Goal: Task Accomplishment & Management: Use online tool/utility

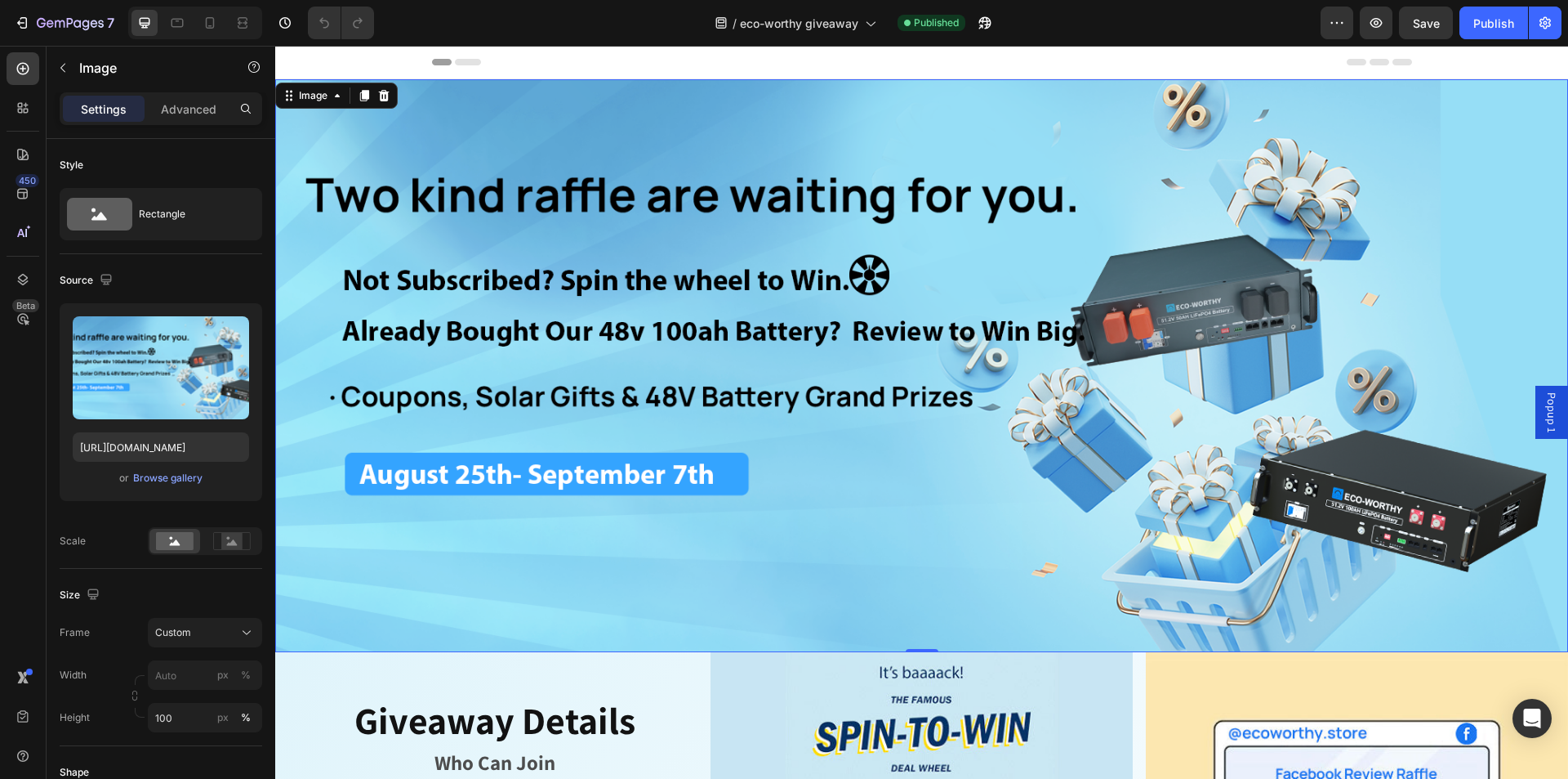
click at [864, 243] on img at bounding box center [922, 365] width 1292 height 572
click at [888, 444] on img at bounding box center [922, 365] width 1292 height 572
click at [179, 479] on div "Browse gallery" at bounding box center [168, 477] width 69 height 14
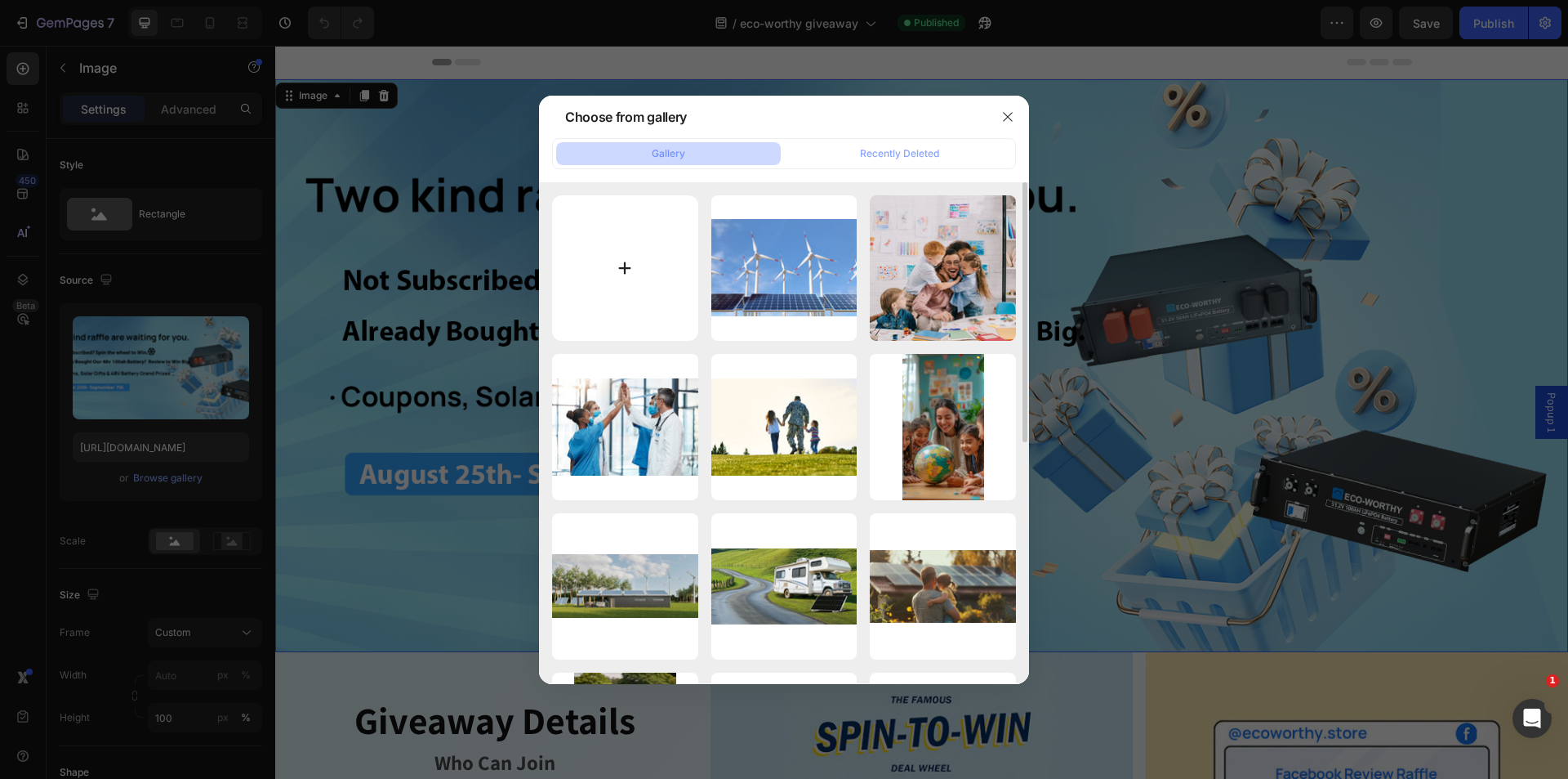
click at [629, 277] on input "file" at bounding box center [624, 268] width 146 height 146
type input "C:\fakepath\1920x700.png"
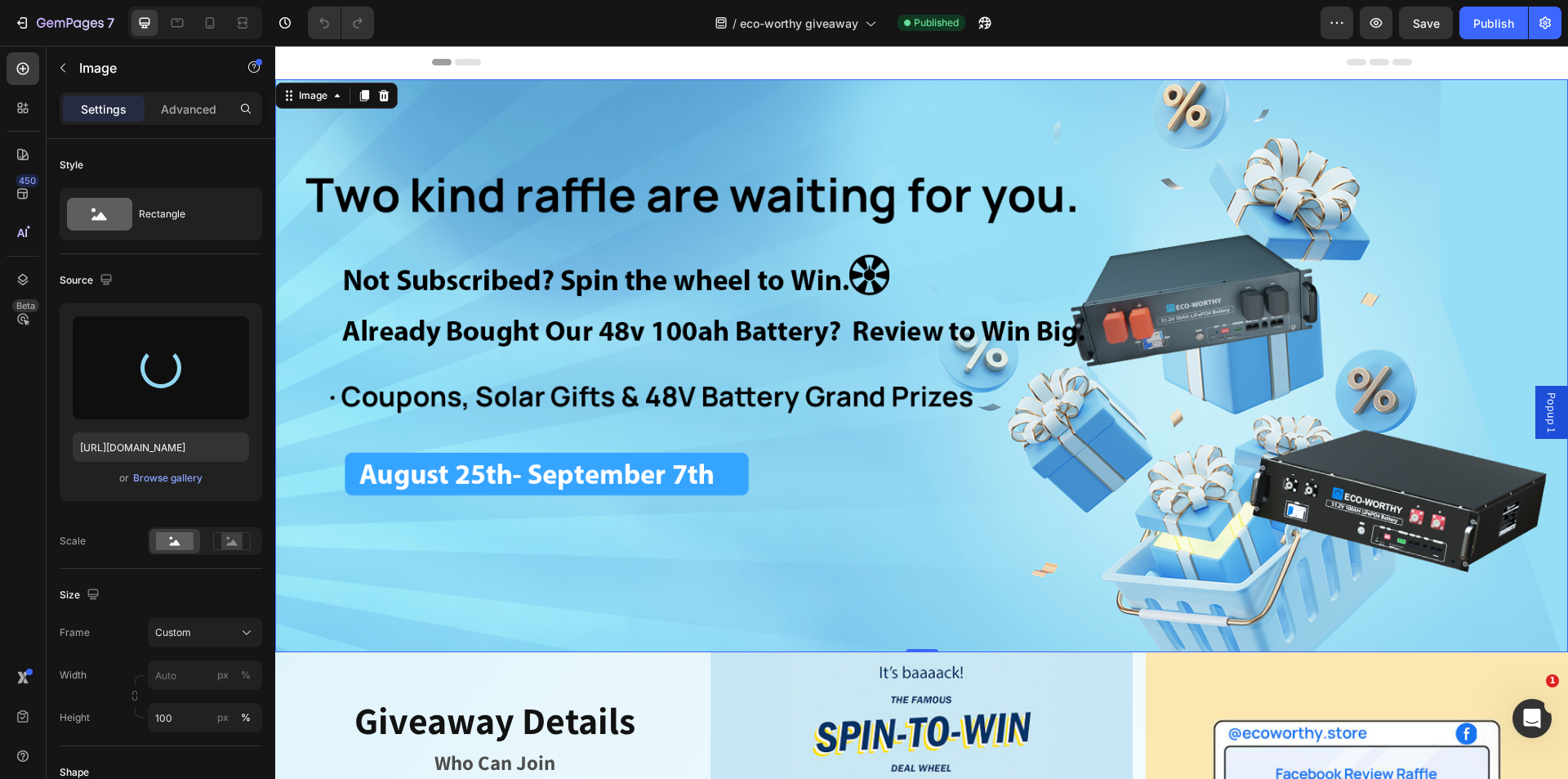
type input "[URL][DOMAIN_NAME]"
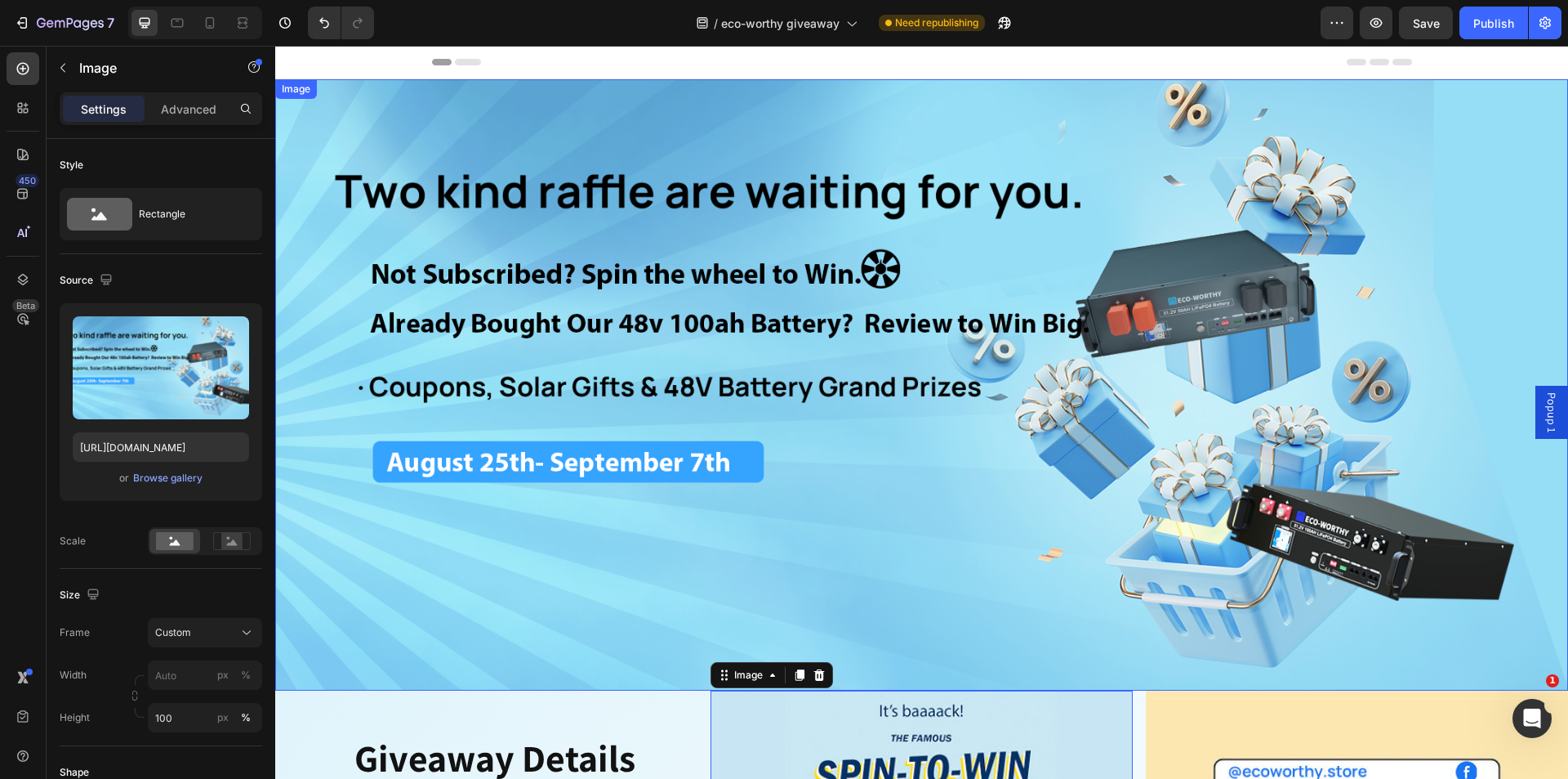
click at [712, 565] on img at bounding box center [922, 384] width 1292 height 611
click at [720, 539] on img at bounding box center [922, 384] width 1292 height 611
click at [175, 25] on icon at bounding box center [177, 22] width 16 height 16
type input "[URL][DOMAIN_NAME]"
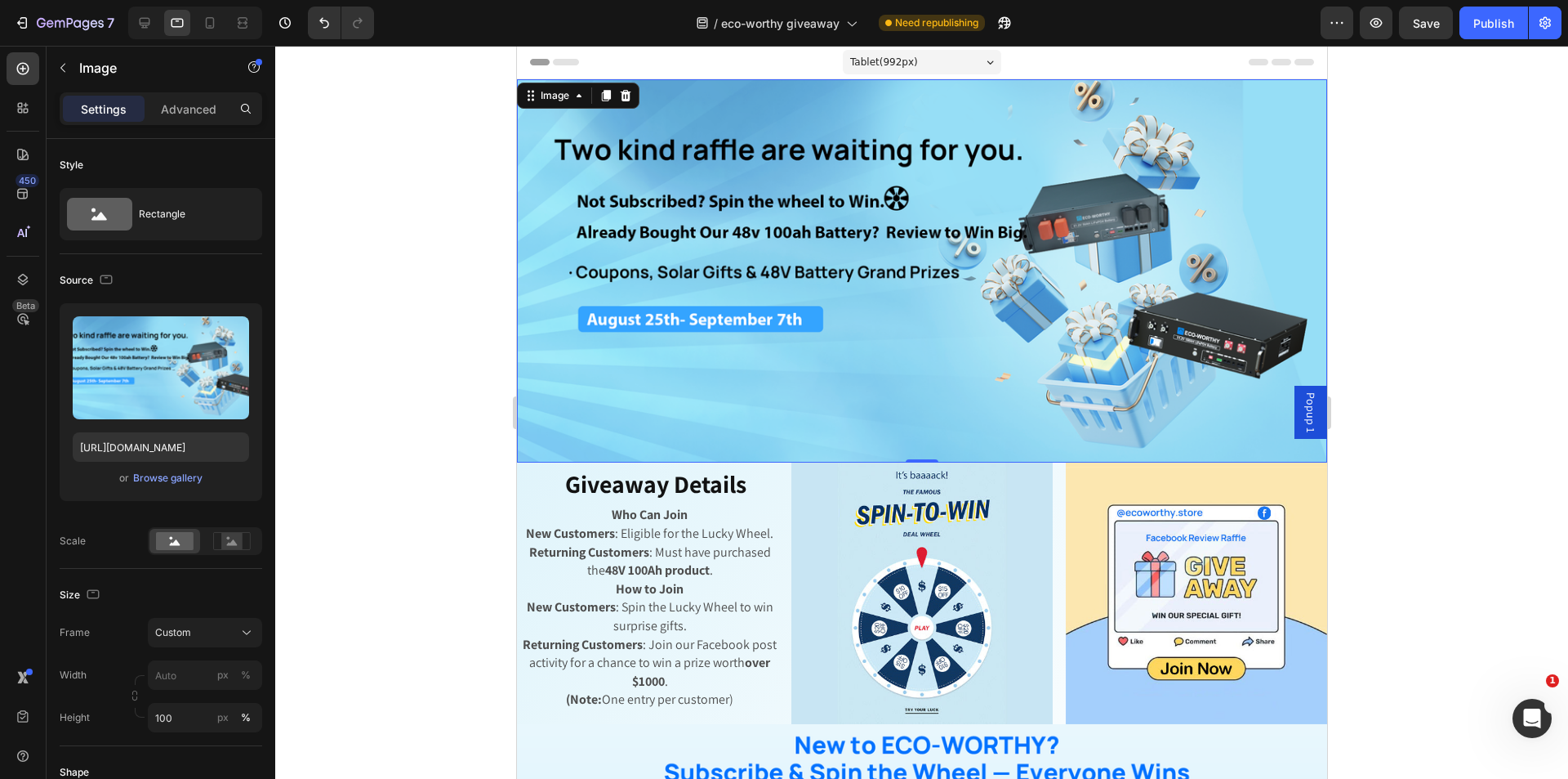
click at [852, 277] on img at bounding box center [920, 271] width 810 height 383
click at [147, 30] on icon at bounding box center [144, 22] width 16 height 16
type input "[URL][DOMAIN_NAME]"
type input "600"
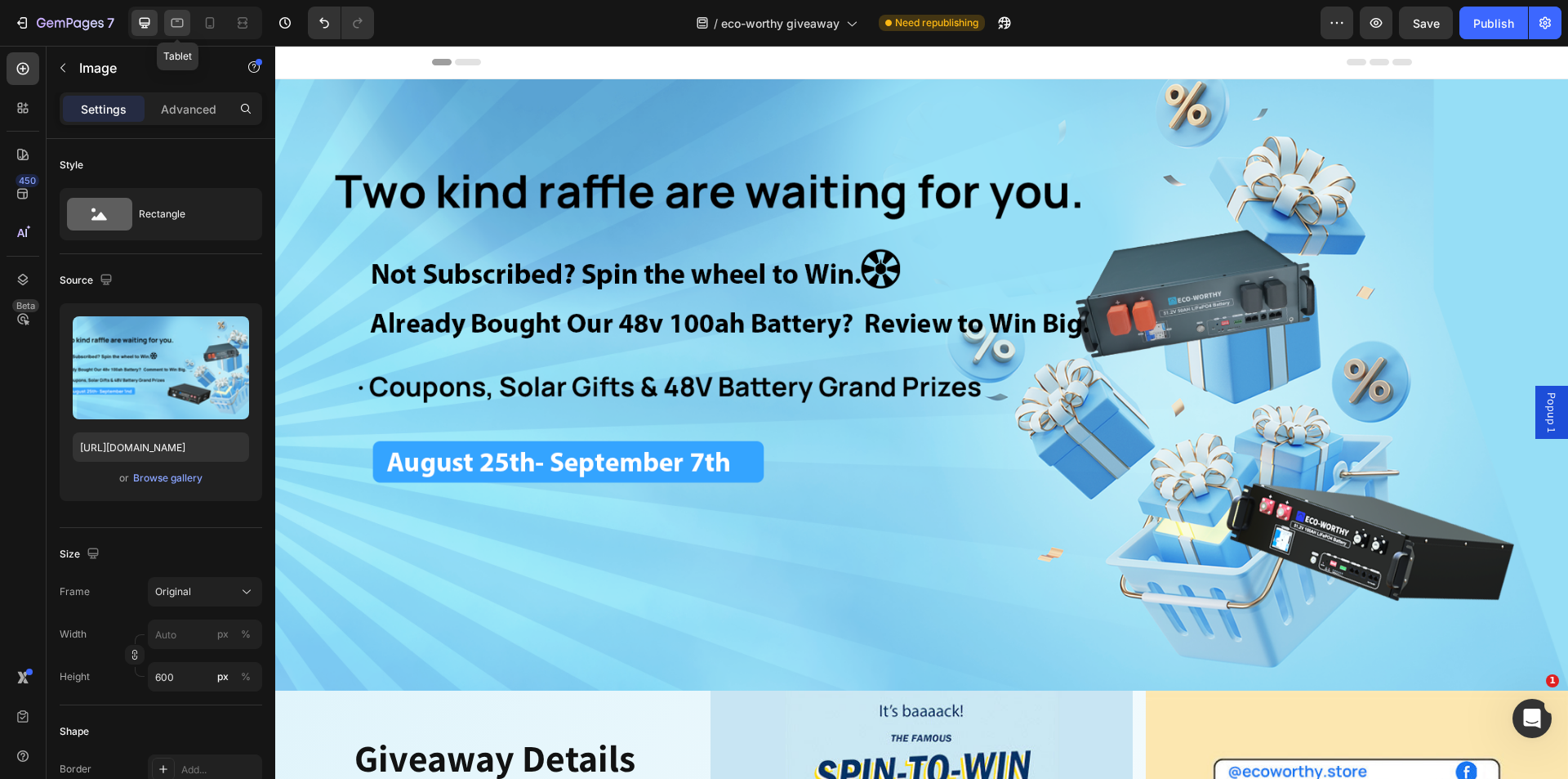
click at [171, 28] on icon at bounding box center [177, 22] width 16 height 16
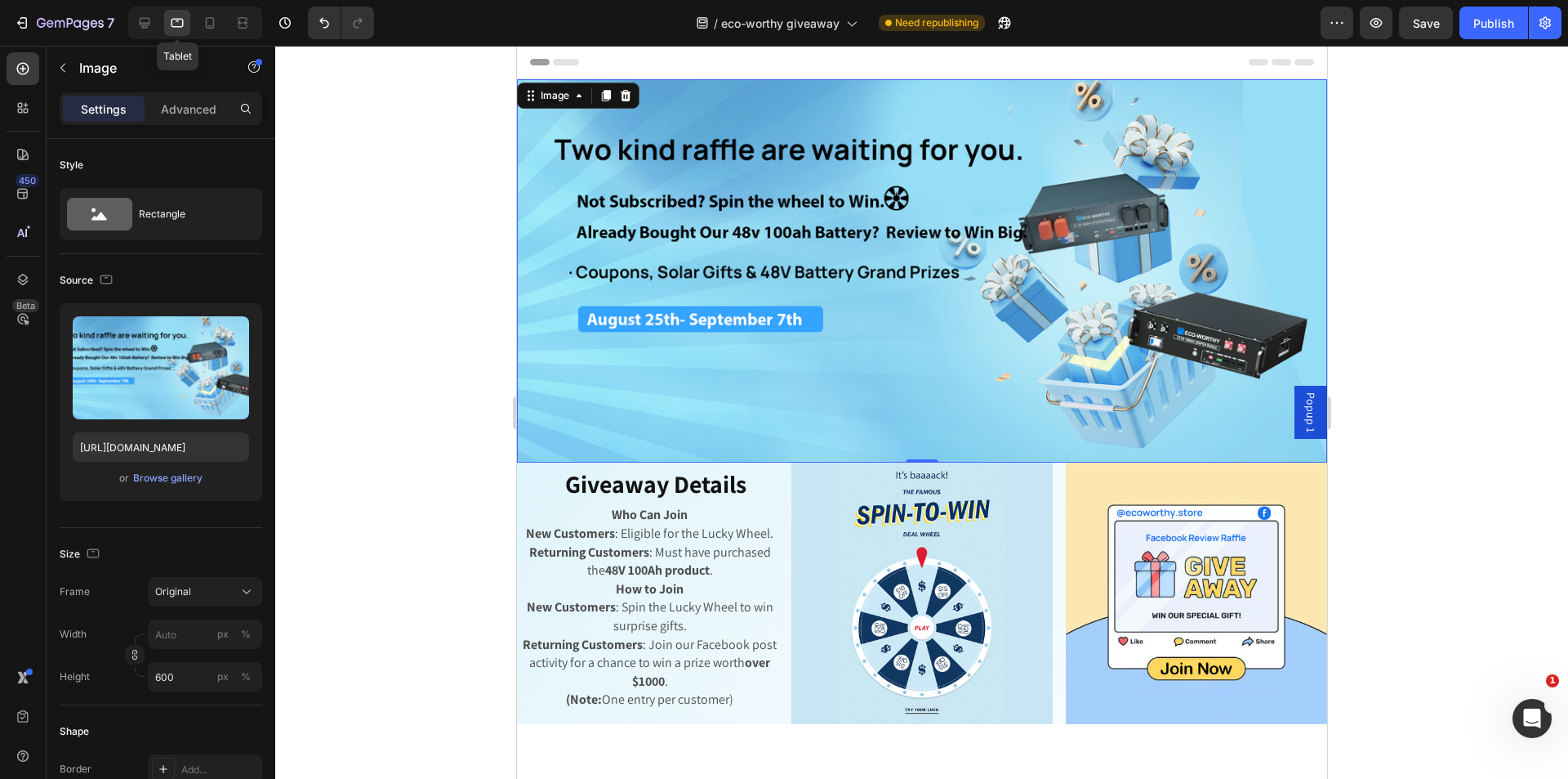
type input "[URL][DOMAIN_NAME]"
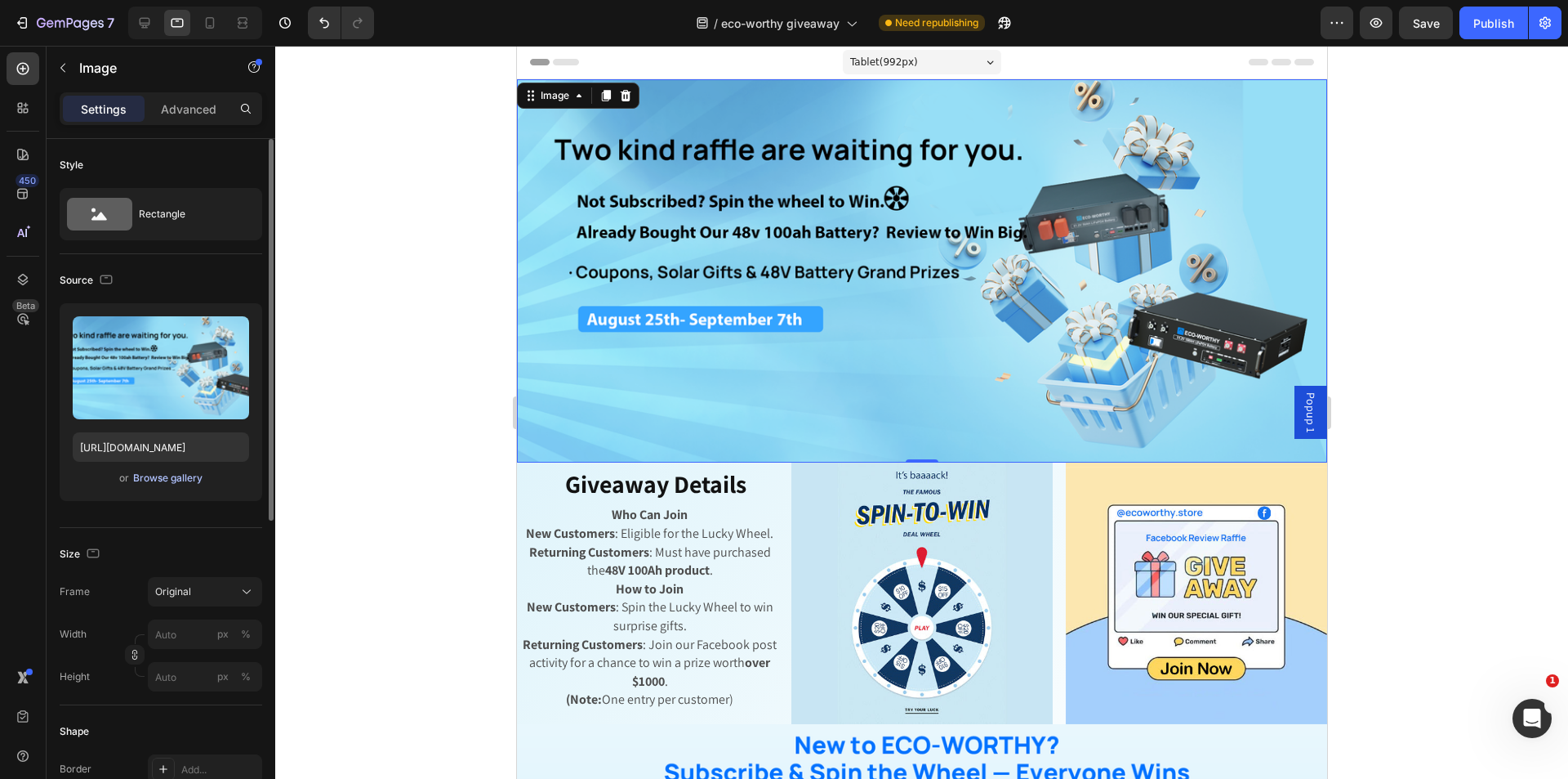
click at [153, 481] on div "Browse gallery" at bounding box center [168, 477] width 69 height 14
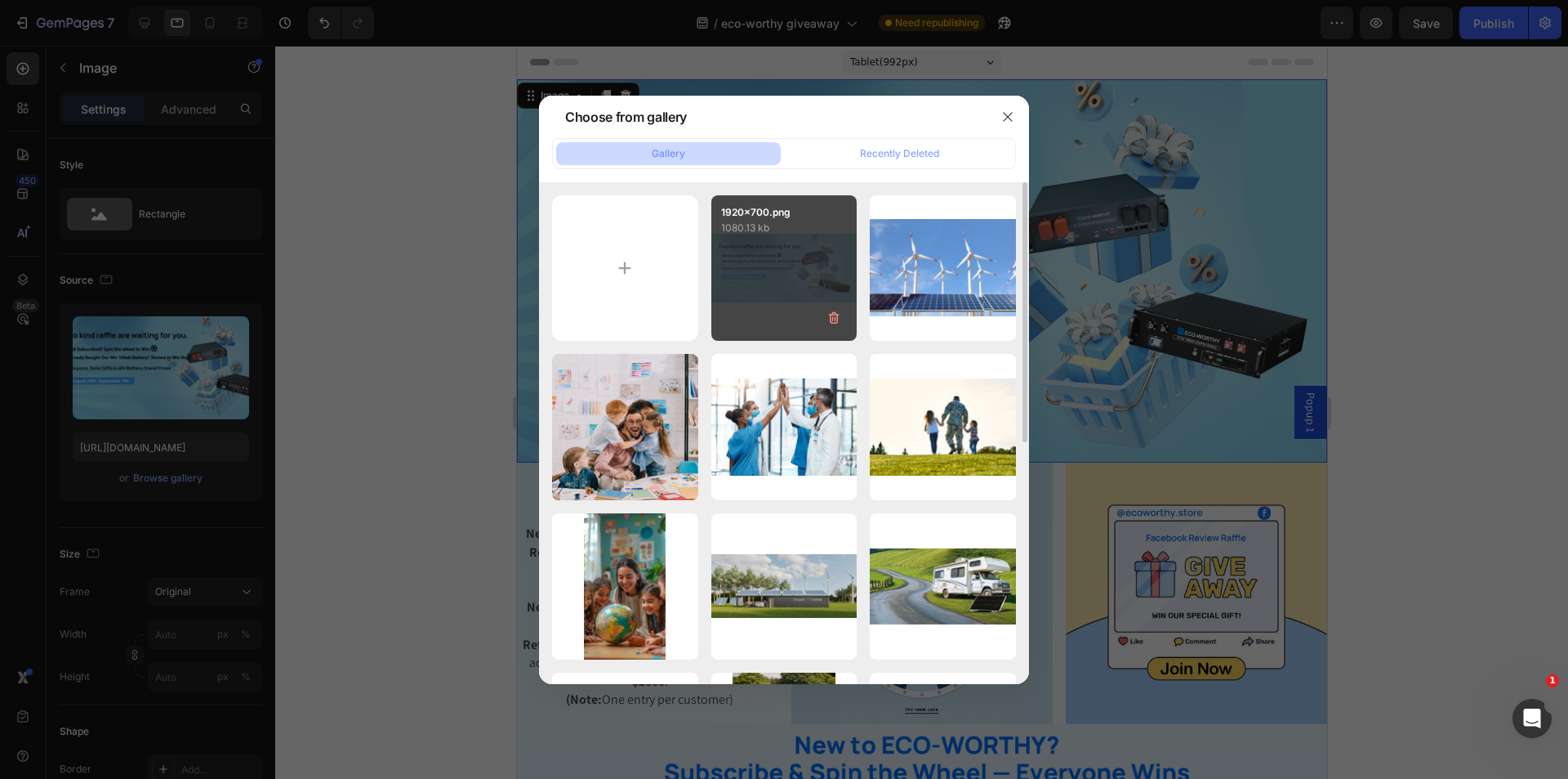
click at [750, 283] on div "1920x700.png 1080.13 kb" at bounding box center [784, 268] width 146 height 146
type input "[URL][DOMAIN_NAME]"
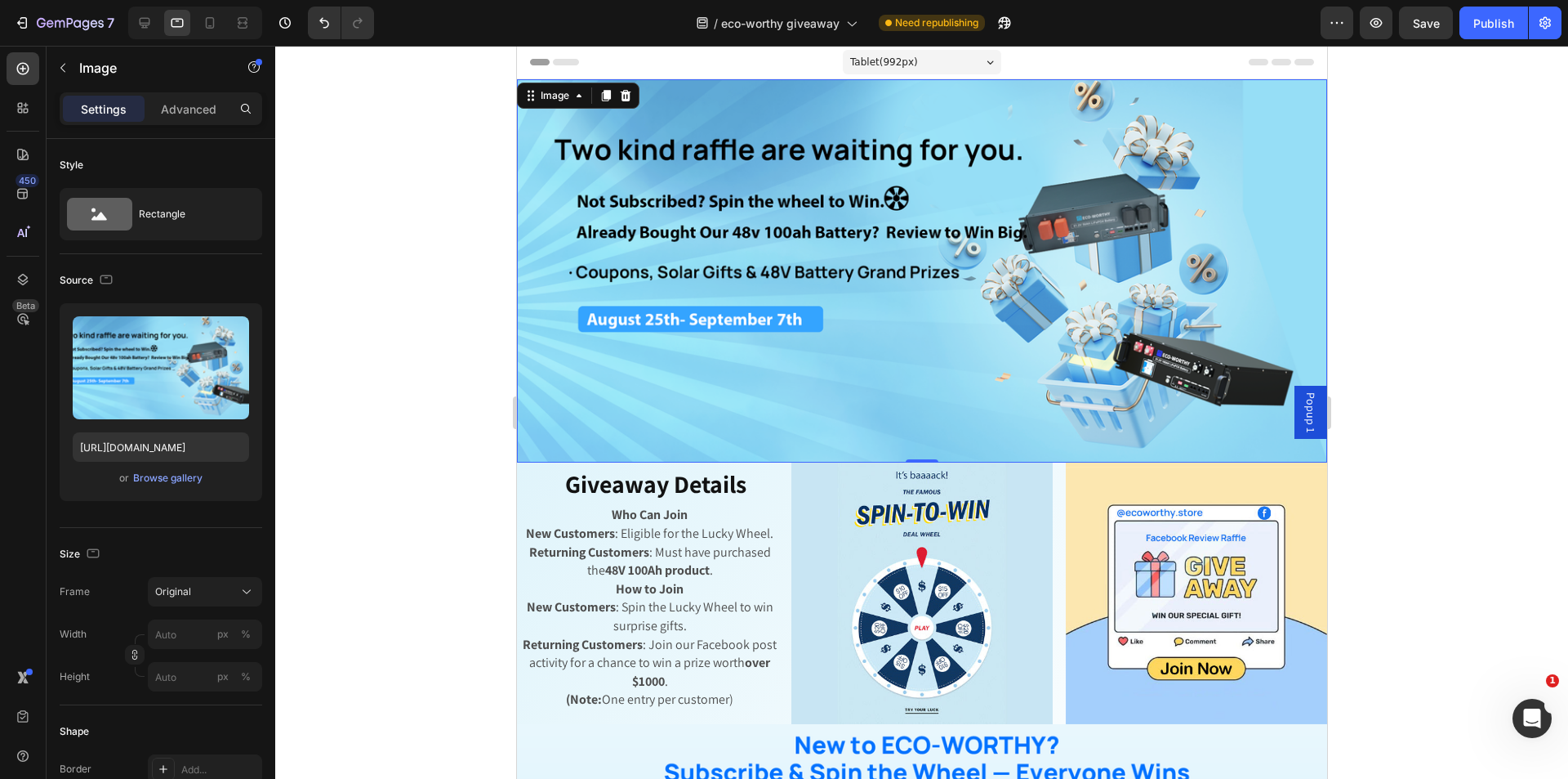
click at [212, 36] on div at bounding box center [195, 23] width 134 height 33
click at [205, 22] on icon at bounding box center [209, 22] width 16 height 16
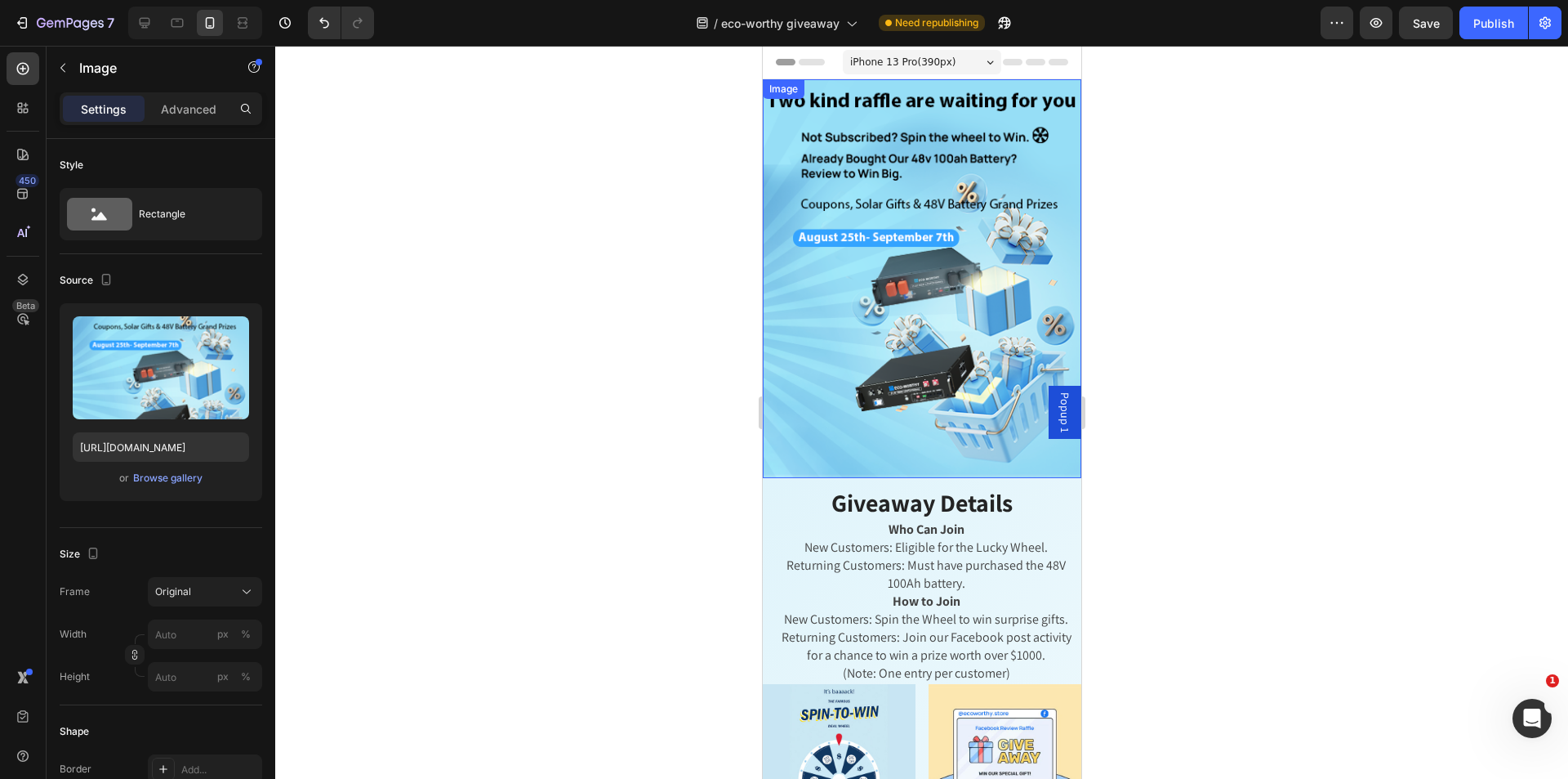
click at [919, 383] on img at bounding box center [921, 278] width 318 height 399
click at [170, 486] on div "or Browse gallery" at bounding box center [160, 477] width 176 height 19
click at [172, 486] on button "Browse gallery" at bounding box center [168, 477] width 71 height 16
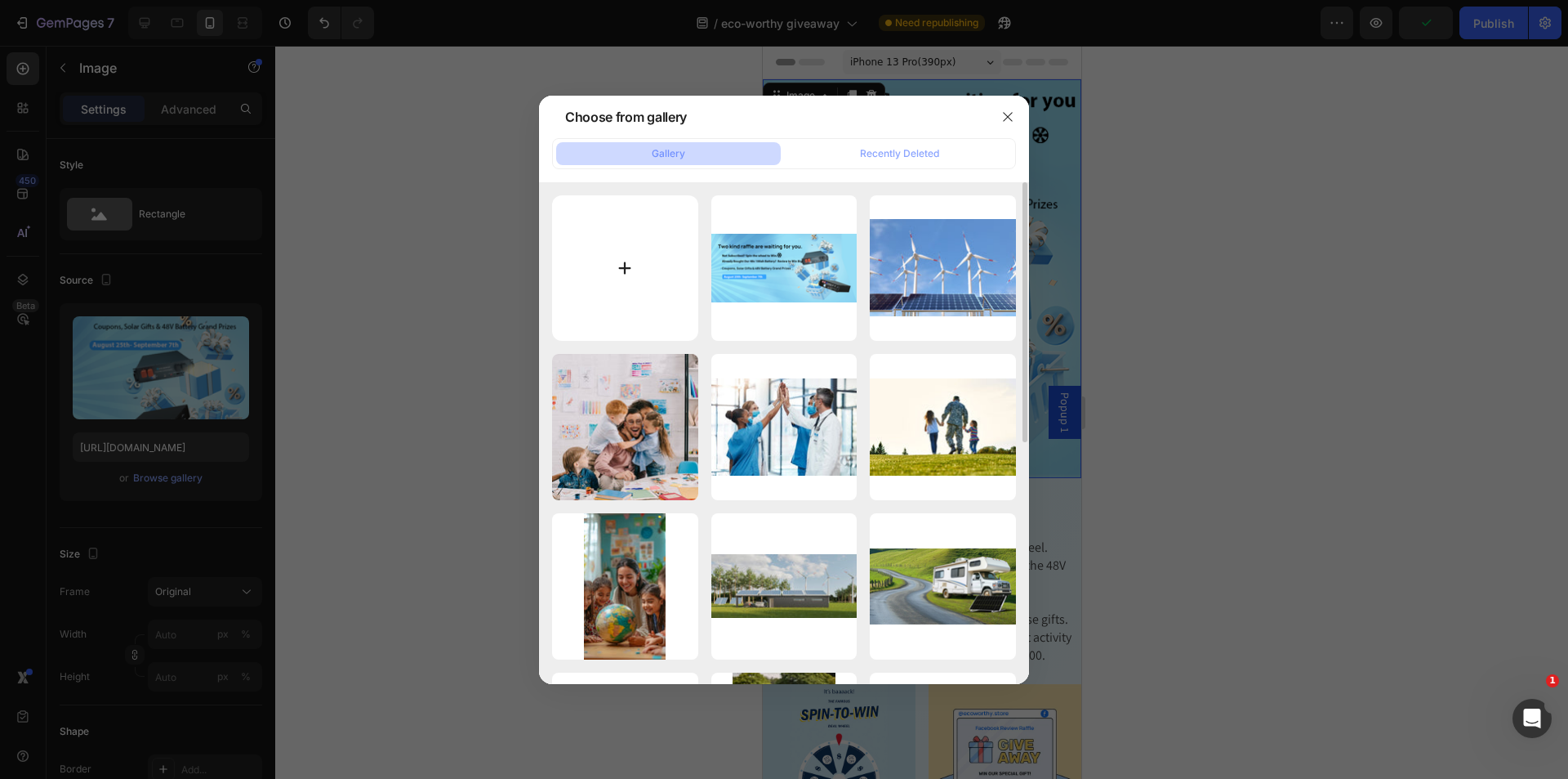
click at [623, 277] on input "file" at bounding box center [624, 268] width 146 height 146
type input "C:\fakepath\1200x1200.png"
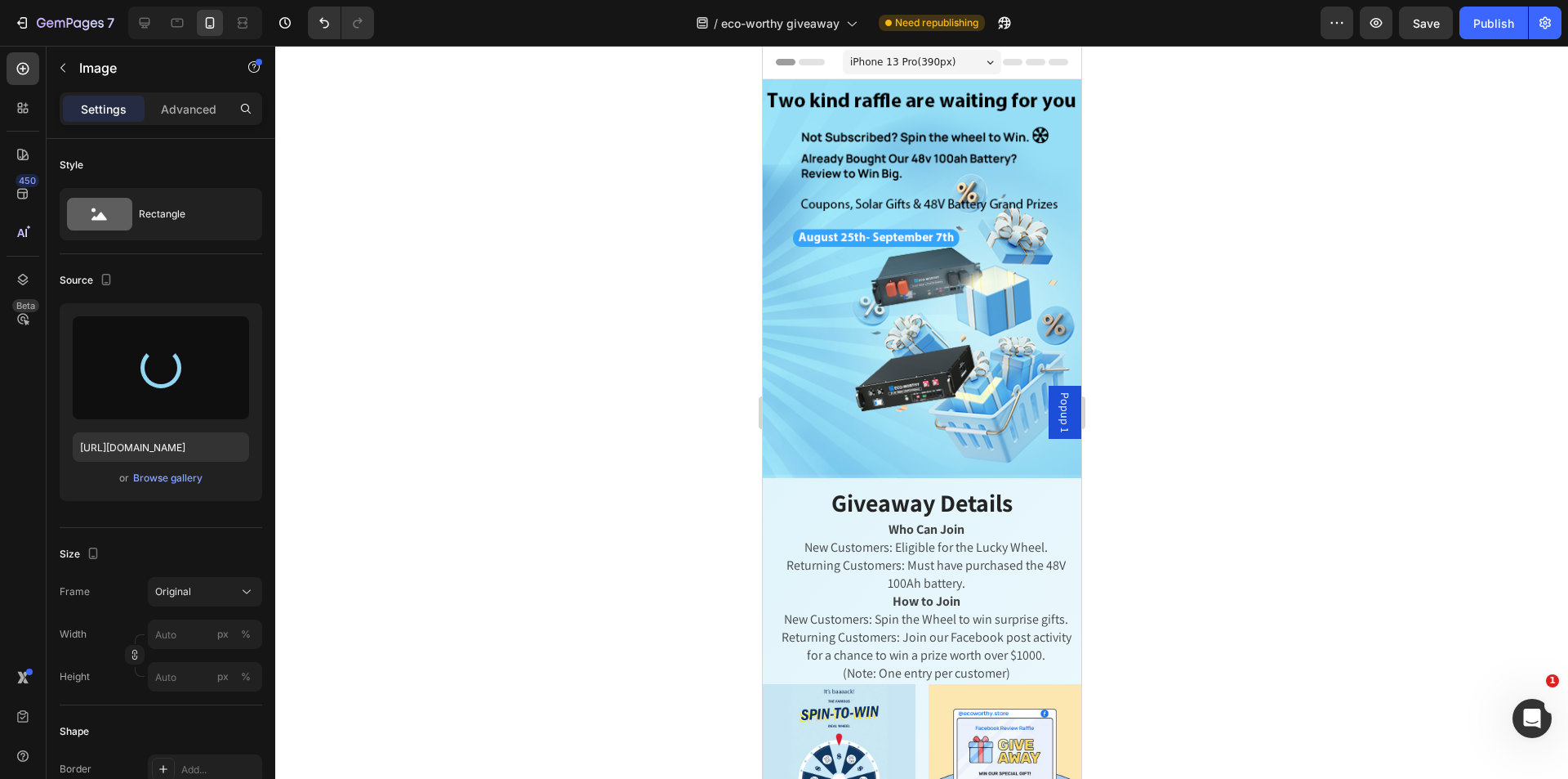
type input "[URL][DOMAIN_NAME]"
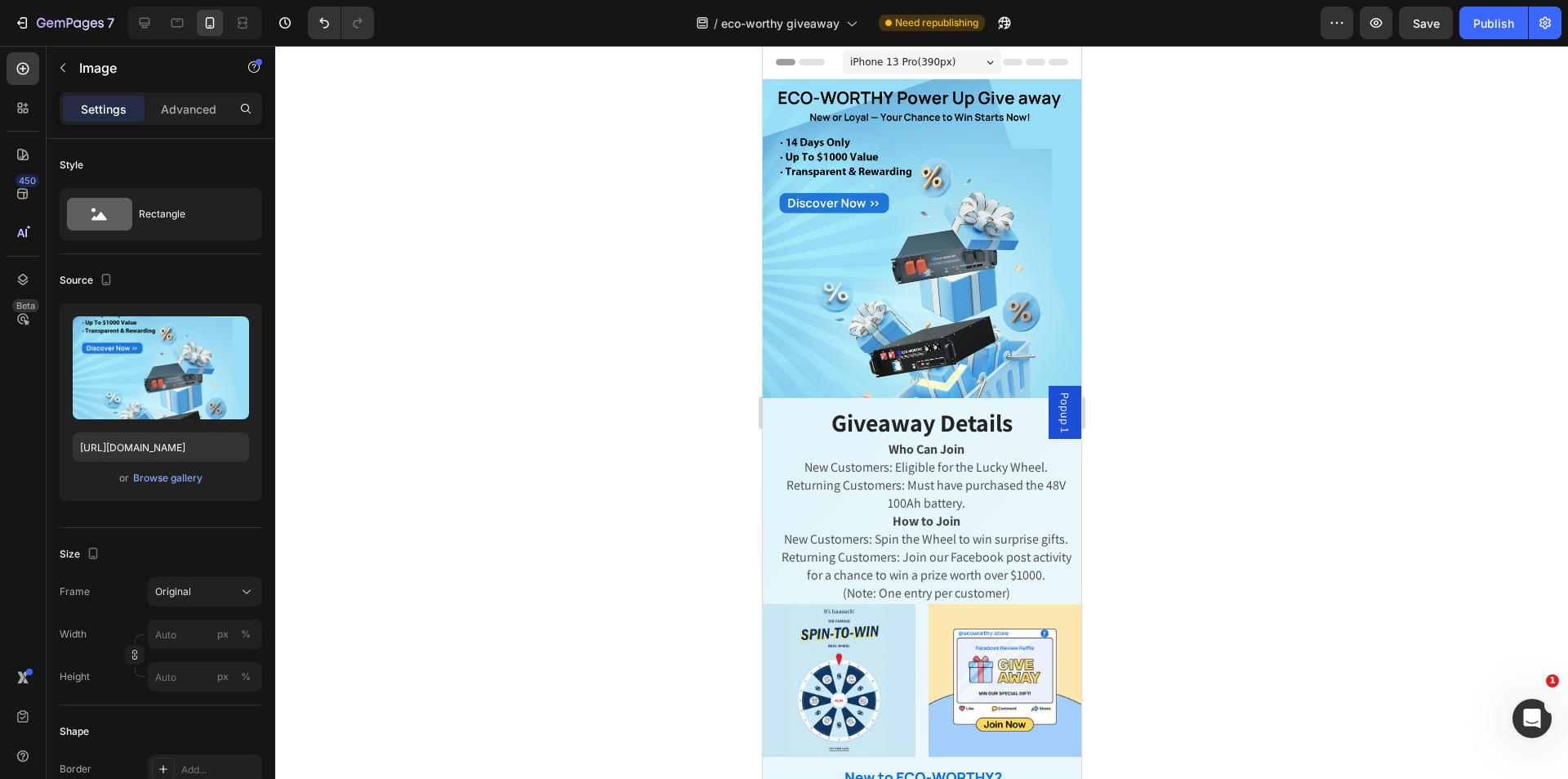
click at [1202, 362] on div at bounding box center [922, 411] width 1292 height 733
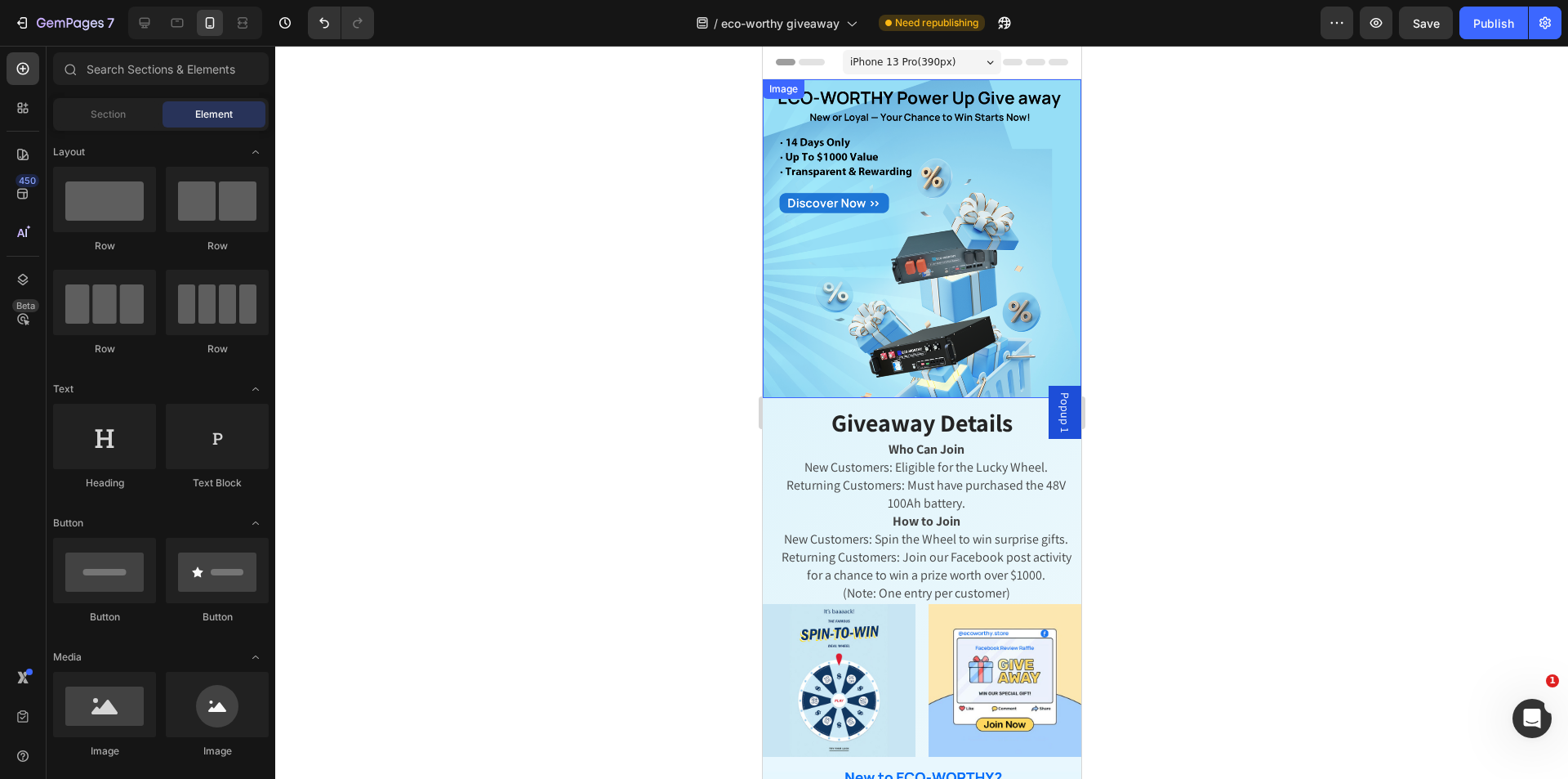
click at [922, 311] on img at bounding box center [921, 239] width 318 height 319
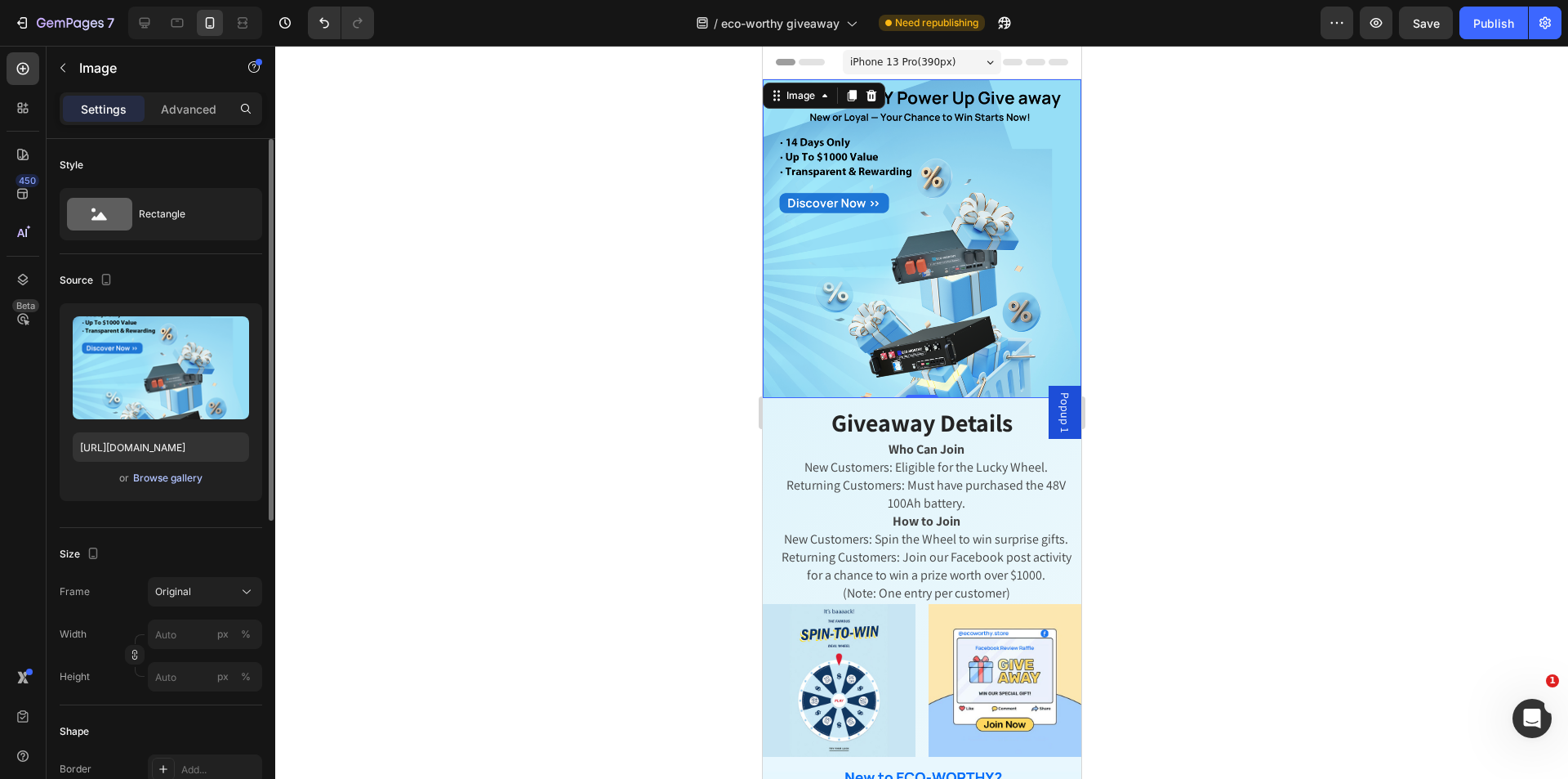
click at [149, 479] on div "Browse gallery" at bounding box center [168, 477] width 69 height 14
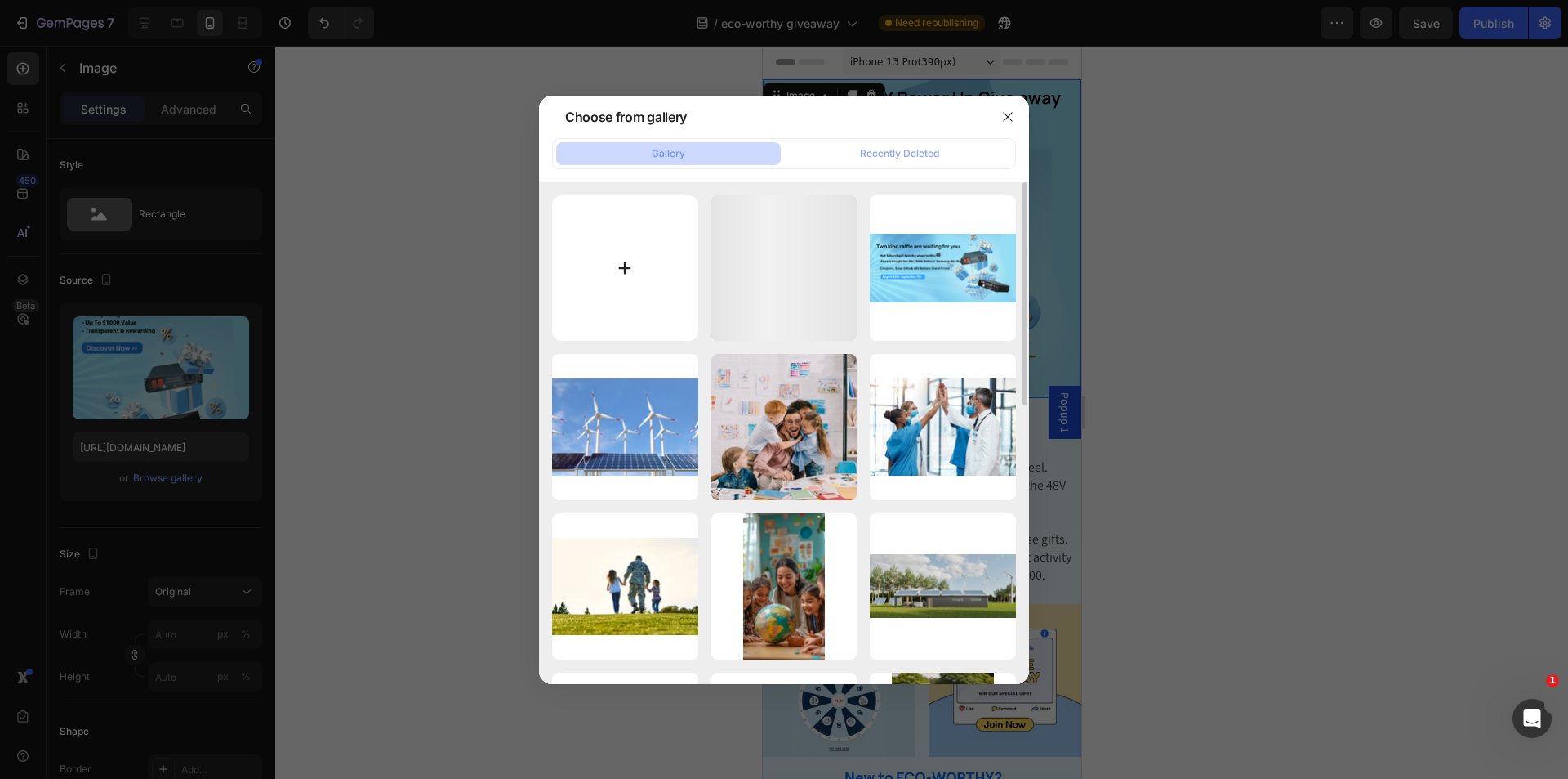
click at [621, 277] on input "file" at bounding box center [624, 268] width 146 height 146
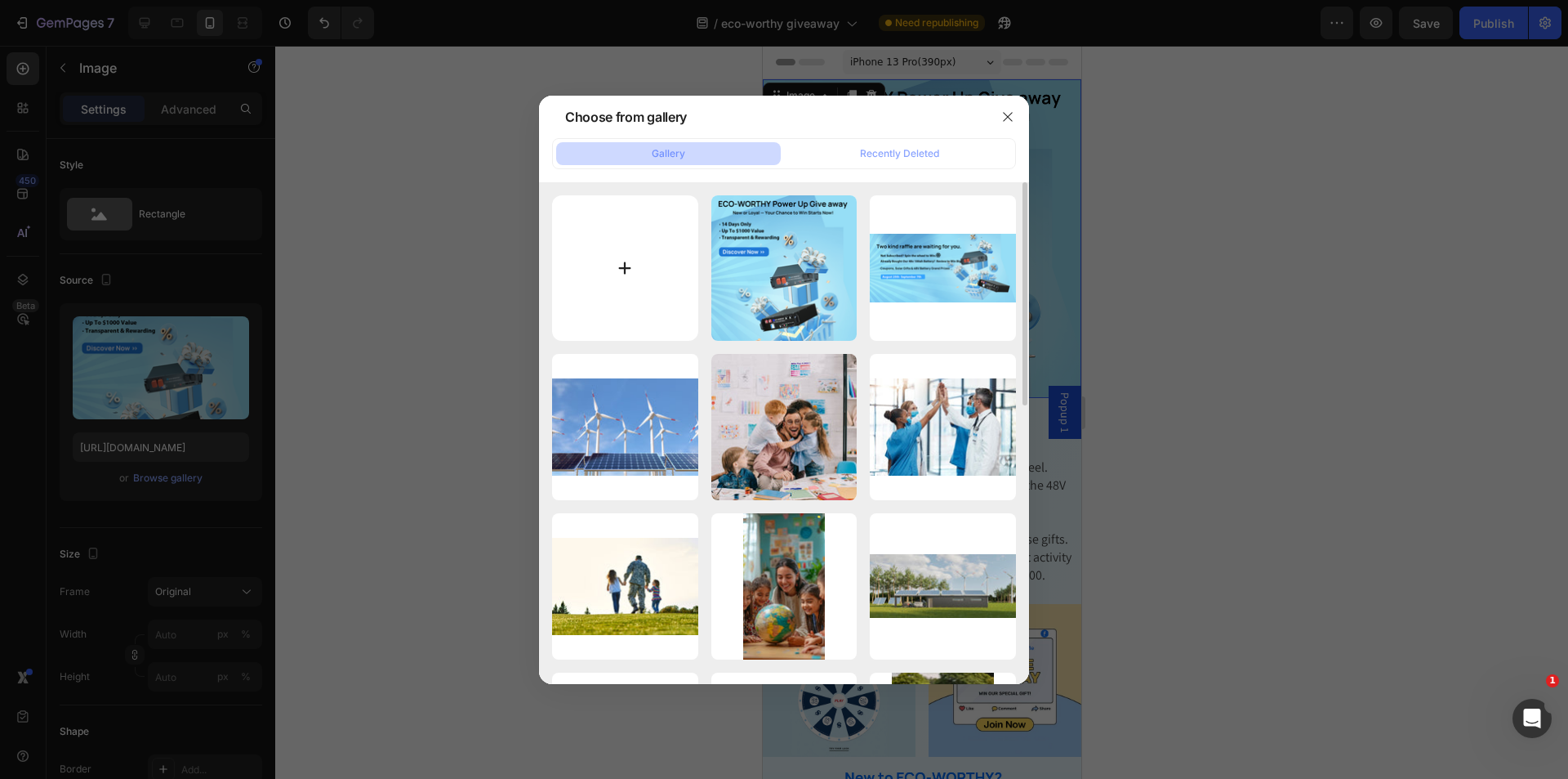
type input "C:\fakepath\400x500.png"
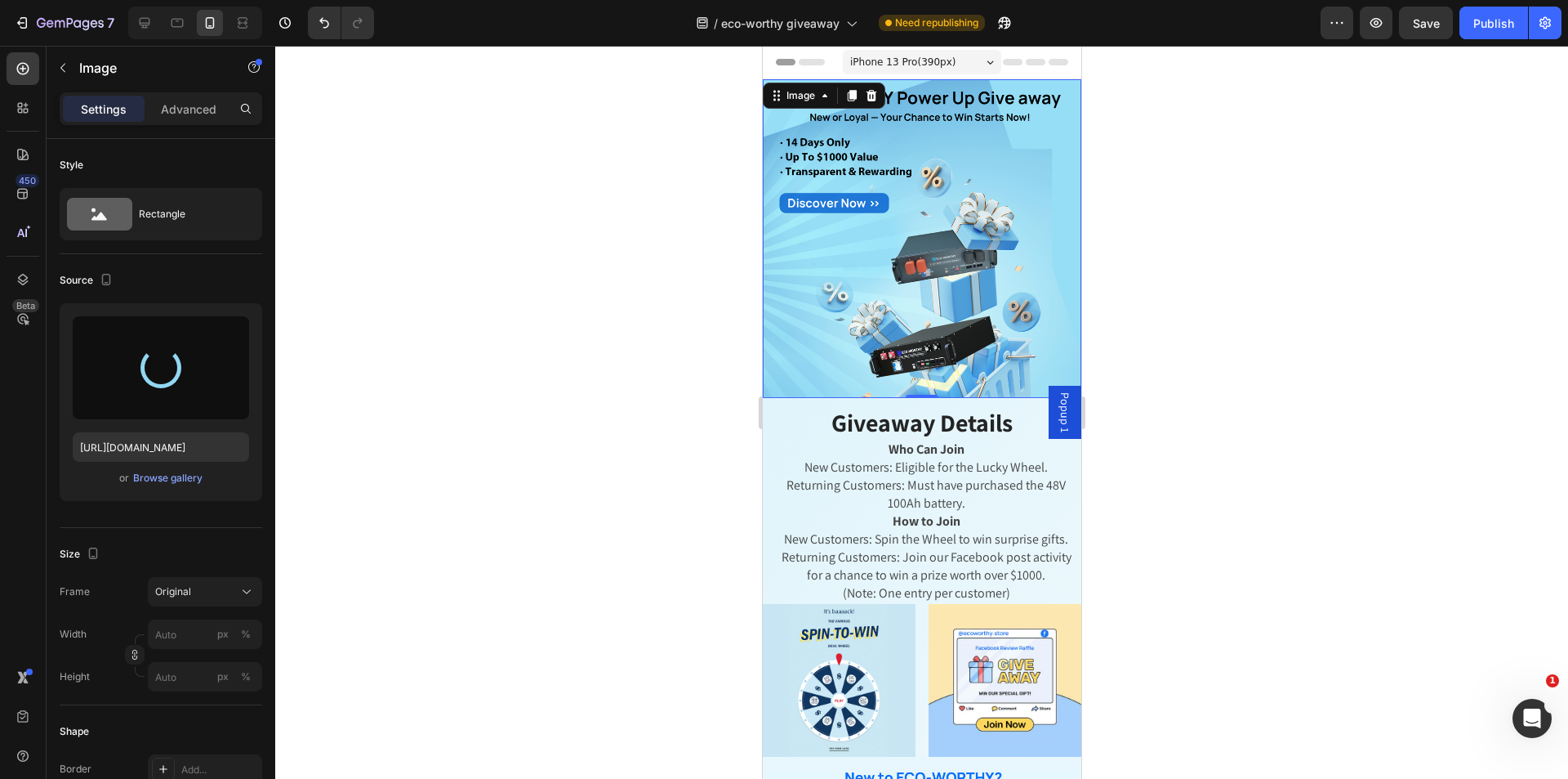
type input "[URL][DOMAIN_NAME]"
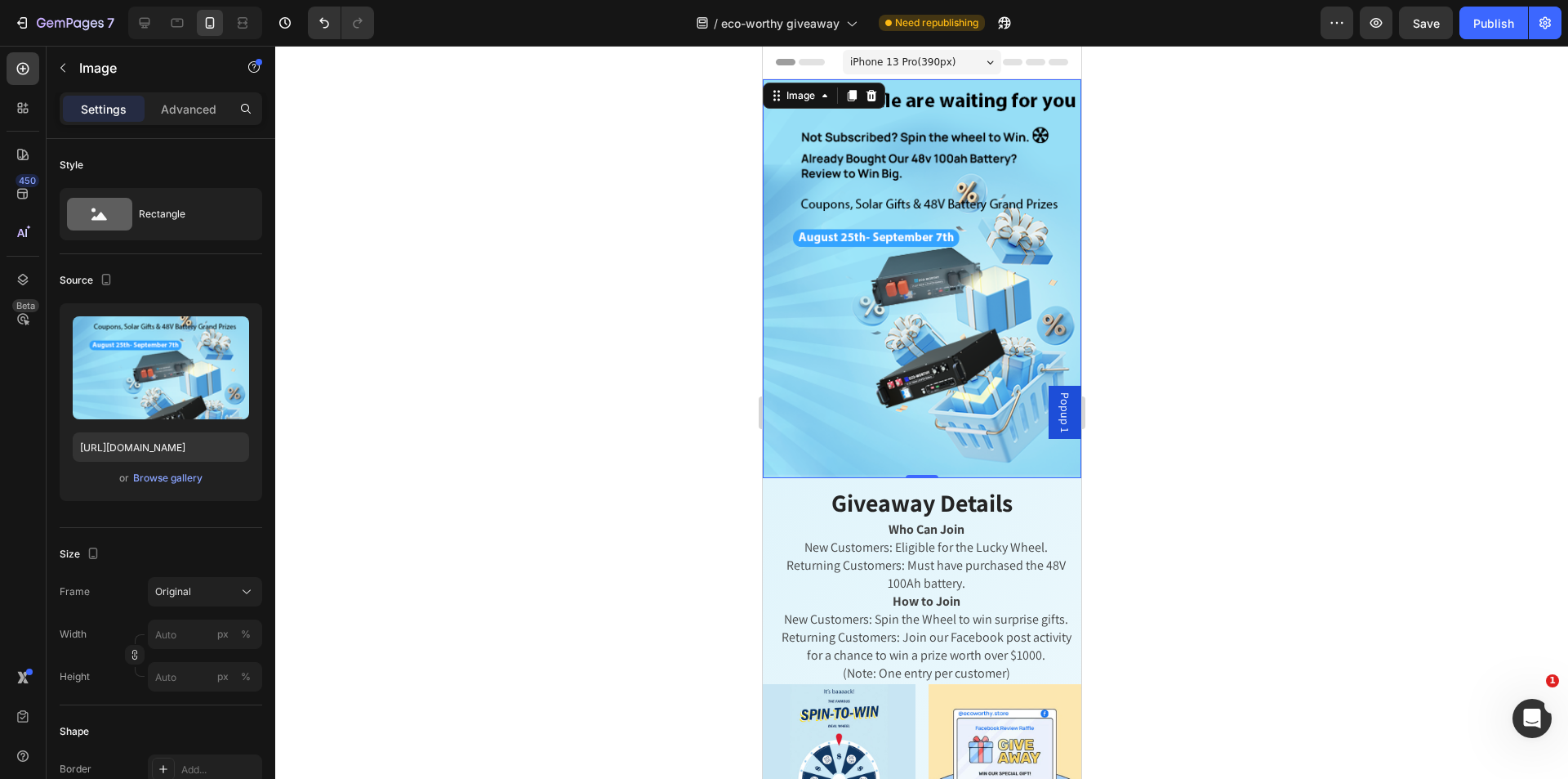
click at [1229, 492] on div at bounding box center [922, 411] width 1292 height 733
click at [973, 441] on img at bounding box center [921, 278] width 318 height 399
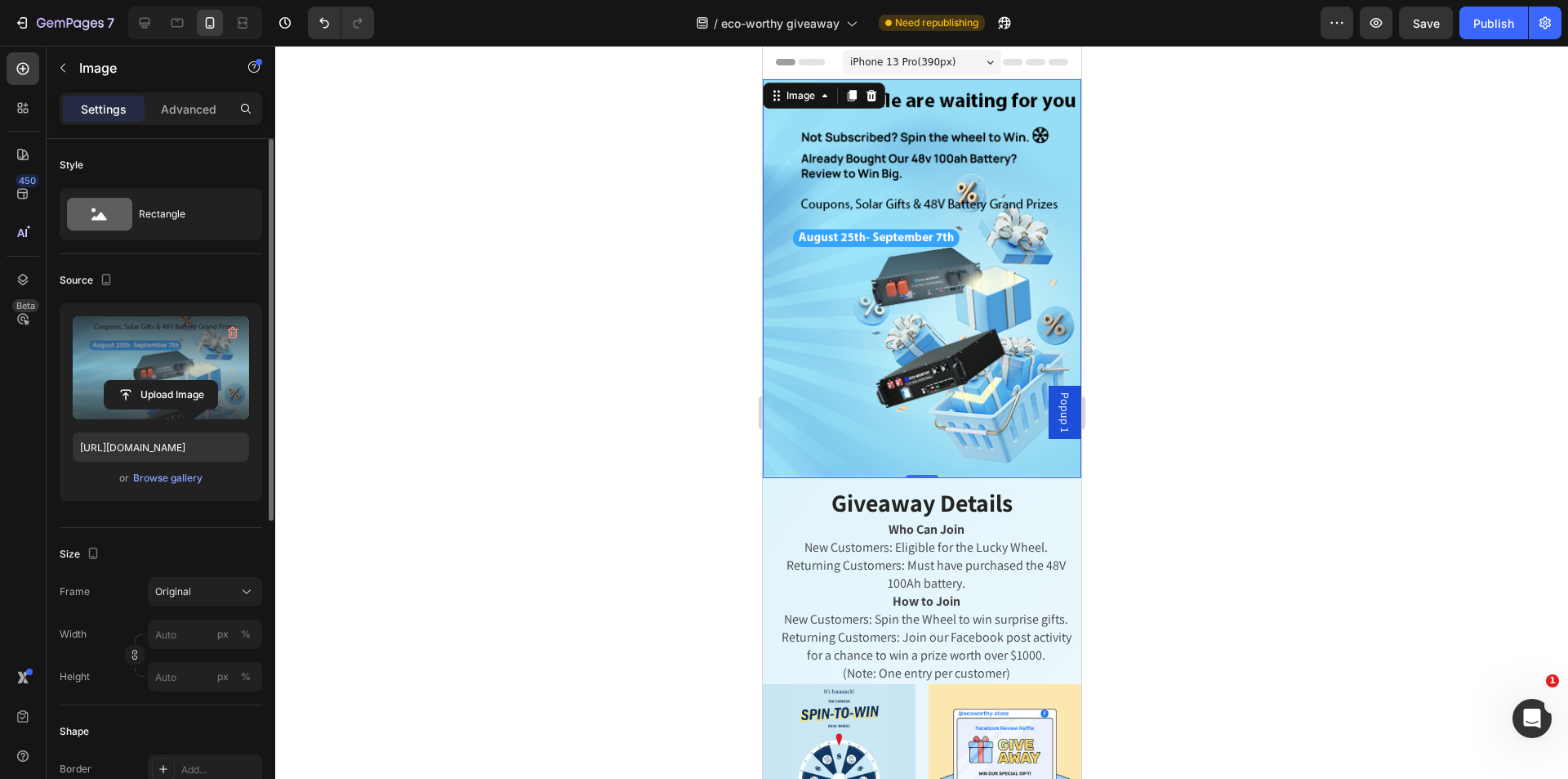
click at [188, 369] on label at bounding box center [160, 368] width 176 height 103
click at [188, 381] on input "file" at bounding box center [161, 395] width 113 height 28
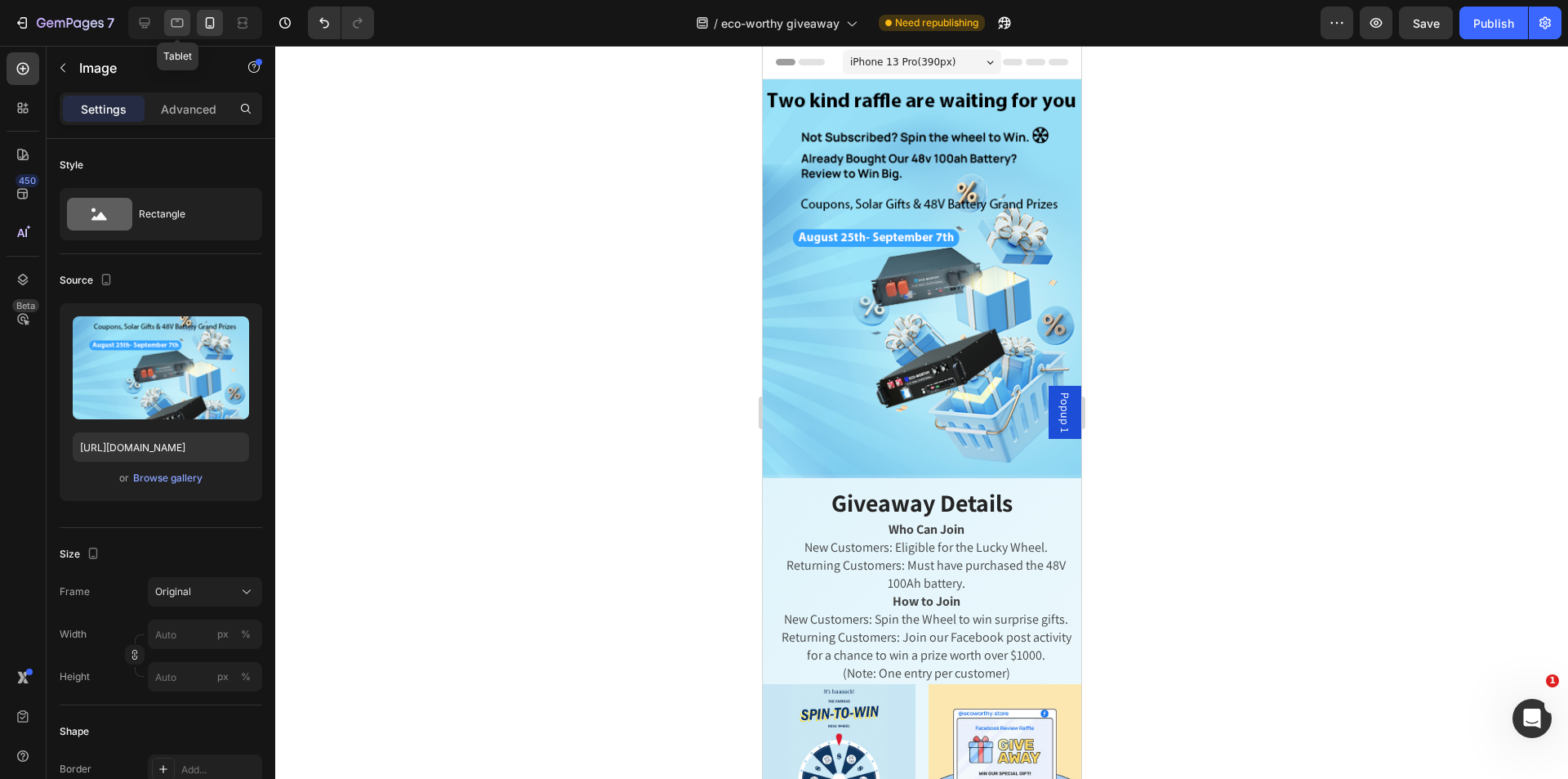
click at [172, 13] on div at bounding box center [177, 23] width 26 height 26
type input "[URL][DOMAIN_NAME]"
type input "100"
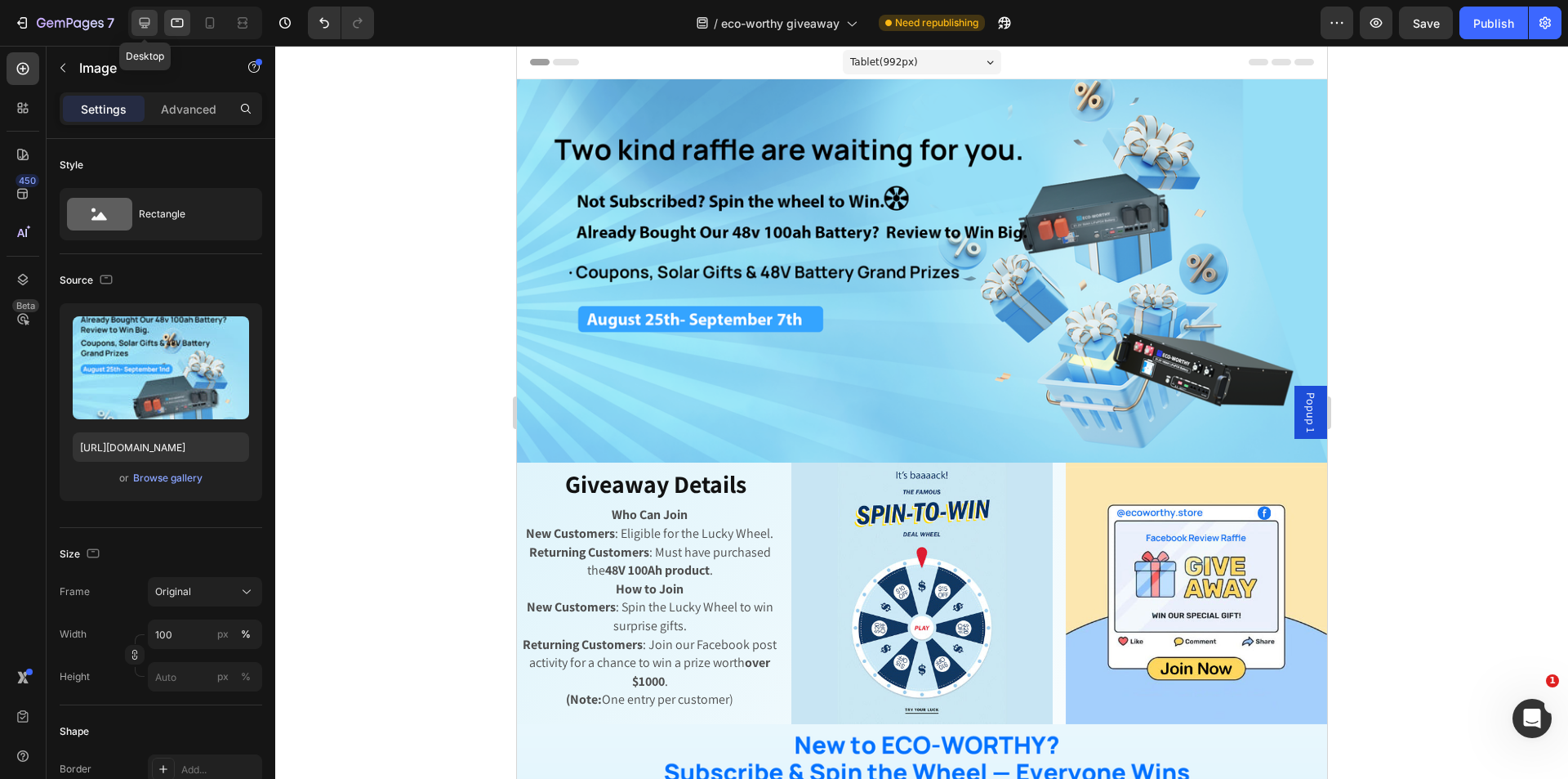
click at [140, 15] on icon at bounding box center [144, 22] width 16 height 16
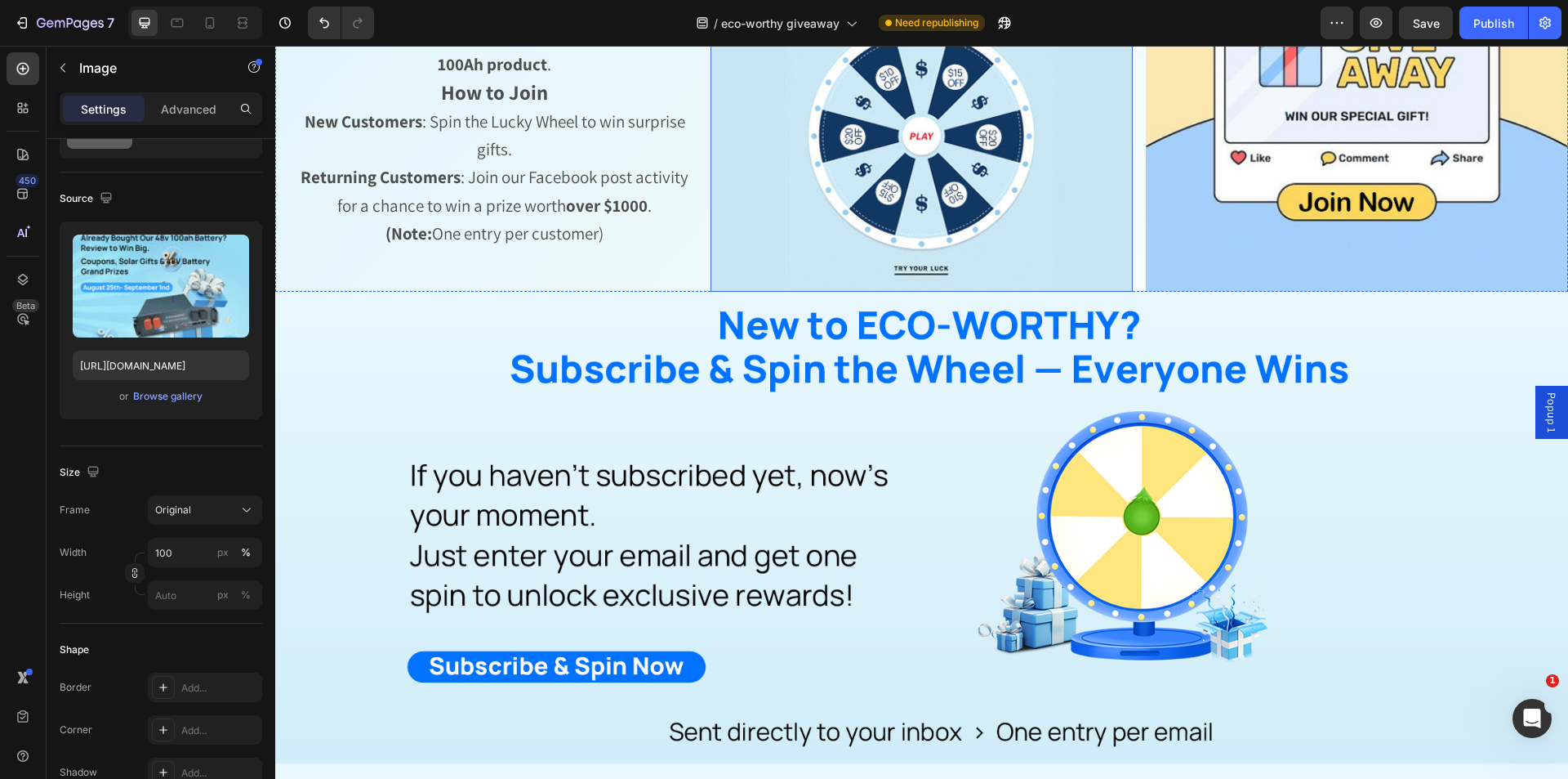
scroll to position [980, 0]
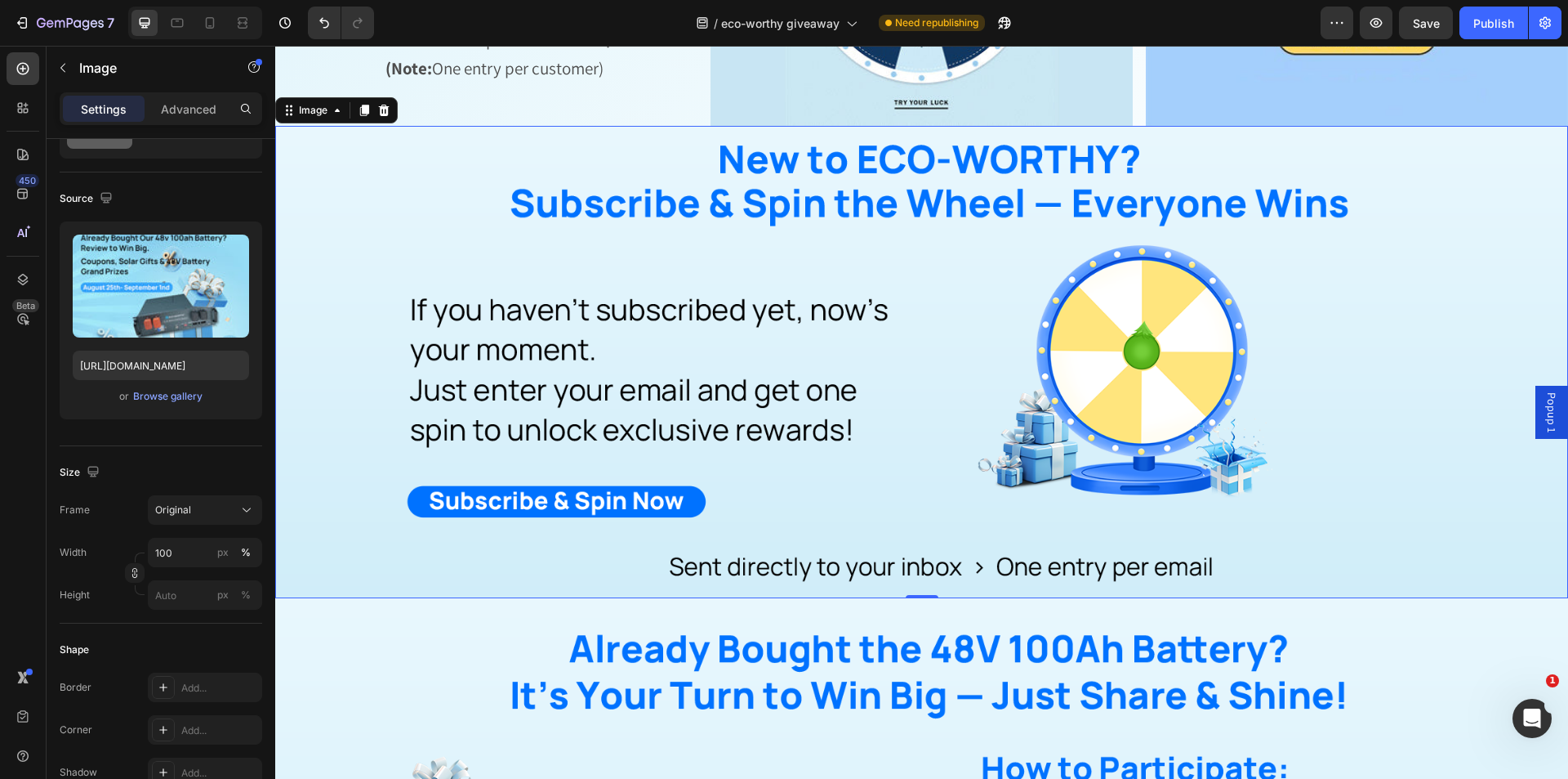
click at [1035, 470] on img at bounding box center [922, 361] width 1292 height 471
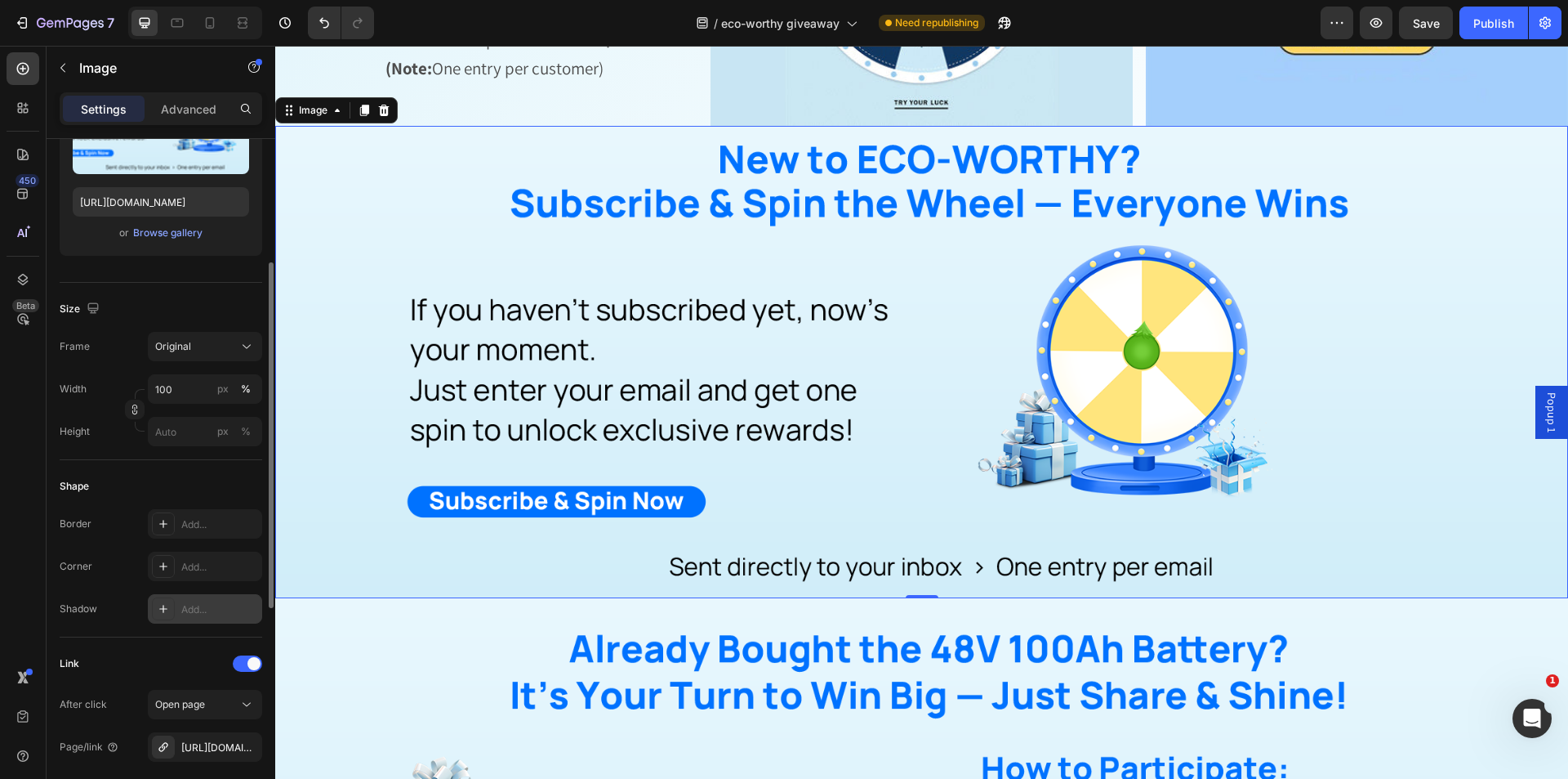
scroll to position [409, 0]
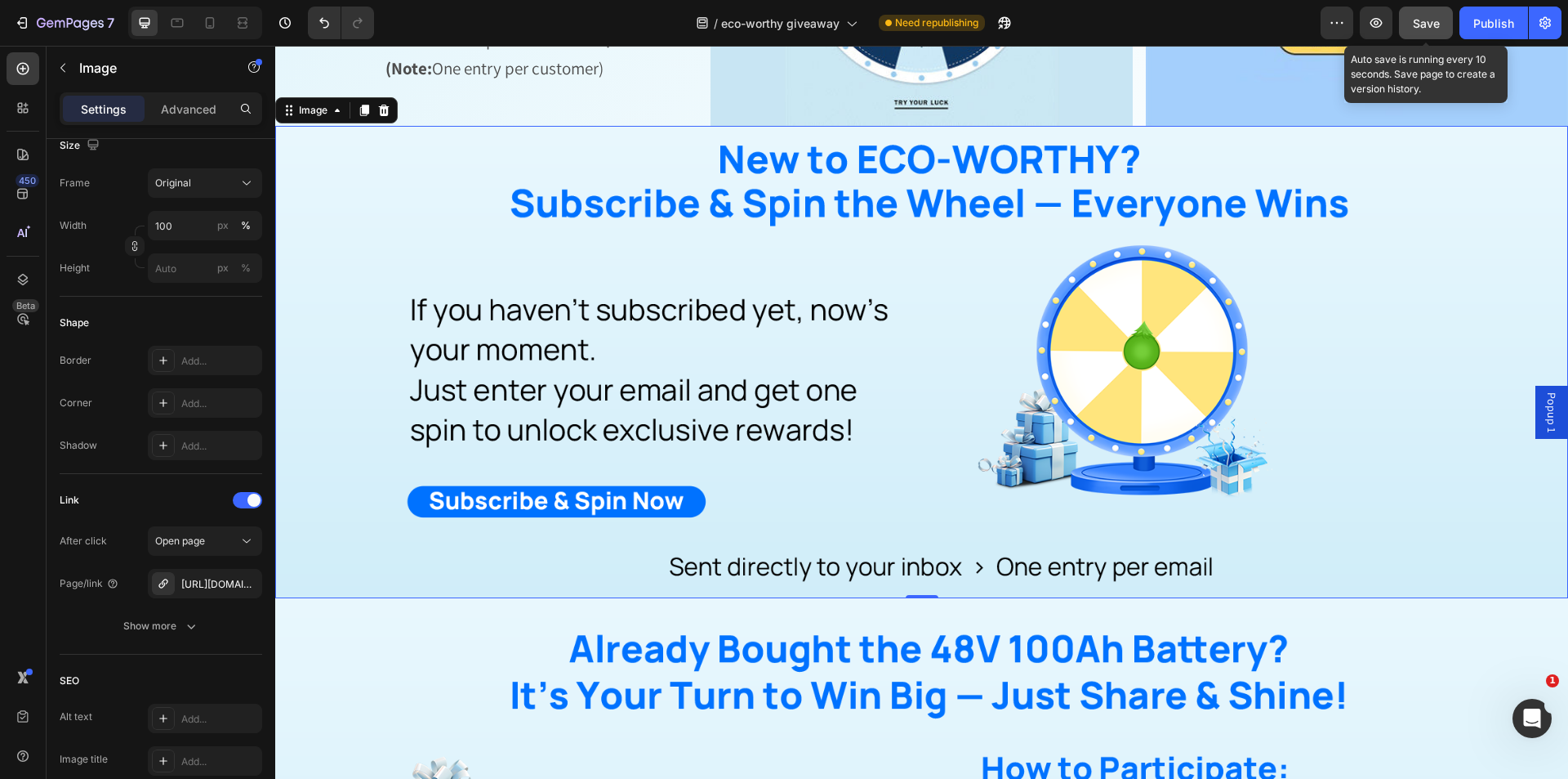
click at [1437, 24] on span "Save" at bounding box center [1426, 23] width 27 height 13
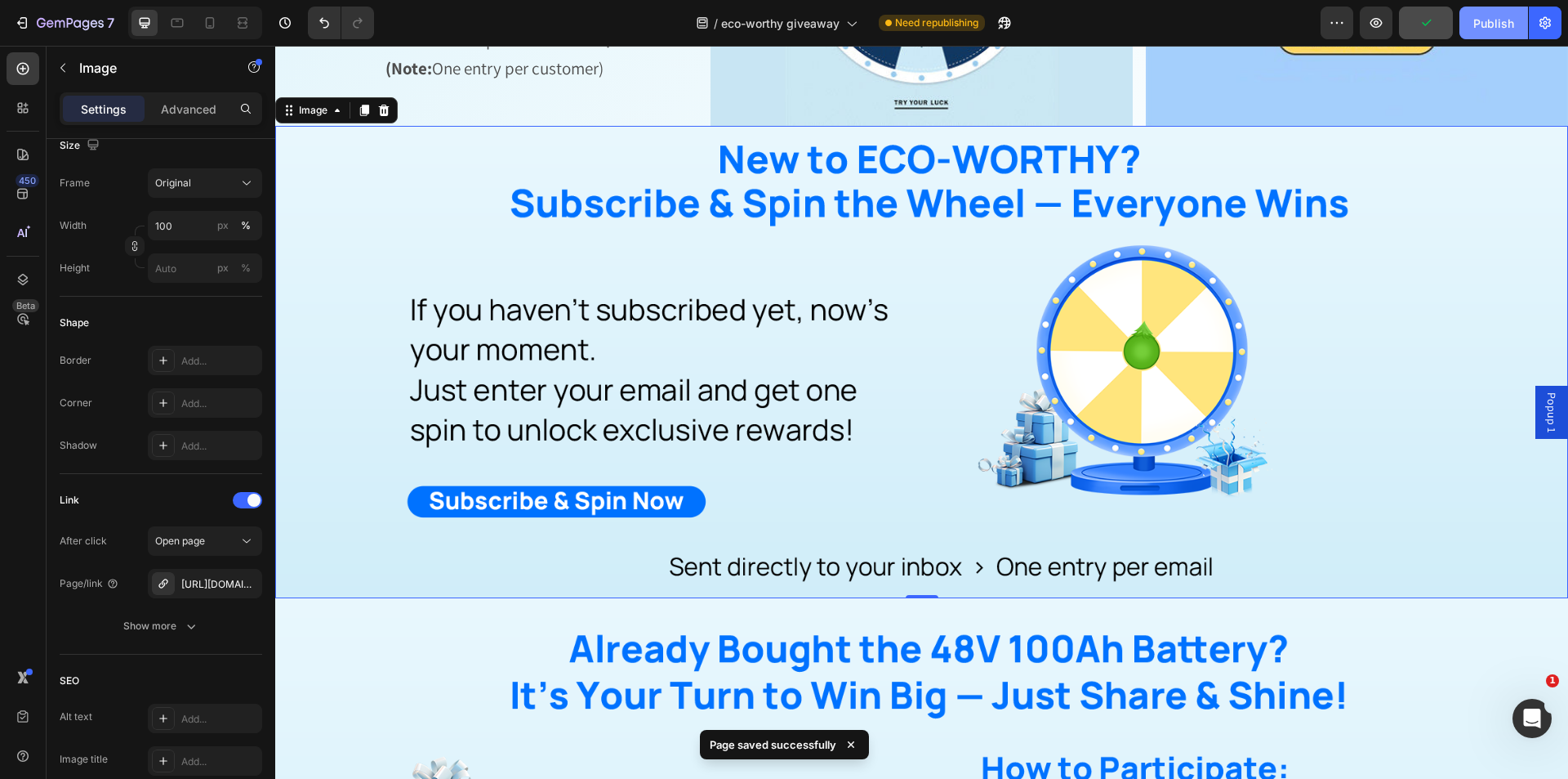
click at [1484, 27] on div "Publish" at bounding box center [1493, 23] width 40 height 17
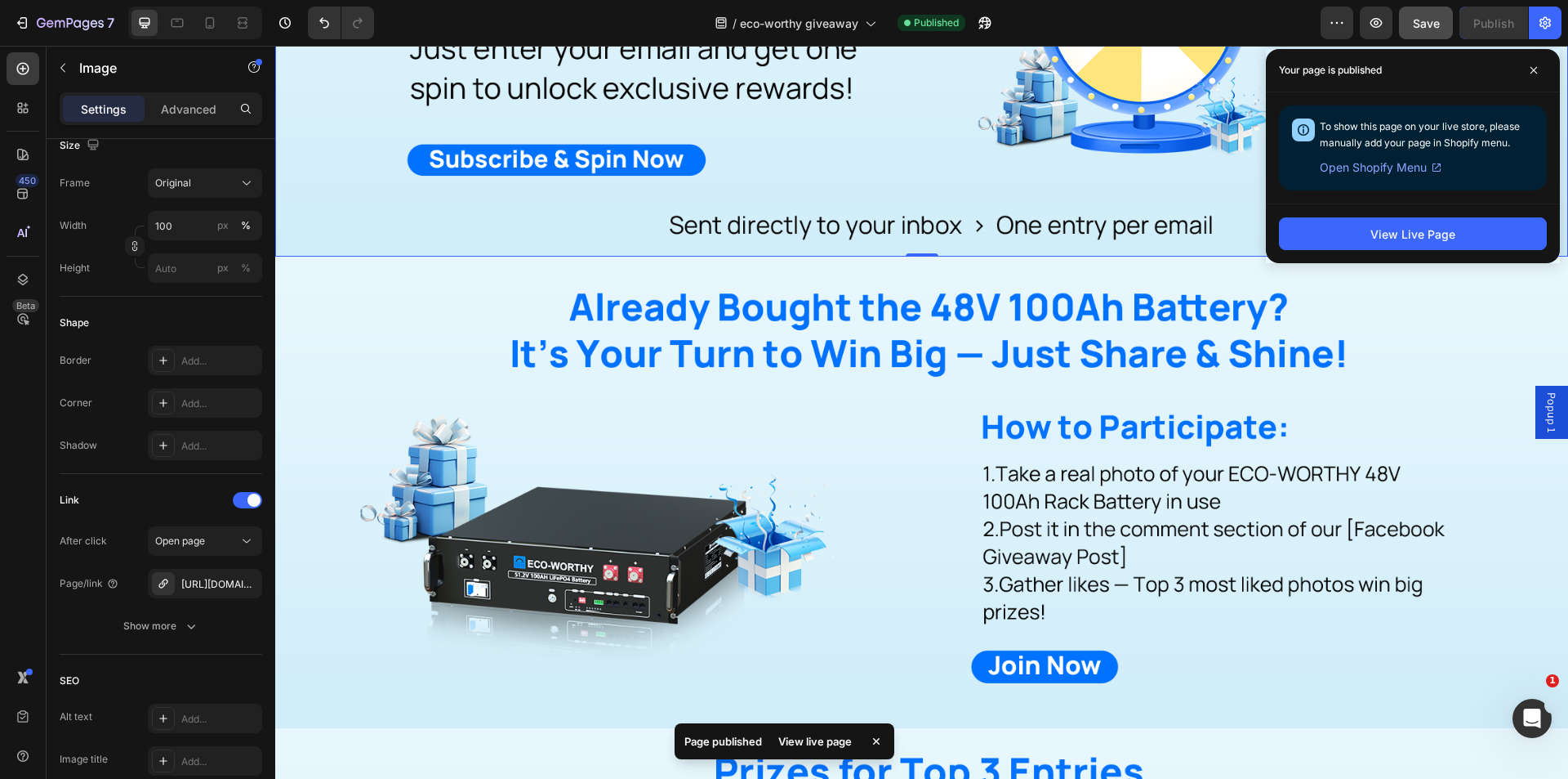
scroll to position [1307, 0]
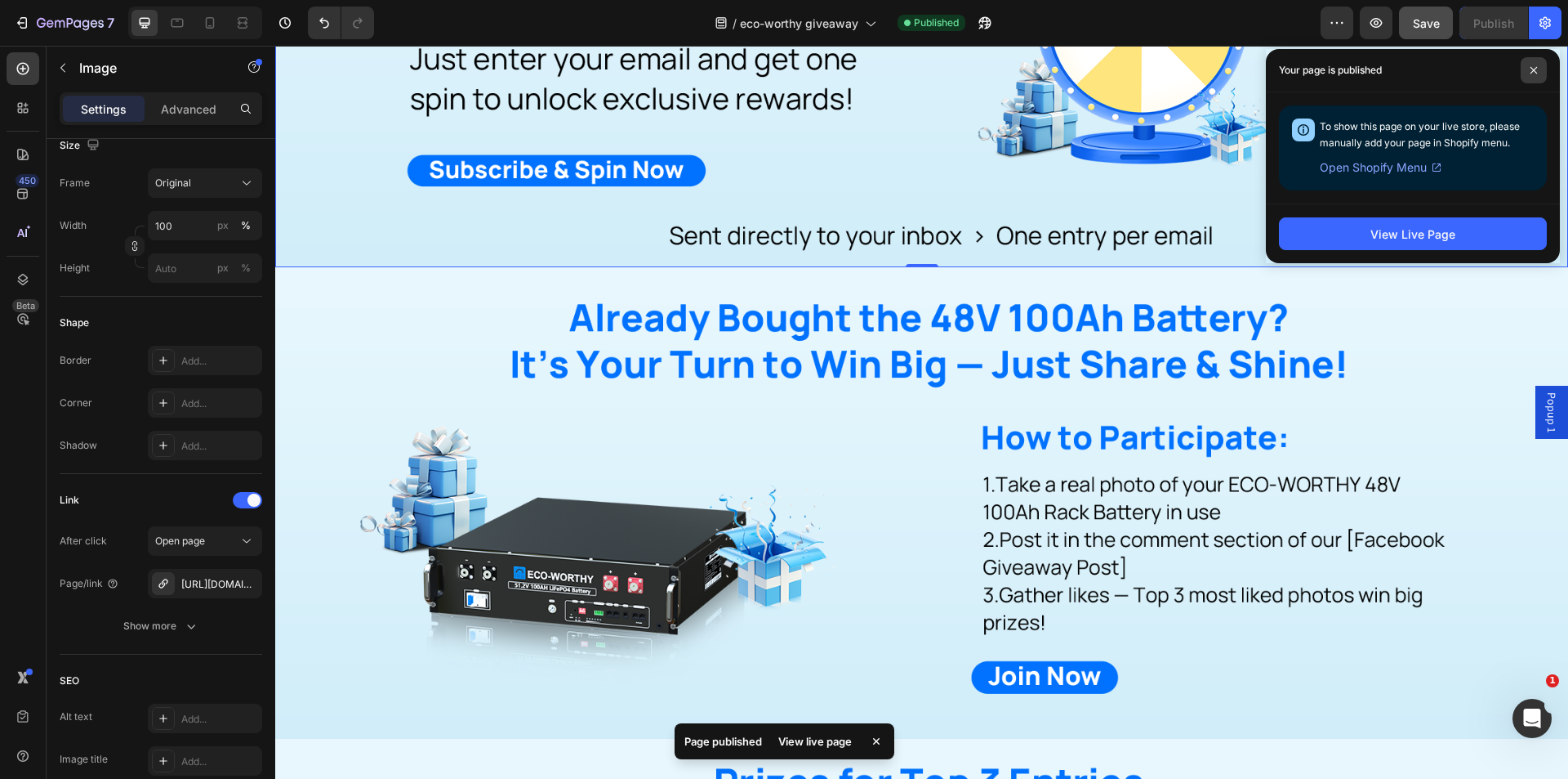
click at [1537, 67] on icon at bounding box center [1533, 70] width 7 height 7
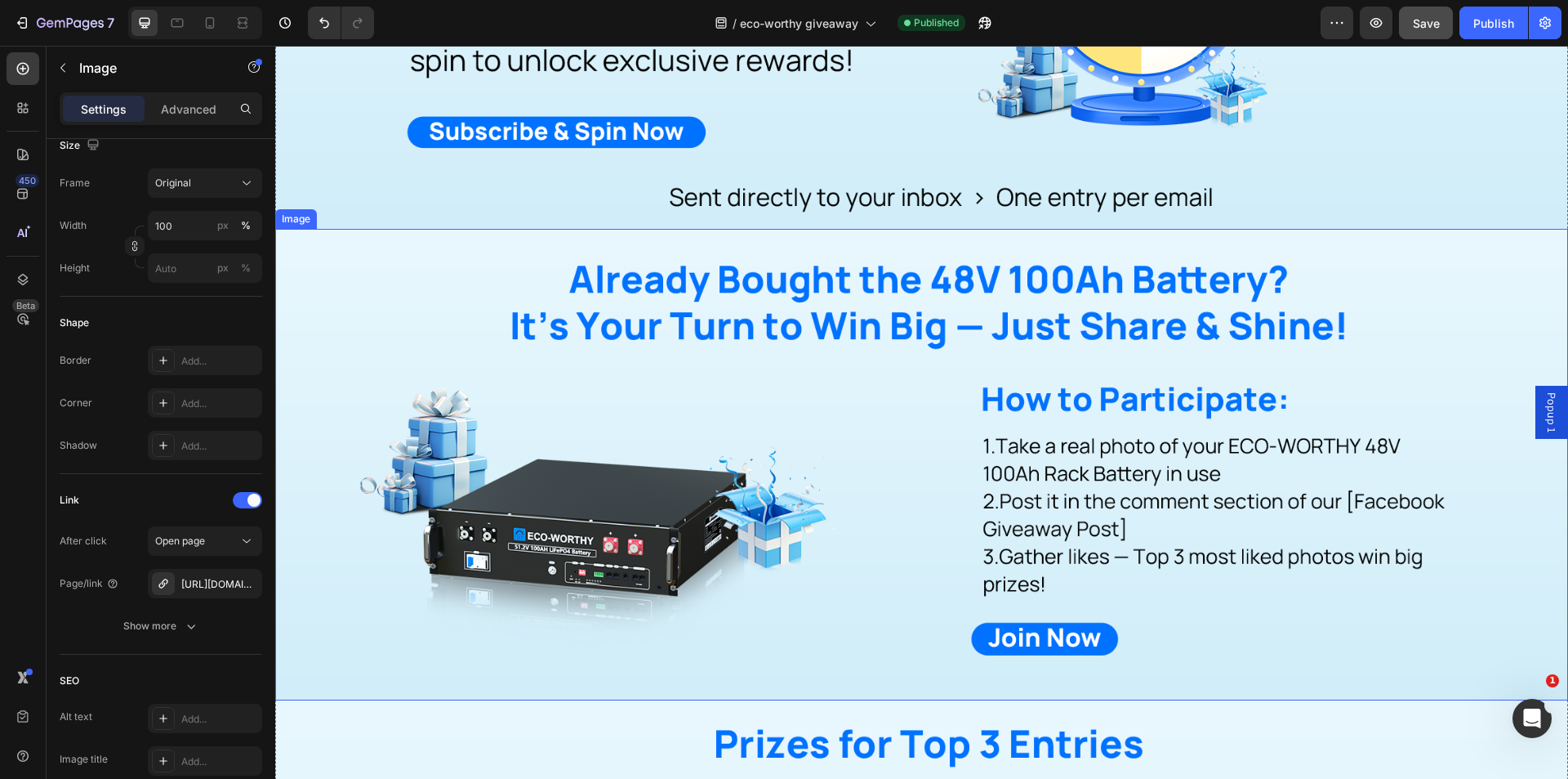
scroll to position [1552, 0]
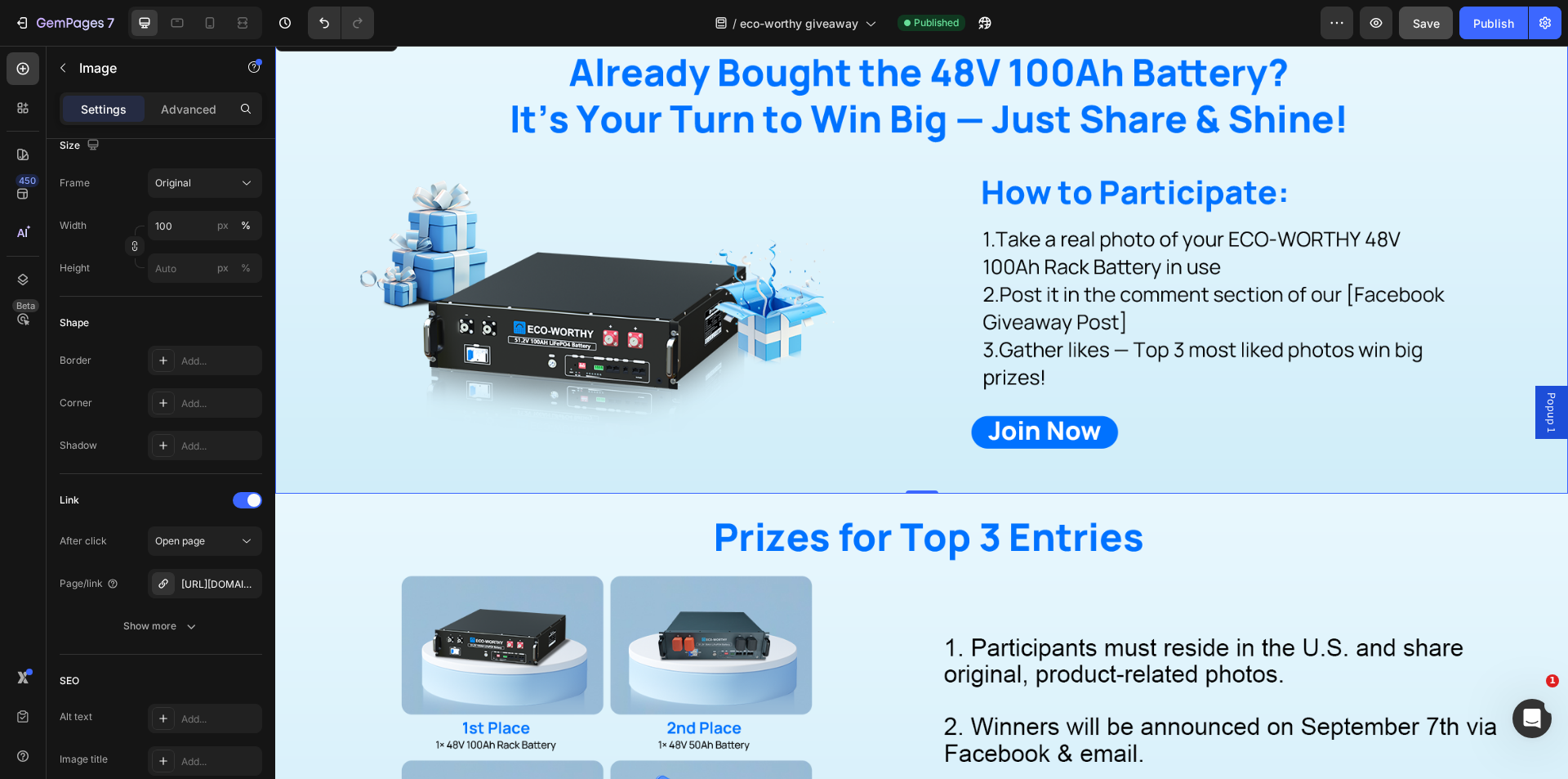
click at [844, 399] on img at bounding box center [922, 257] width 1292 height 471
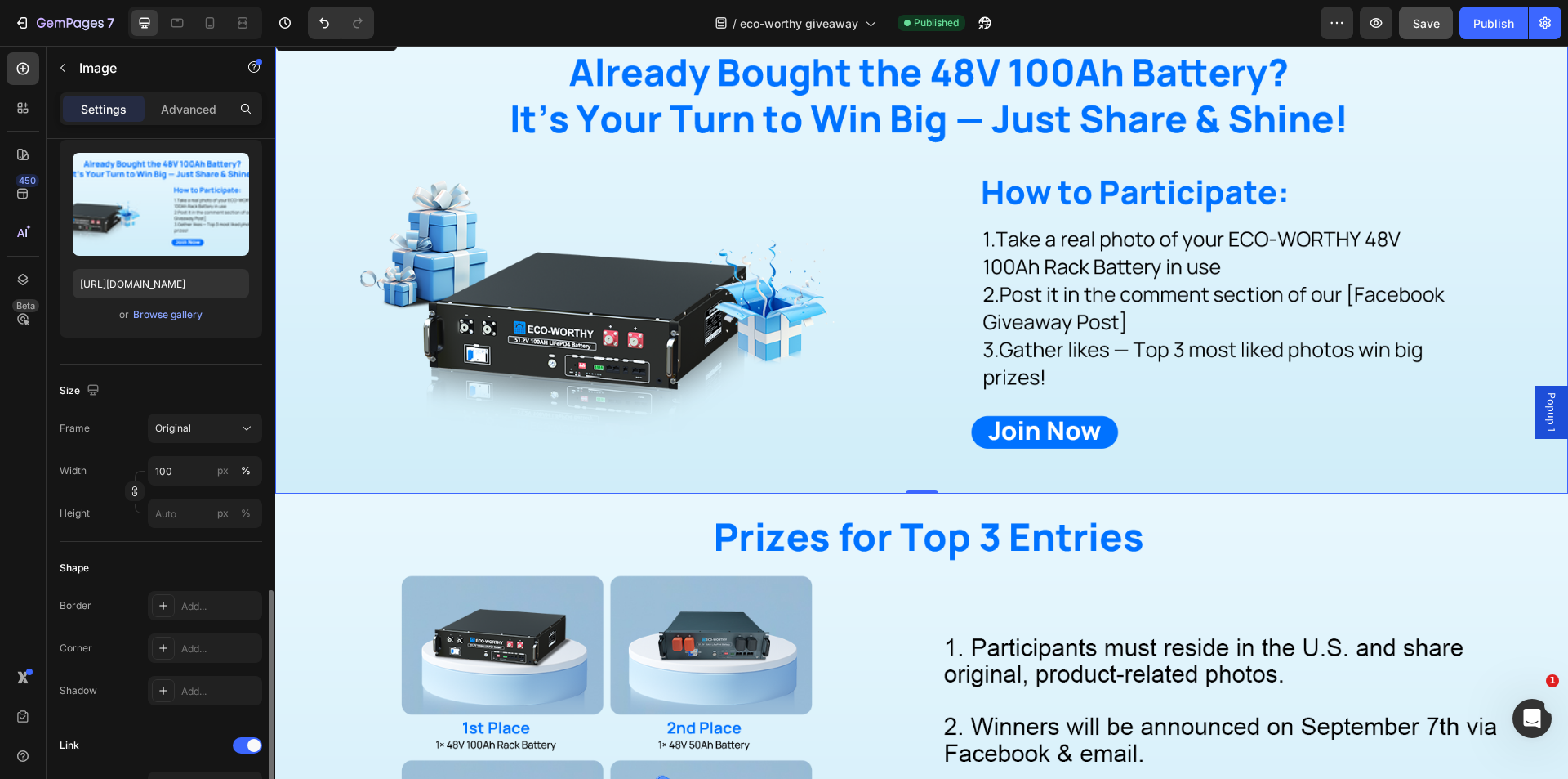
scroll to position [82, 0]
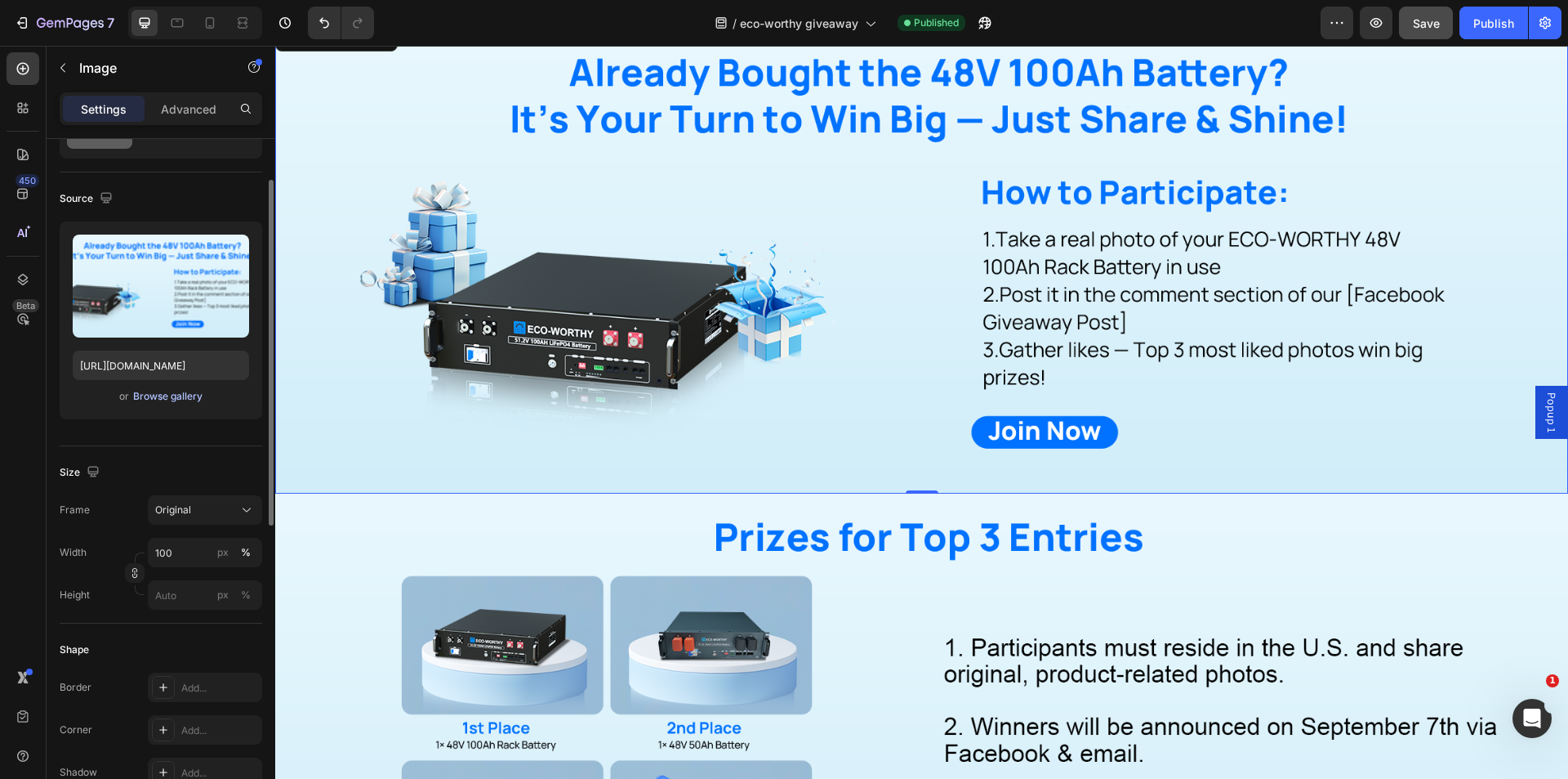
click at [184, 388] on button "Browse gallery" at bounding box center [168, 395] width 71 height 16
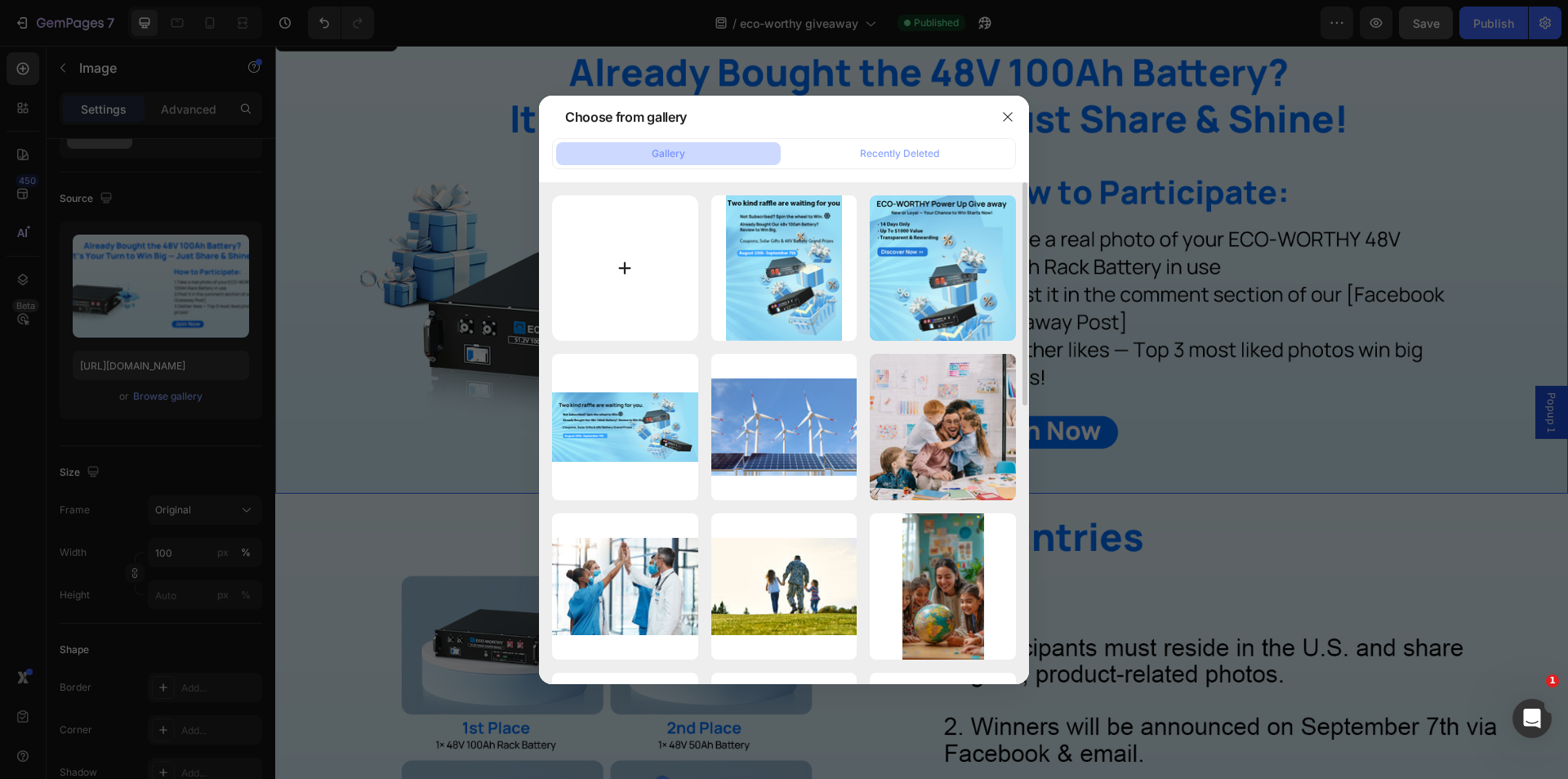
click at [646, 261] on input "file" at bounding box center [624, 268] width 146 height 146
type input "C:\fakepath\第二部分.png"
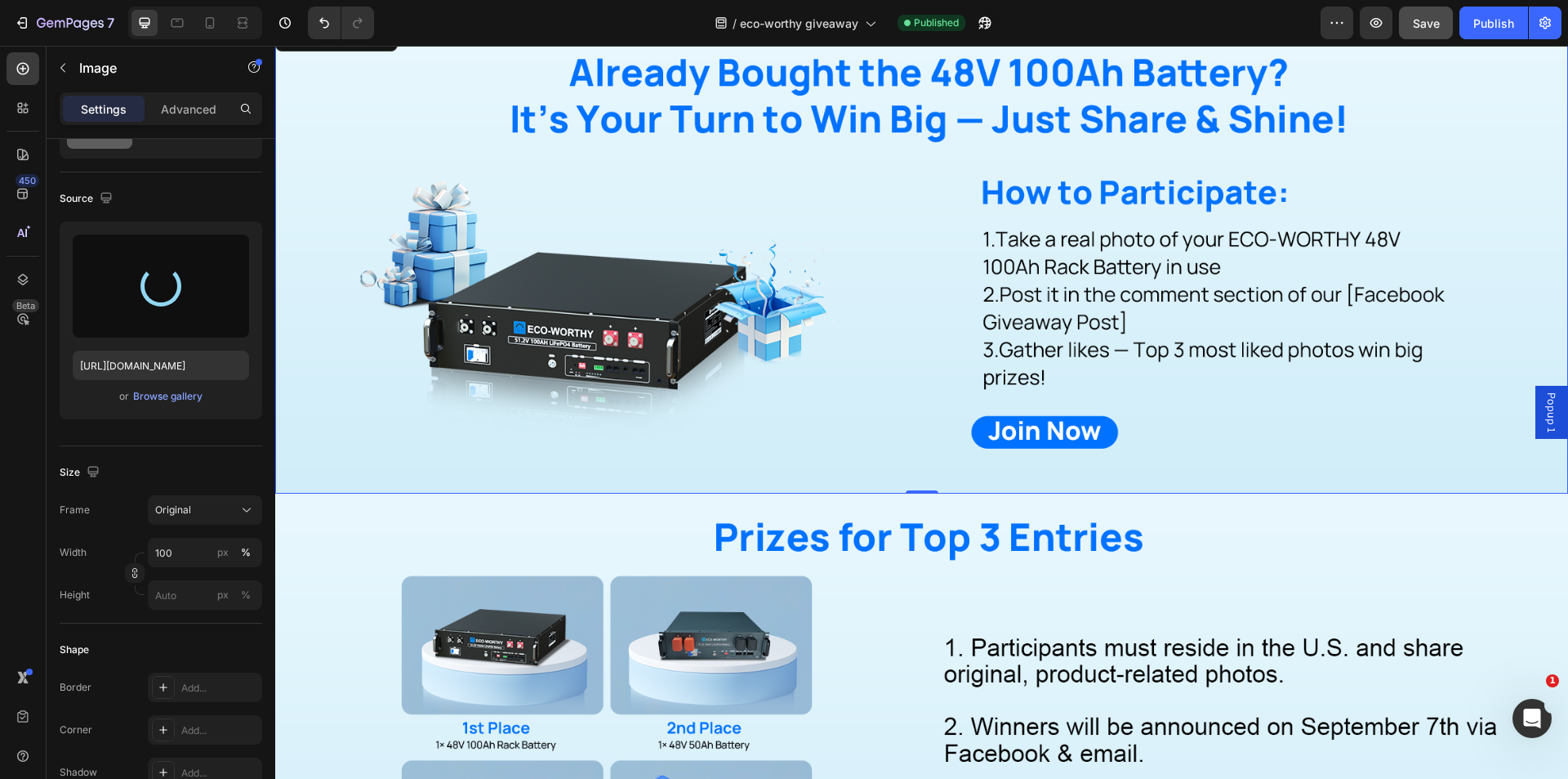
type input "[URL][DOMAIN_NAME]"
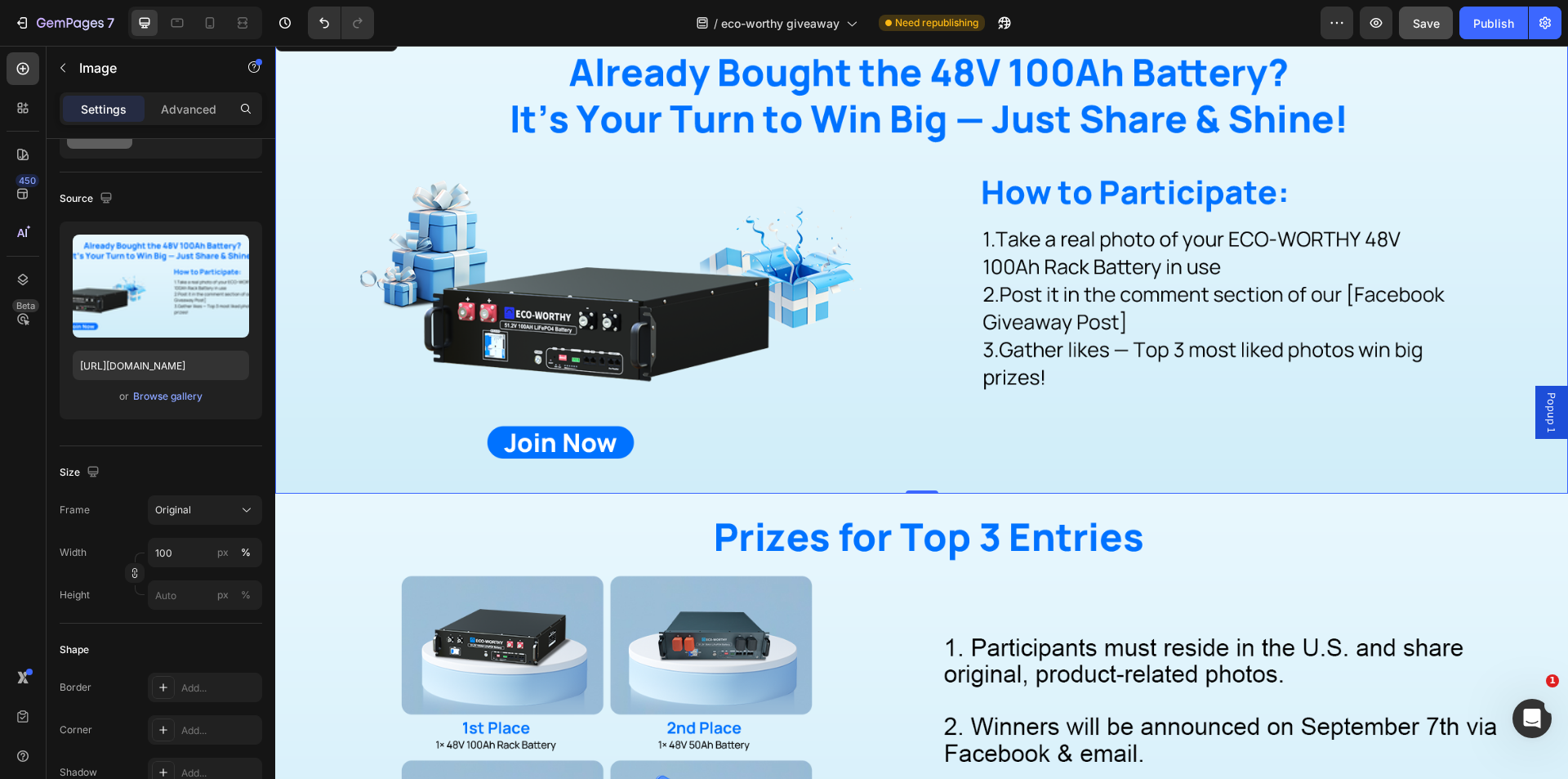
click at [866, 398] on img at bounding box center [922, 257] width 1292 height 471
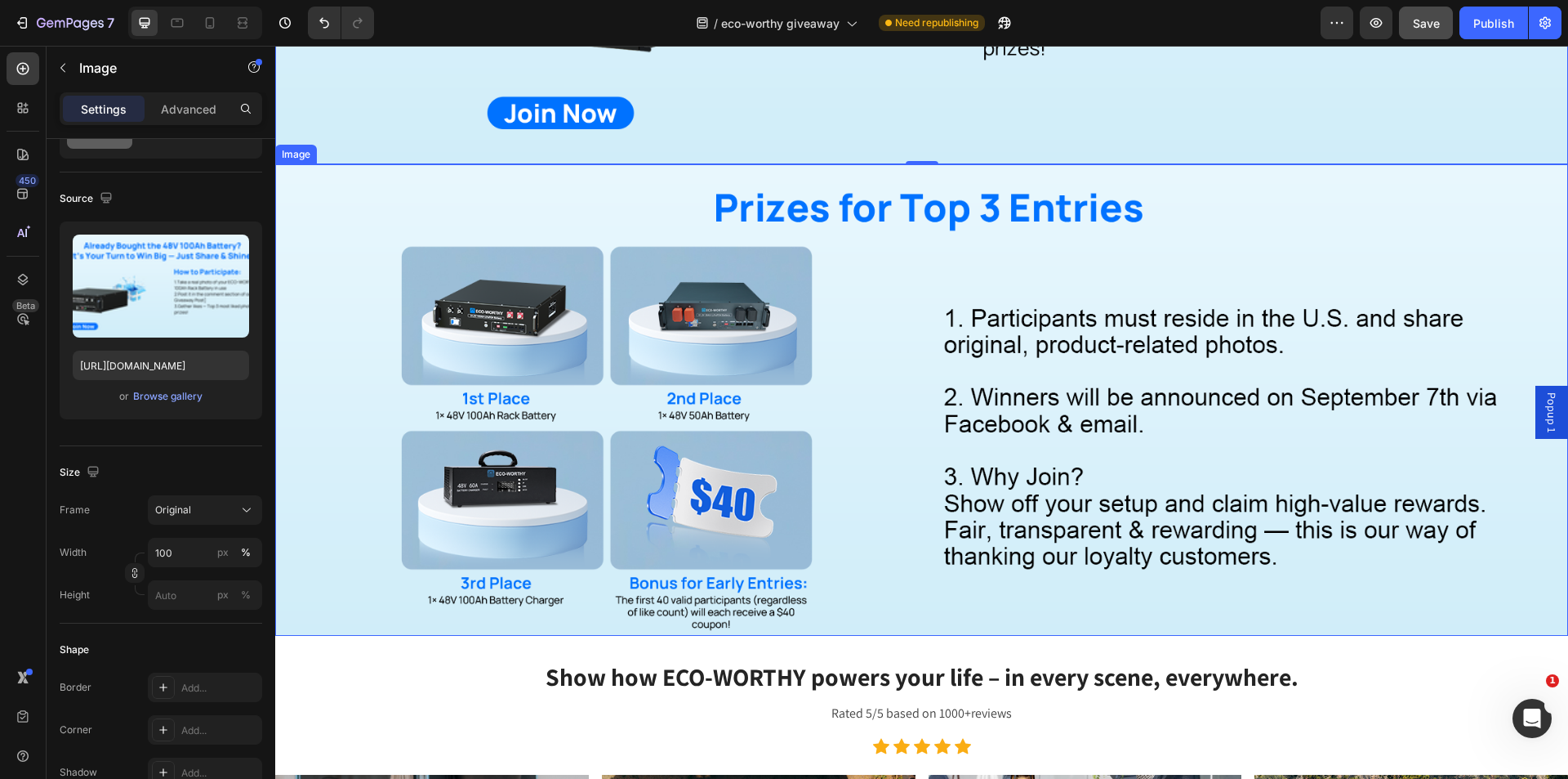
scroll to position [1961, 0]
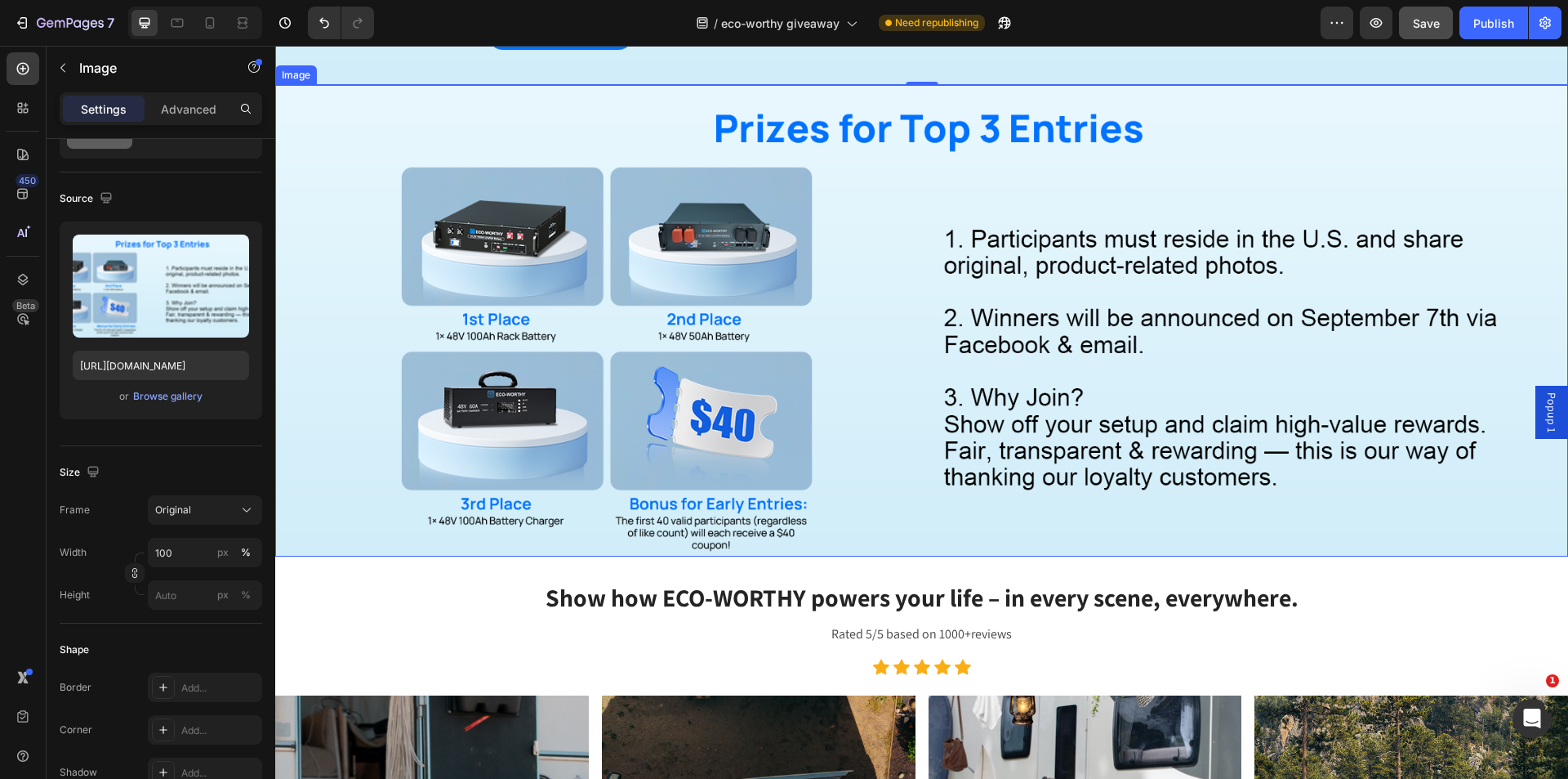
click at [1097, 444] on img at bounding box center [922, 320] width 1292 height 471
click at [193, 401] on div "Browse gallery" at bounding box center [168, 395] width 69 height 14
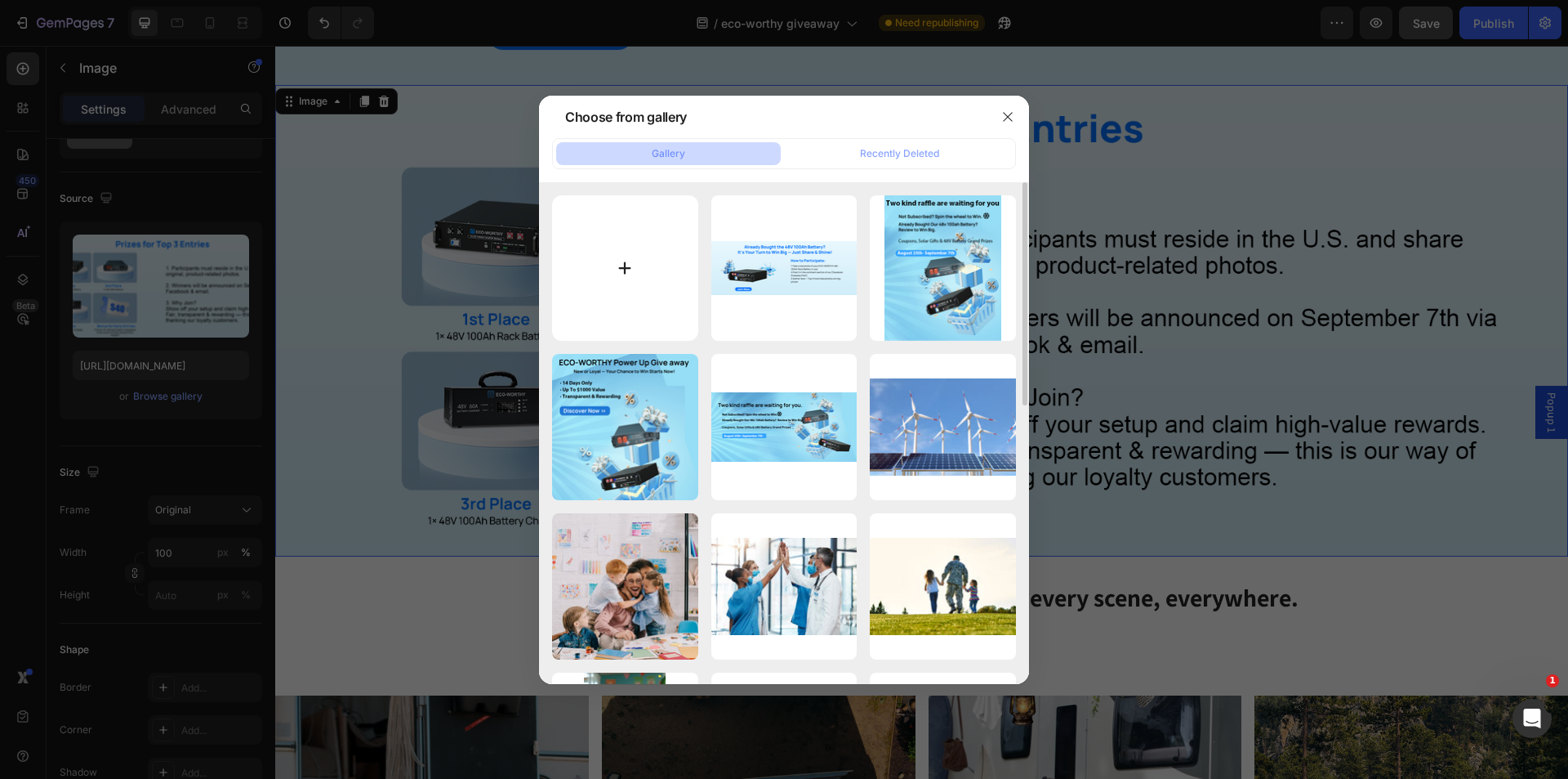
click at [628, 272] on input "file" at bounding box center [624, 268] width 146 height 146
type input "C:\fakepath\第三部分.png"
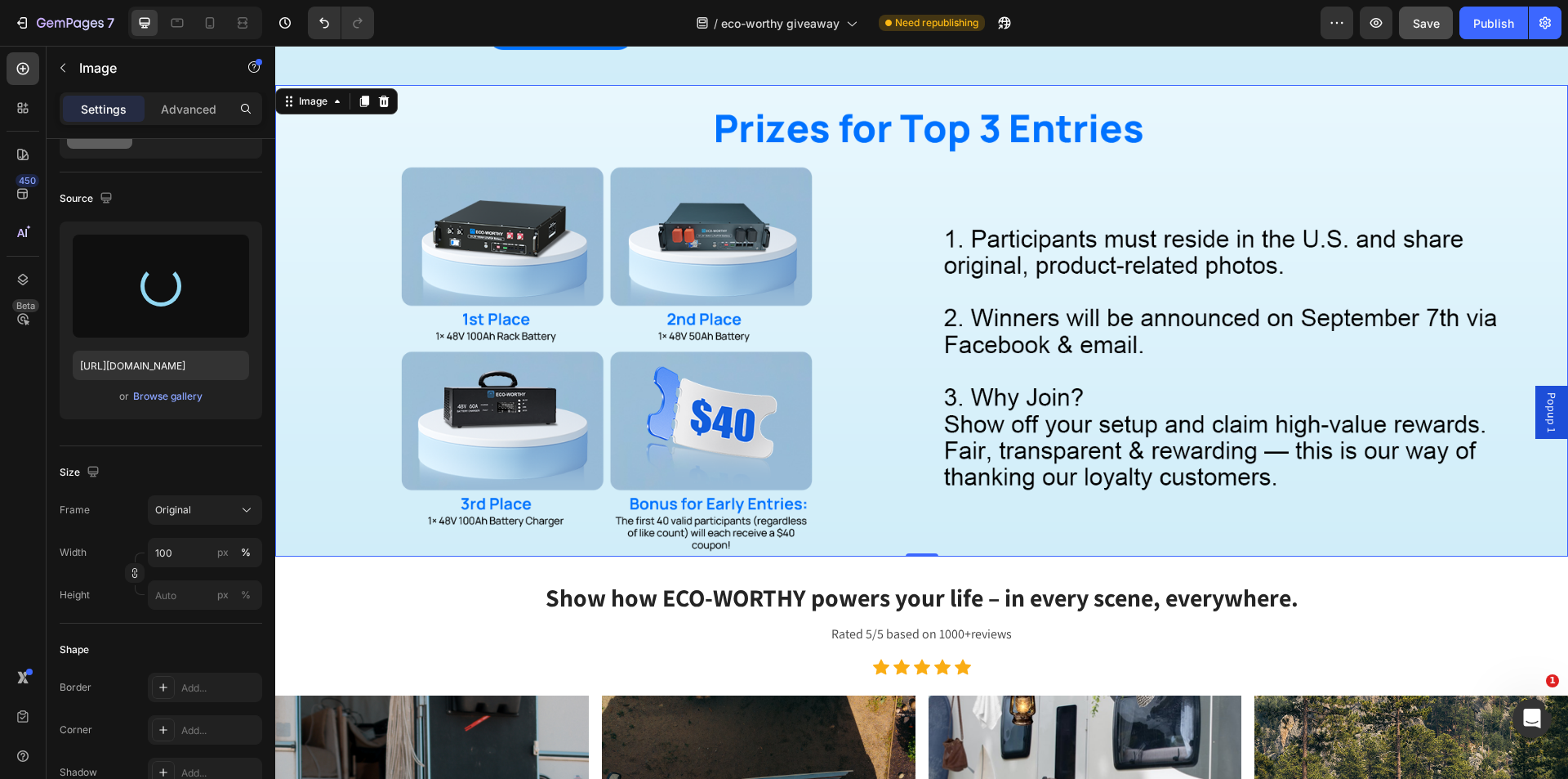
type input "[URL][DOMAIN_NAME]"
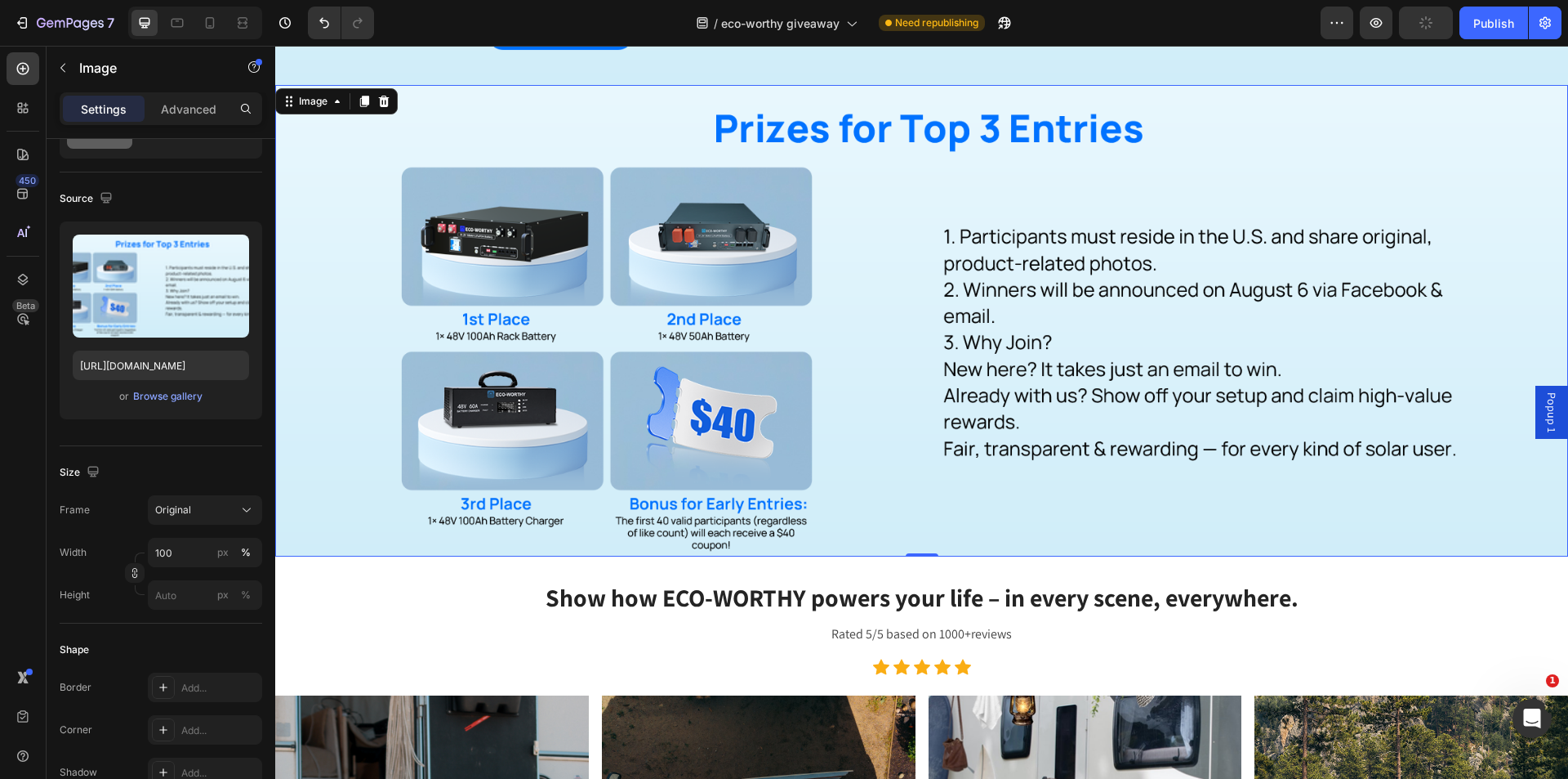
click at [990, 458] on img at bounding box center [922, 320] width 1292 height 471
click at [1275, 577] on h2 "Show how ECO-WORTHY powers your life – in every scene, everywhere." at bounding box center [922, 596] width 980 height 40
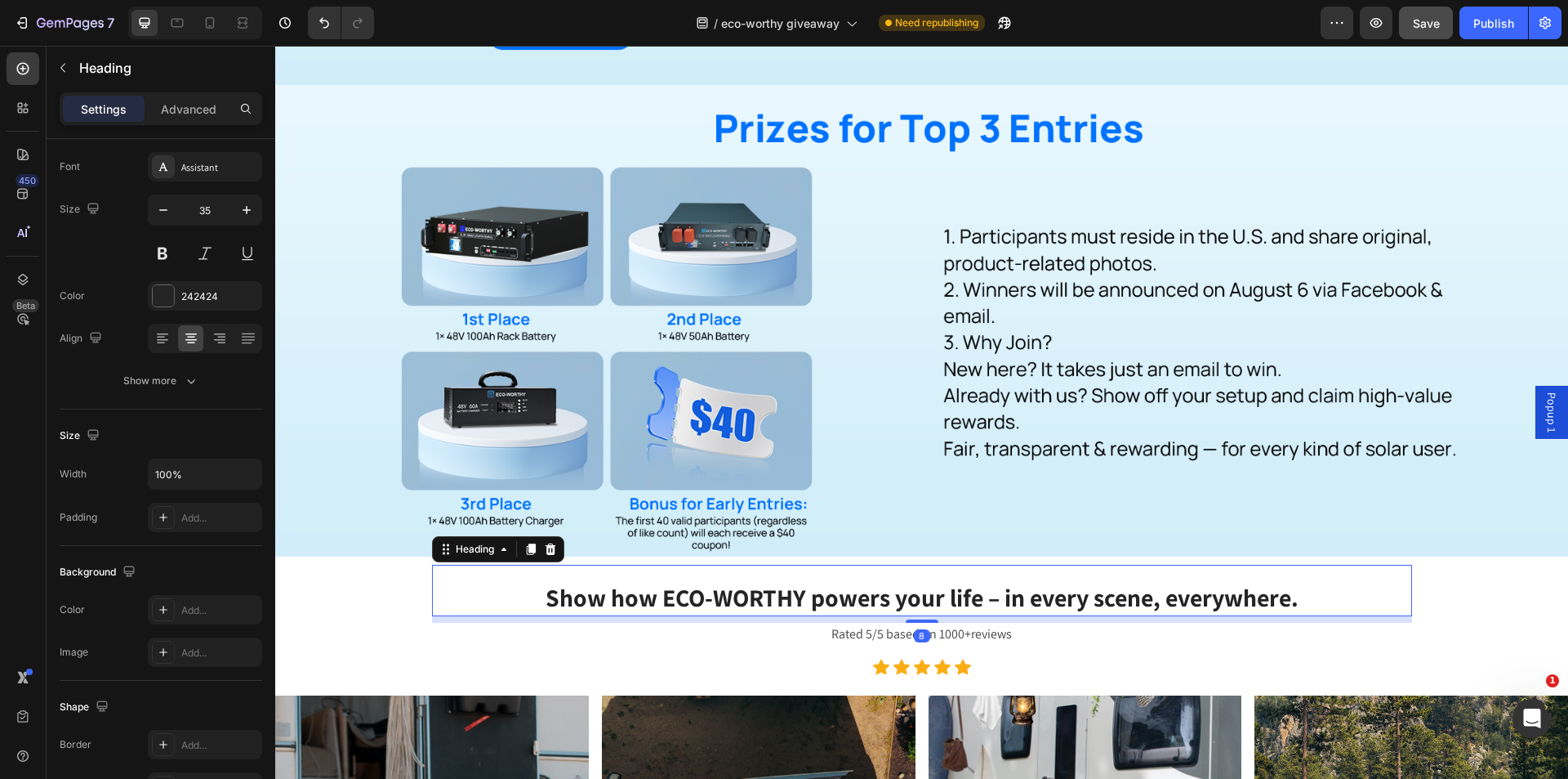
scroll to position [0, 0]
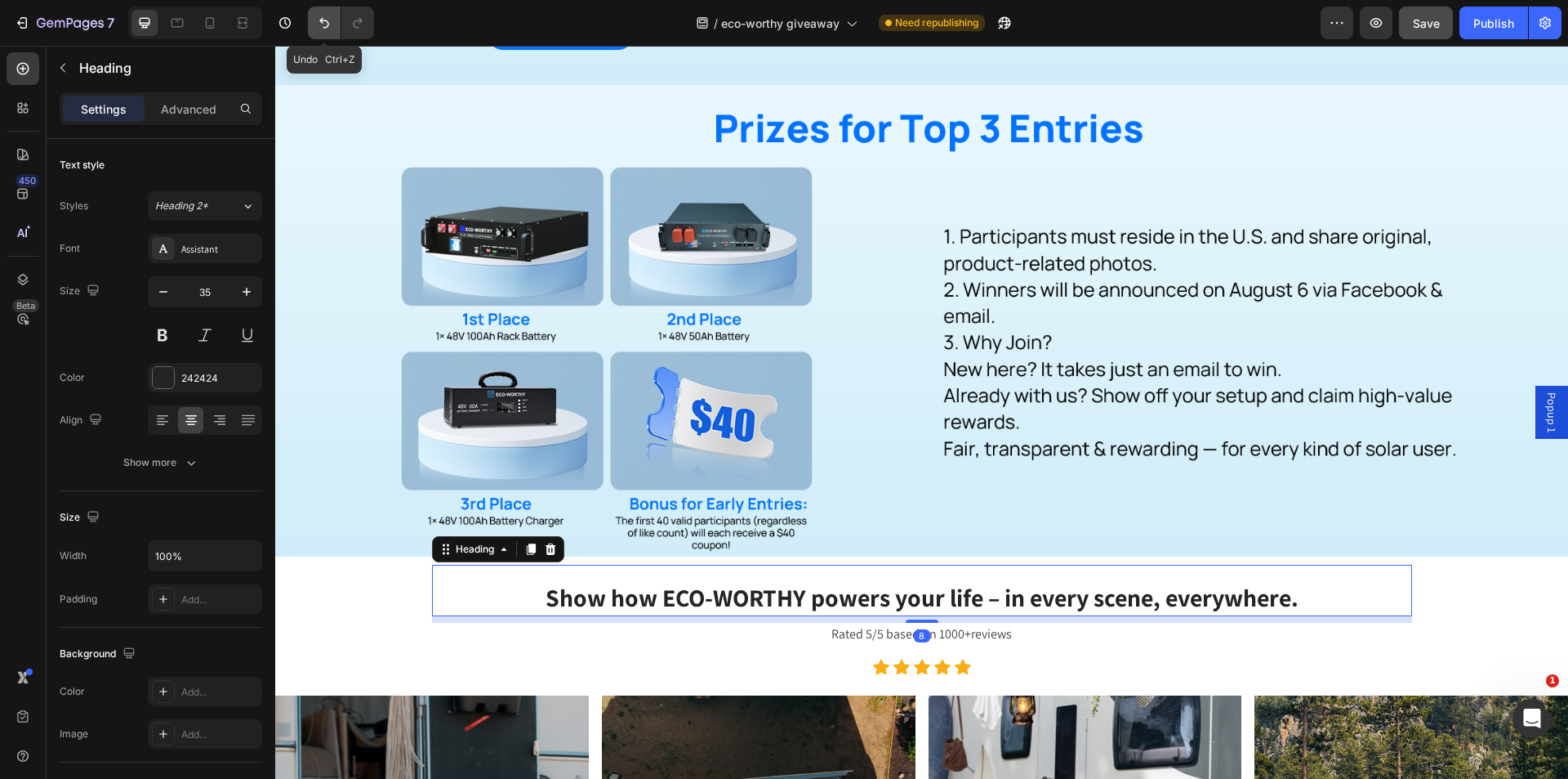
click at [321, 24] on icon "Undo/Redo" at bounding box center [324, 22] width 16 height 16
click at [324, 17] on icon "Undo/Redo" at bounding box center [324, 22] width 16 height 16
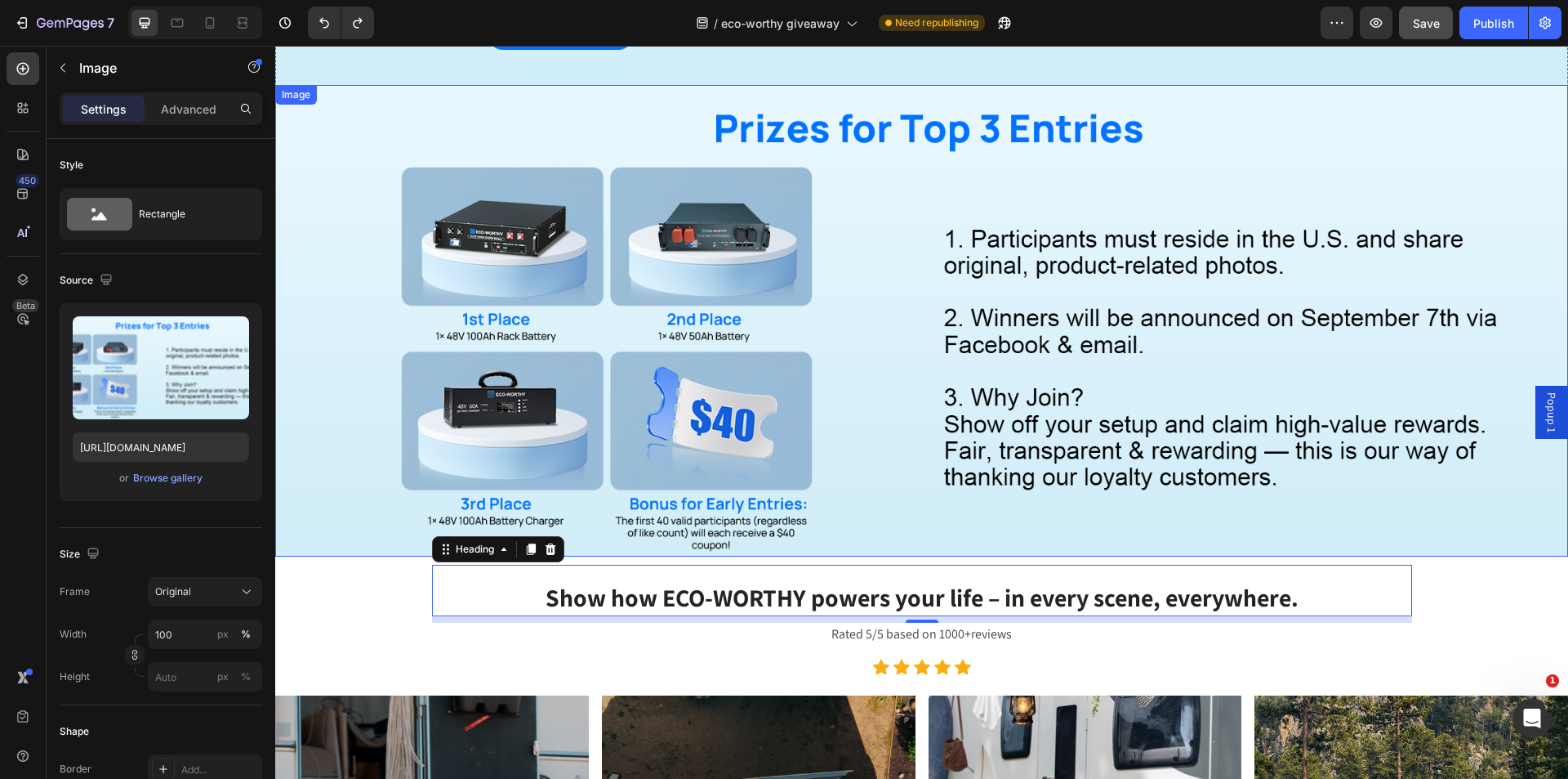
click at [574, 401] on img at bounding box center [922, 320] width 1292 height 471
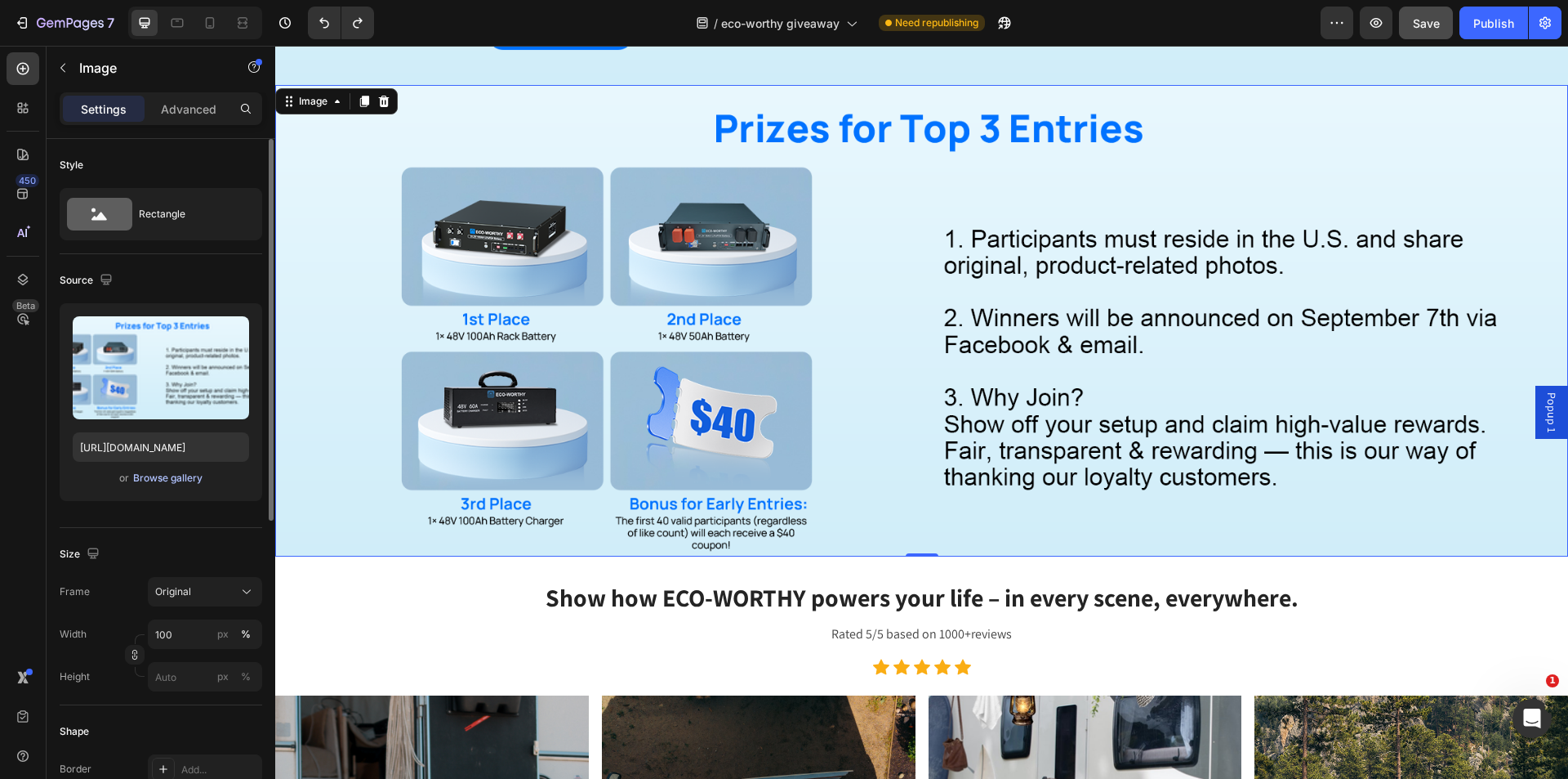
click at [174, 476] on div "Browse gallery" at bounding box center [168, 477] width 69 height 14
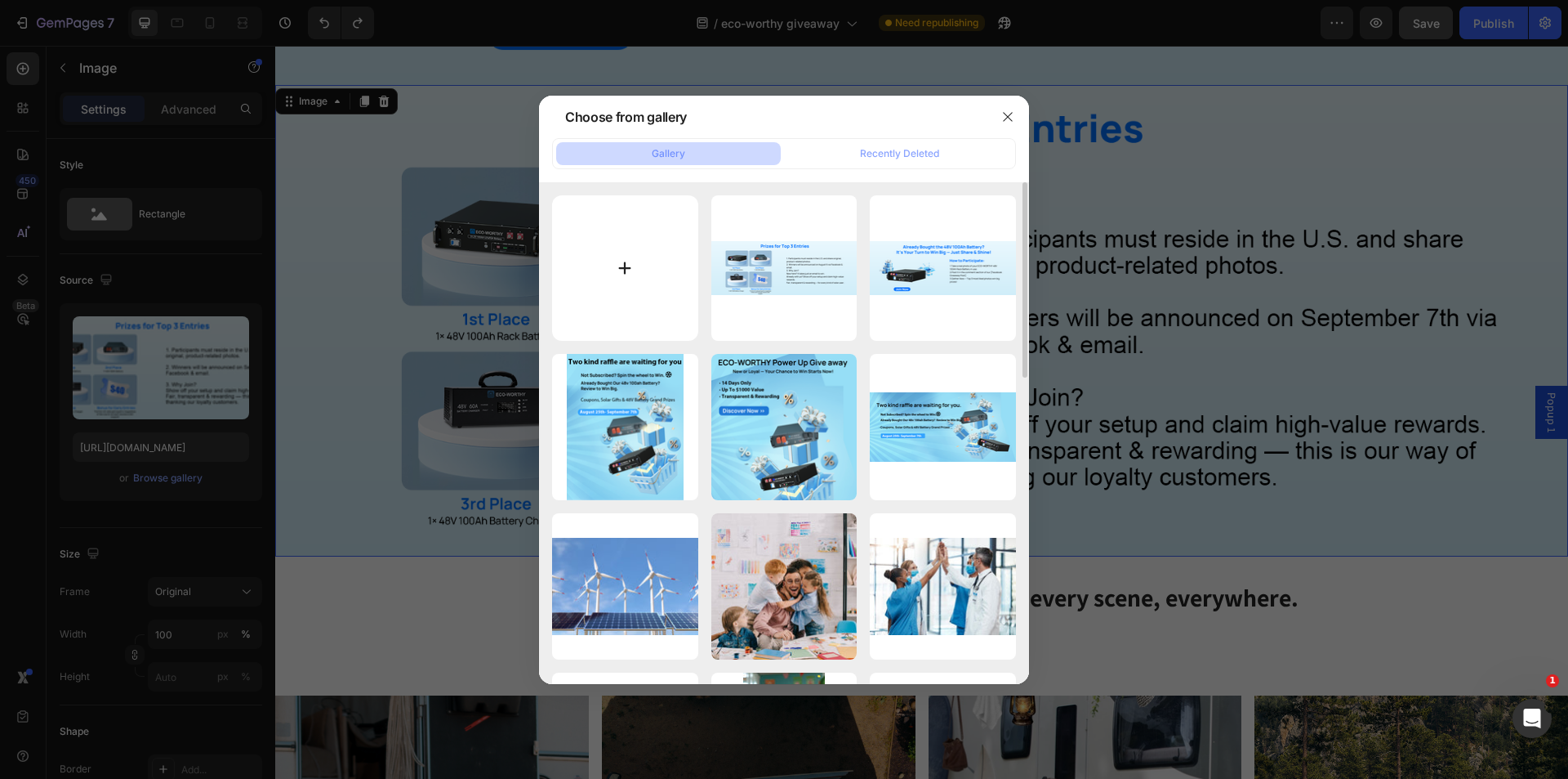
click at [629, 251] on input "file" at bounding box center [624, 268] width 146 height 146
type input "C:\fakepath\第三部分.png"
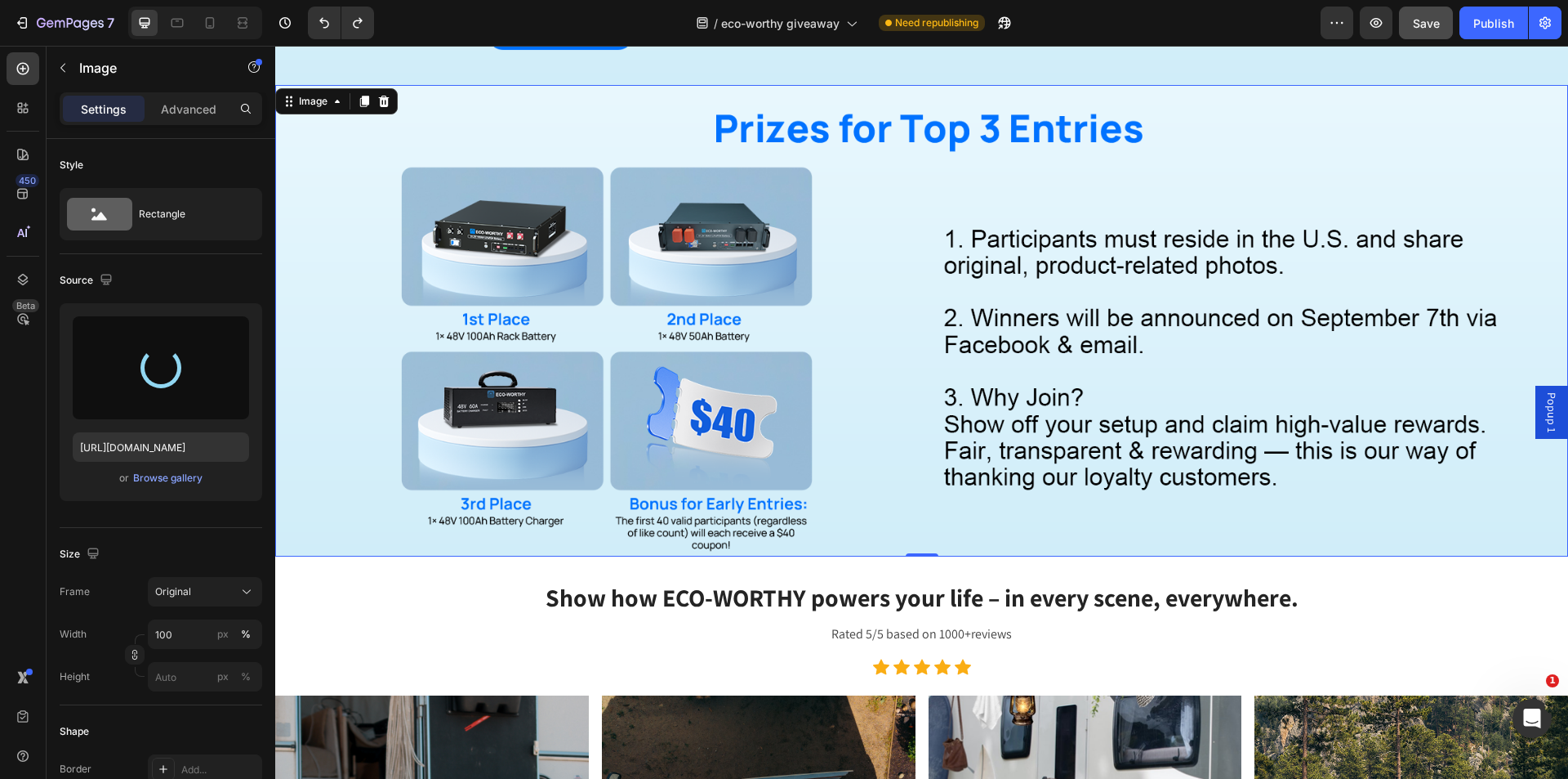
type input "[URL][DOMAIN_NAME]"
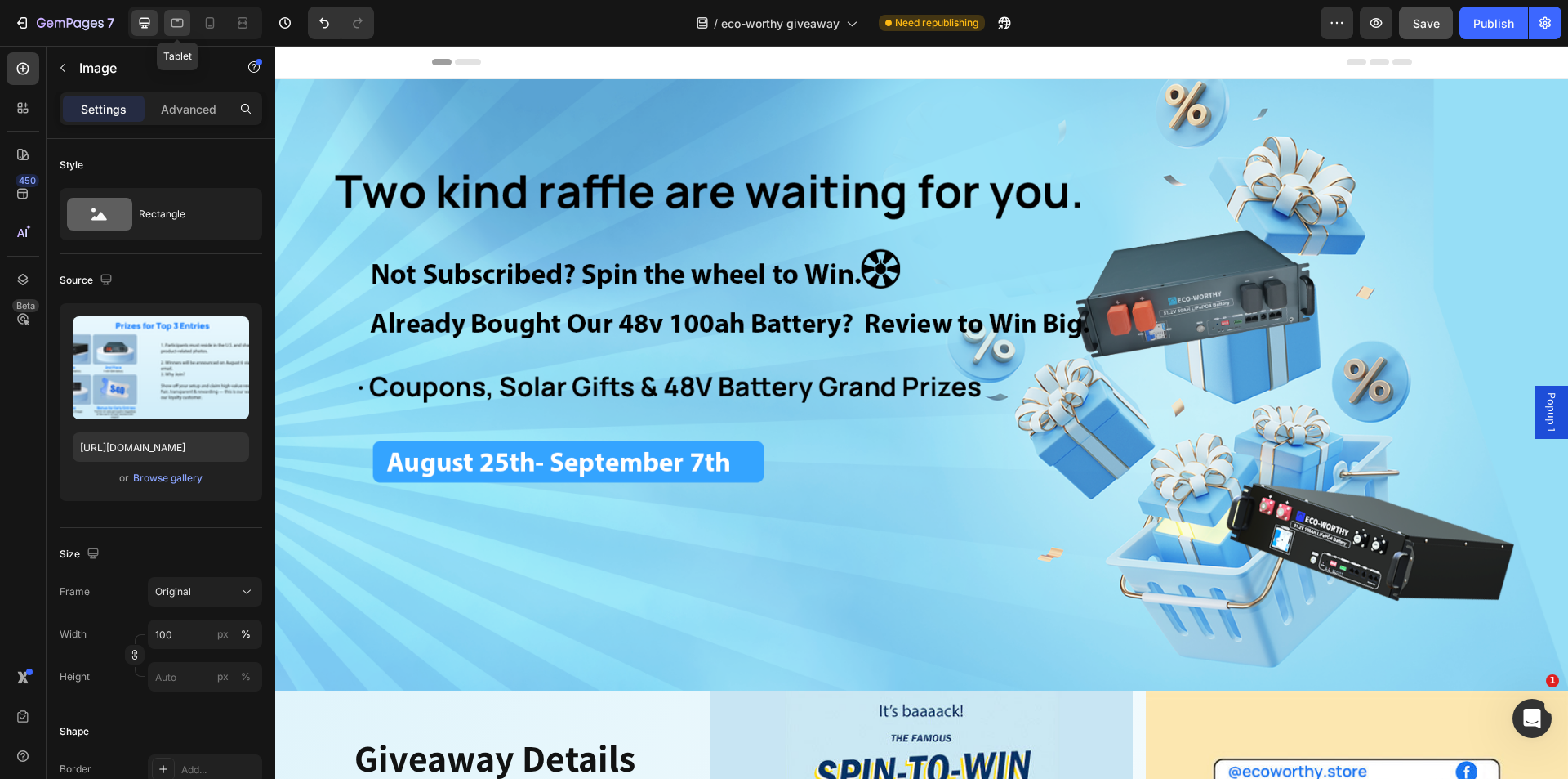
click at [171, 30] on icon at bounding box center [177, 22] width 16 height 16
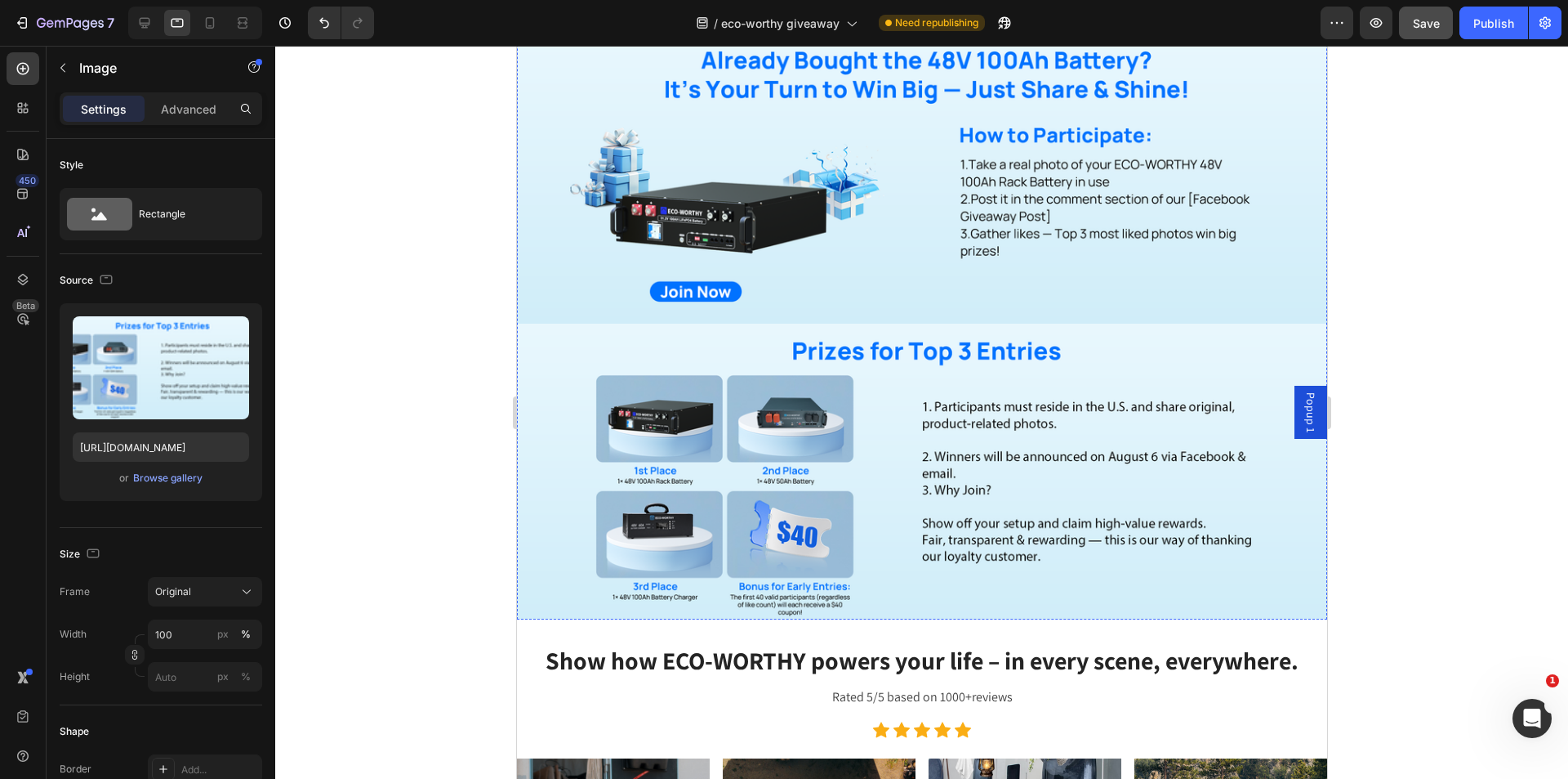
scroll to position [984, 0]
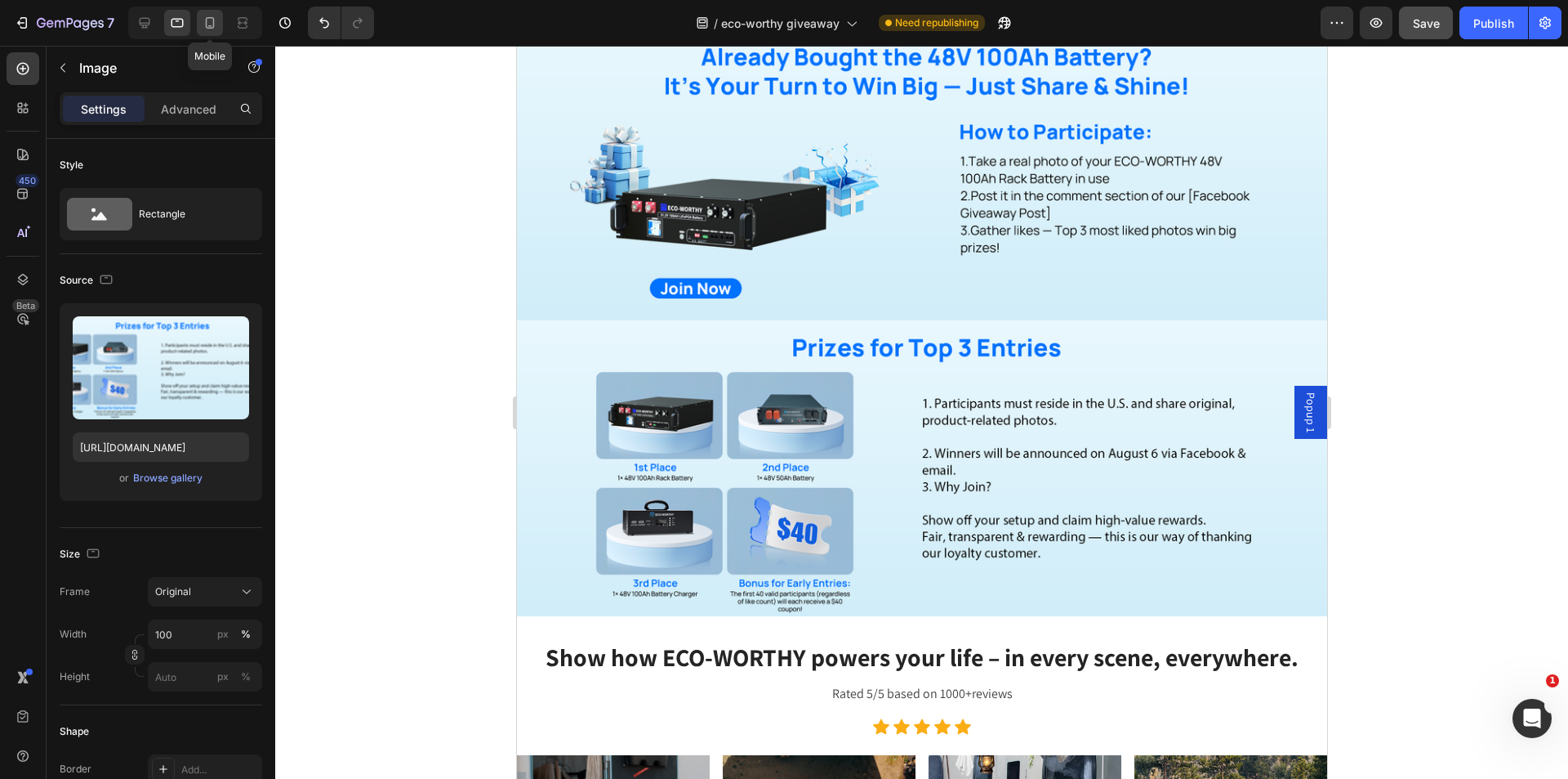
click at [220, 29] on div at bounding box center [210, 23] width 26 height 26
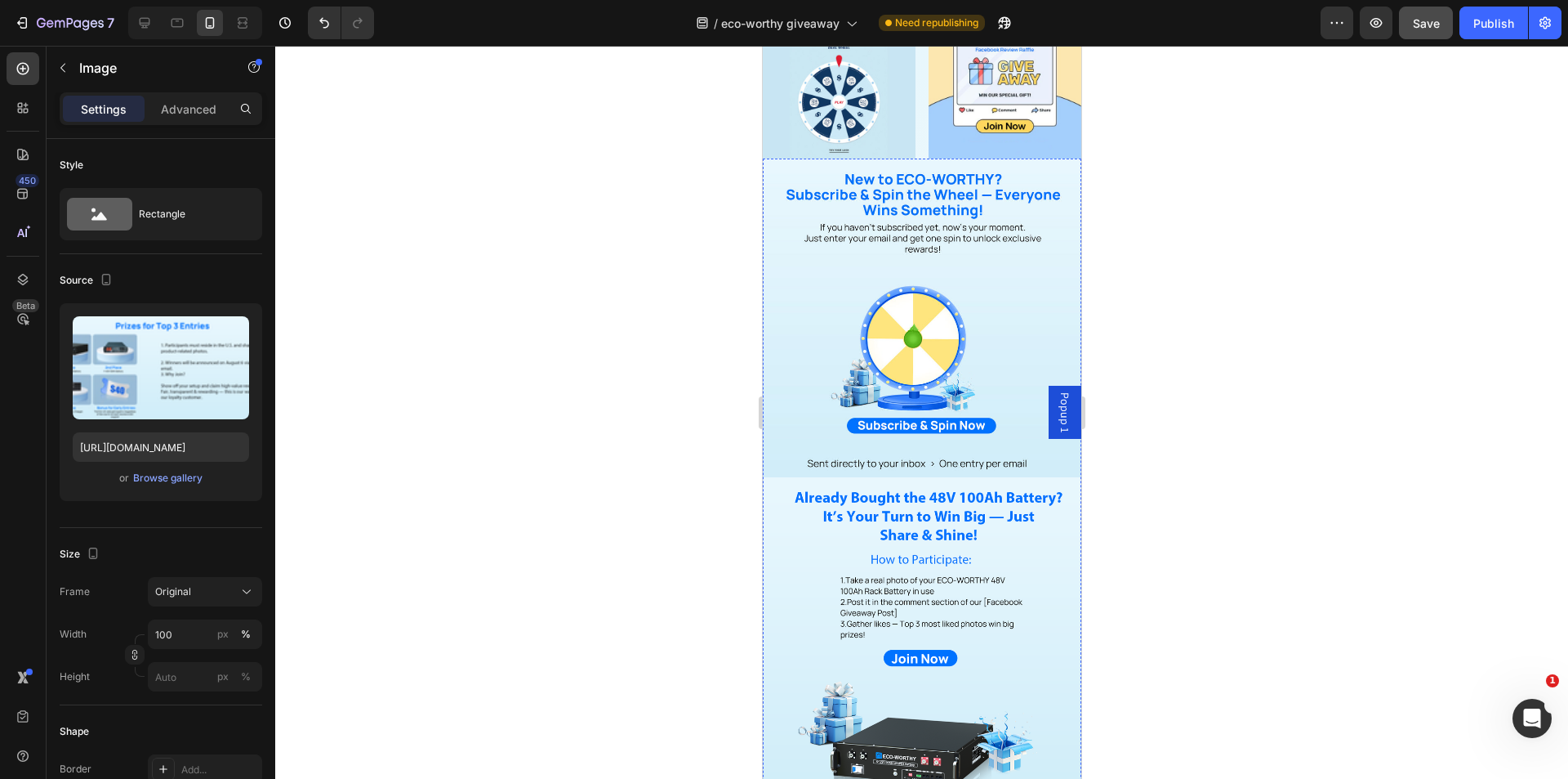
scroll to position [899, 0]
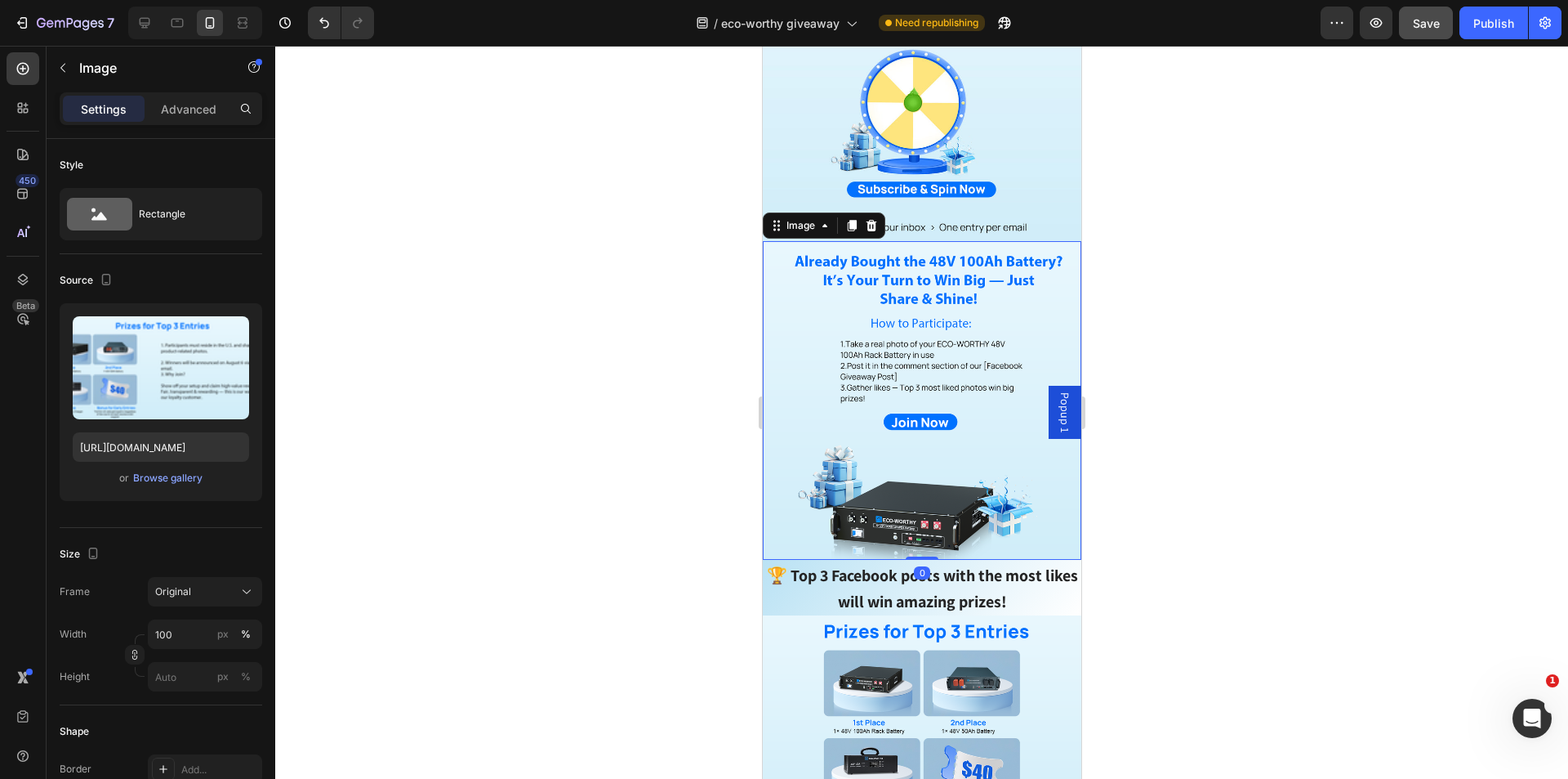
click at [943, 490] on img at bounding box center [921, 400] width 318 height 319
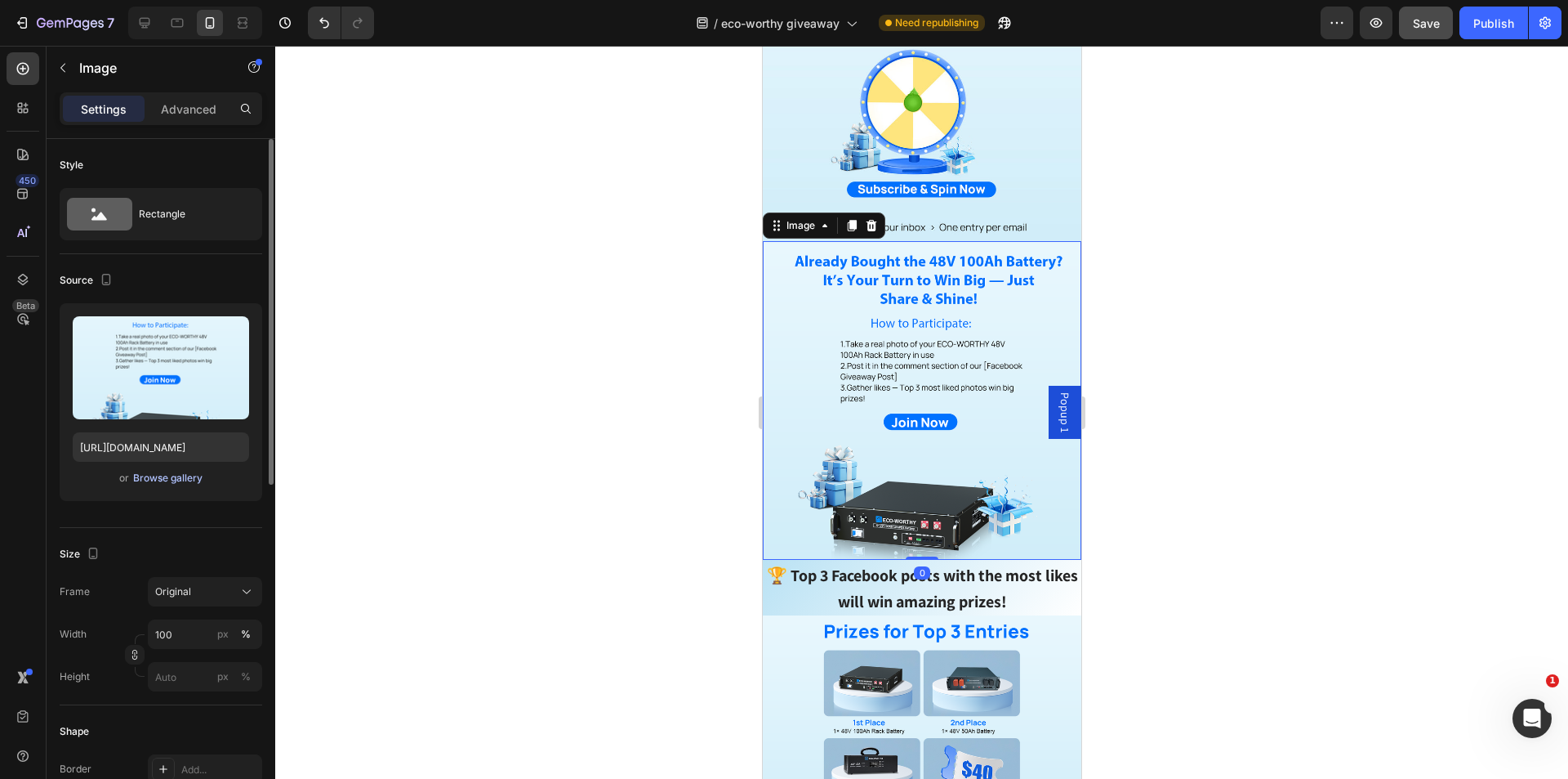
click at [166, 478] on div "Browse gallery" at bounding box center [168, 477] width 69 height 14
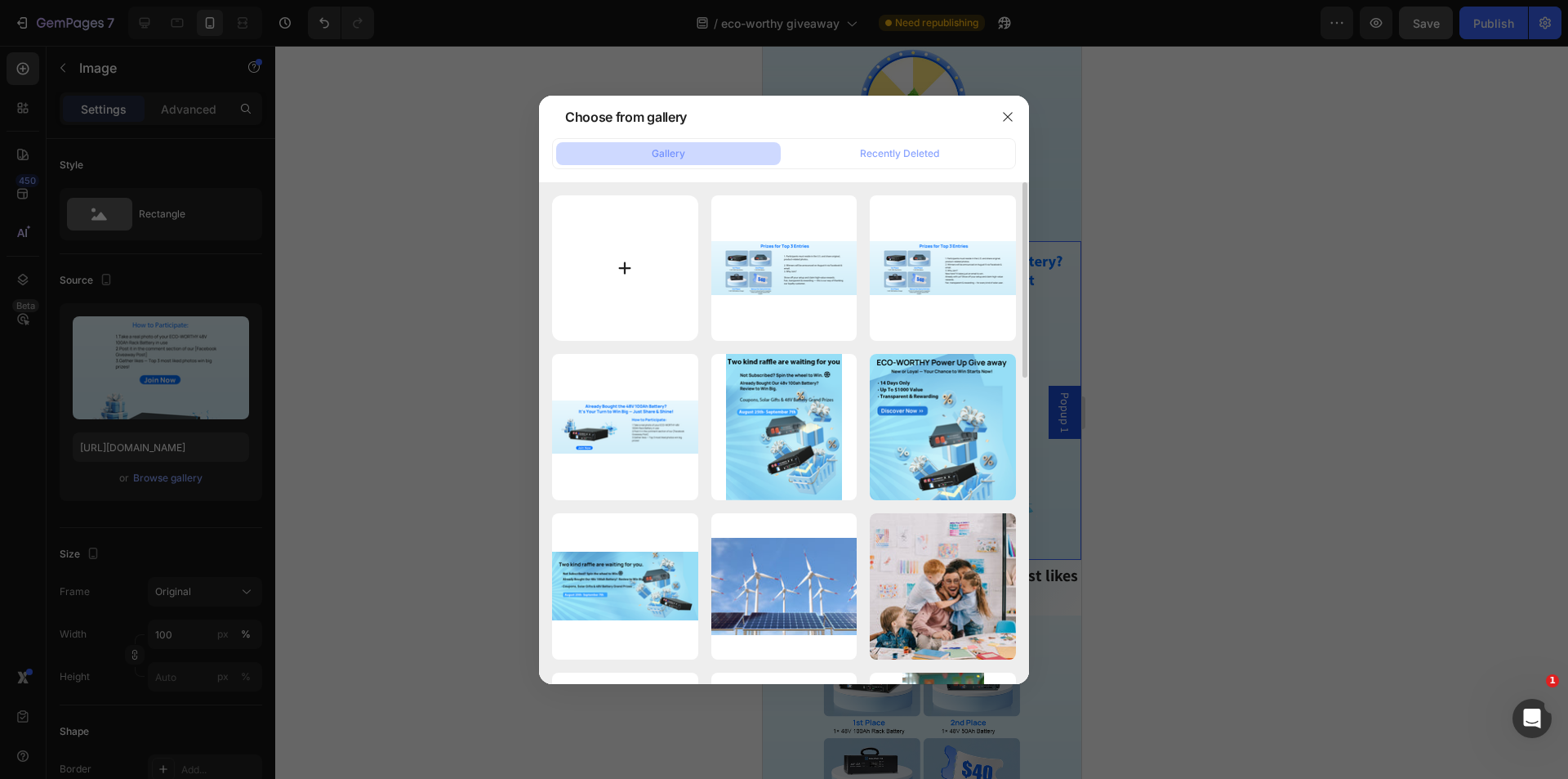
click at [619, 262] on input "file" at bounding box center [624, 268] width 146 height 146
type input "C:\fakepath\第二部分1200x1200.png"
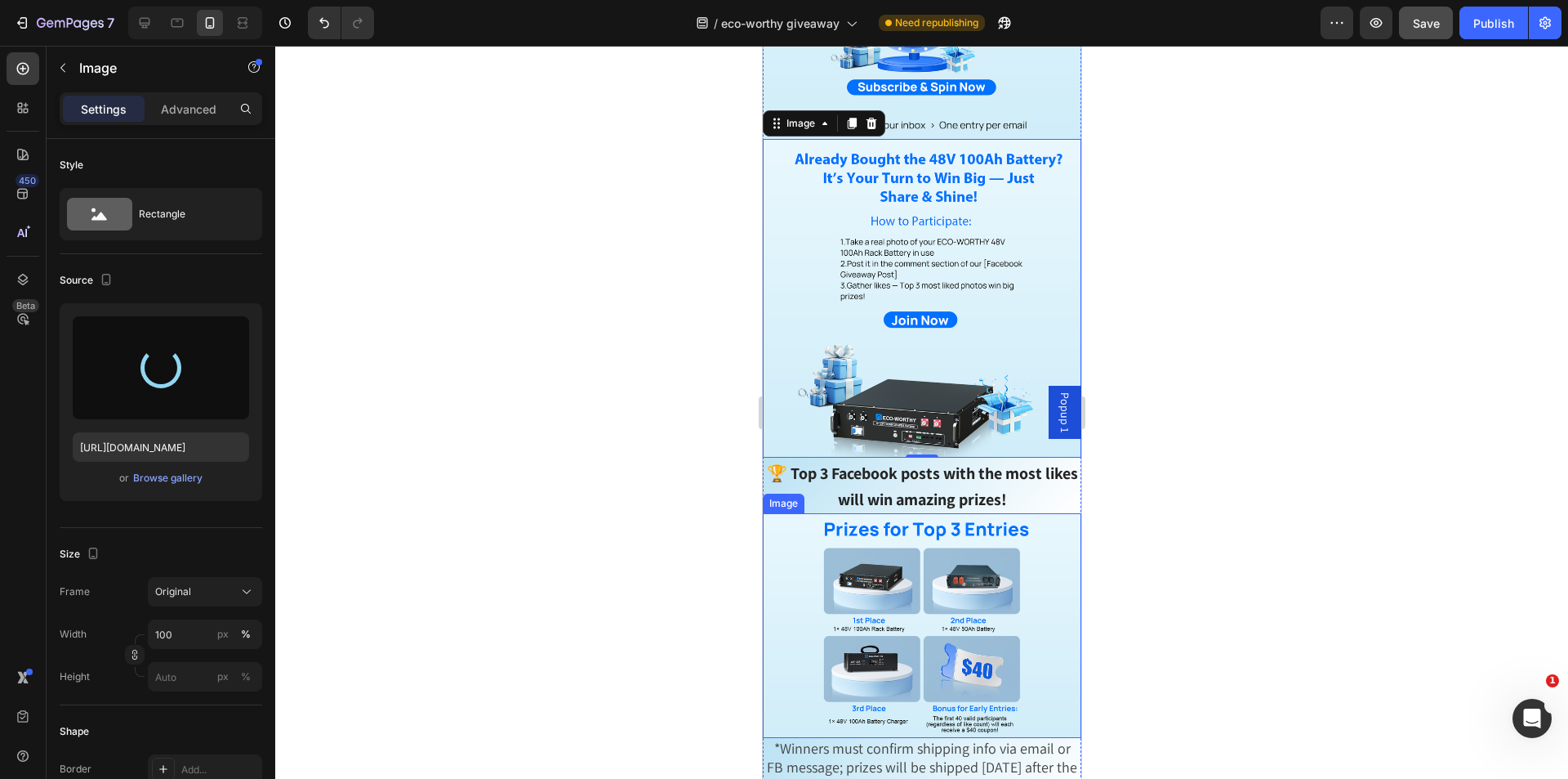
scroll to position [1226, 0]
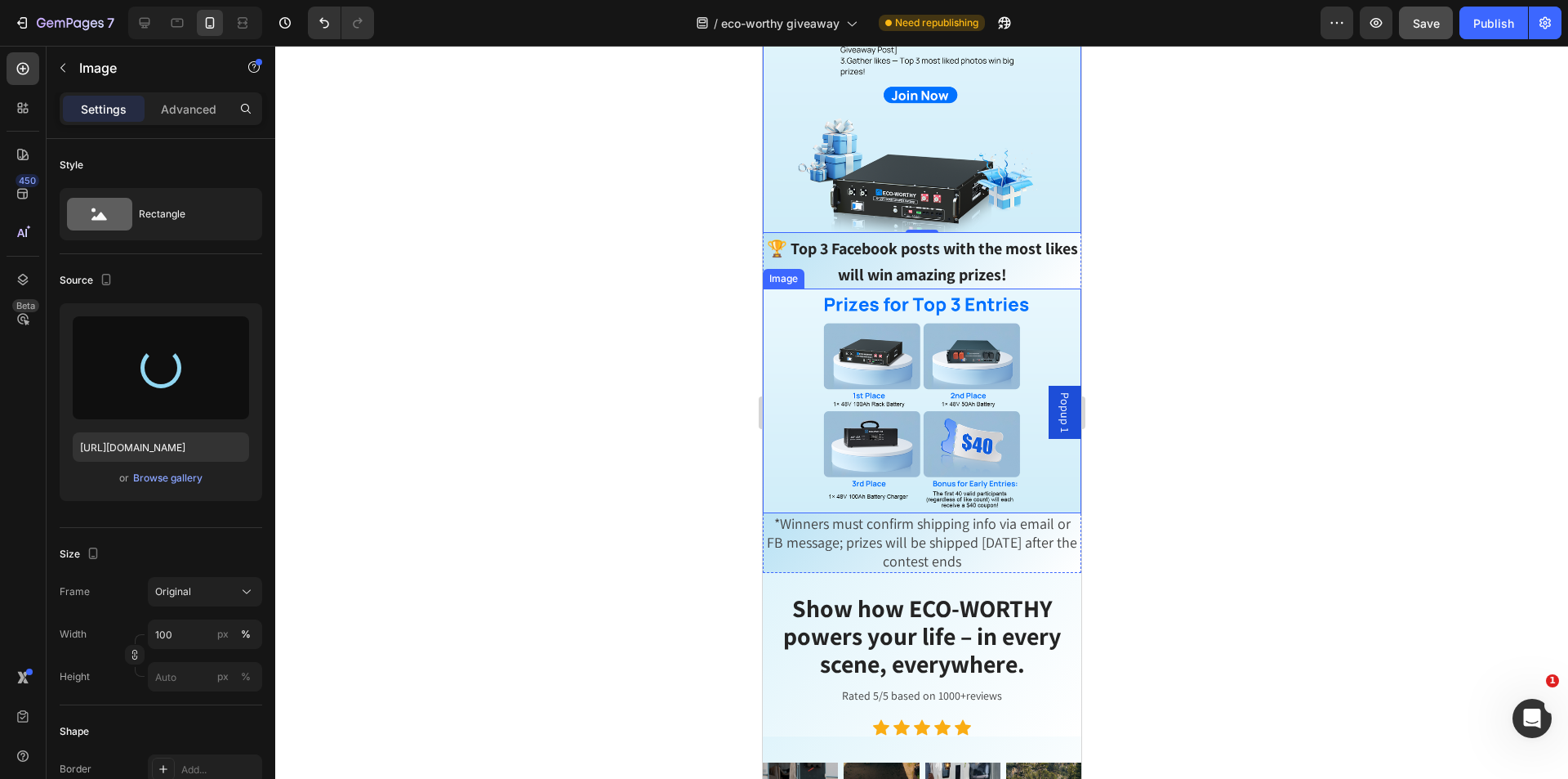
type input "[URL][DOMAIN_NAME]"
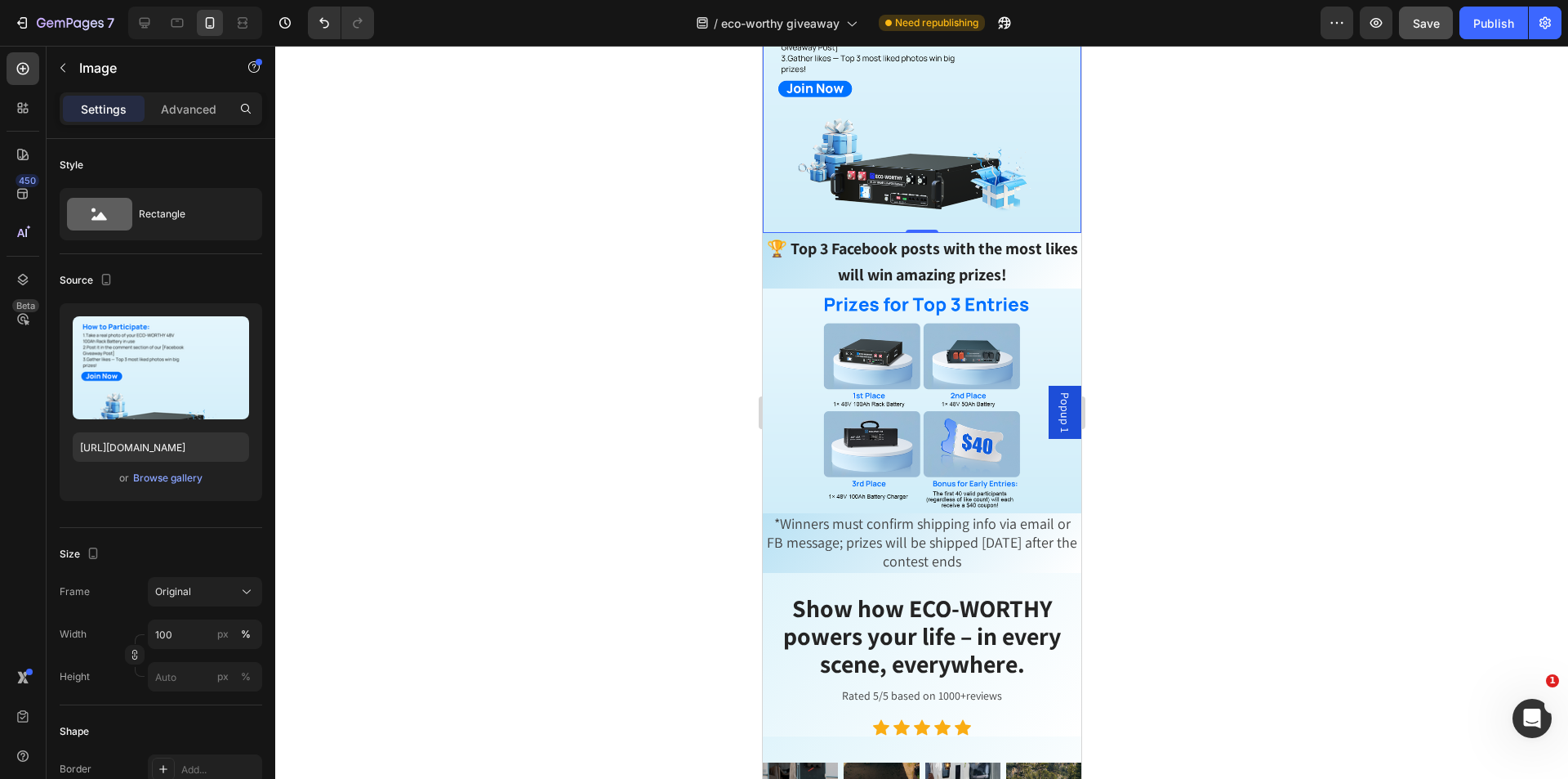
click at [1277, 423] on div at bounding box center [922, 411] width 1292 height 733
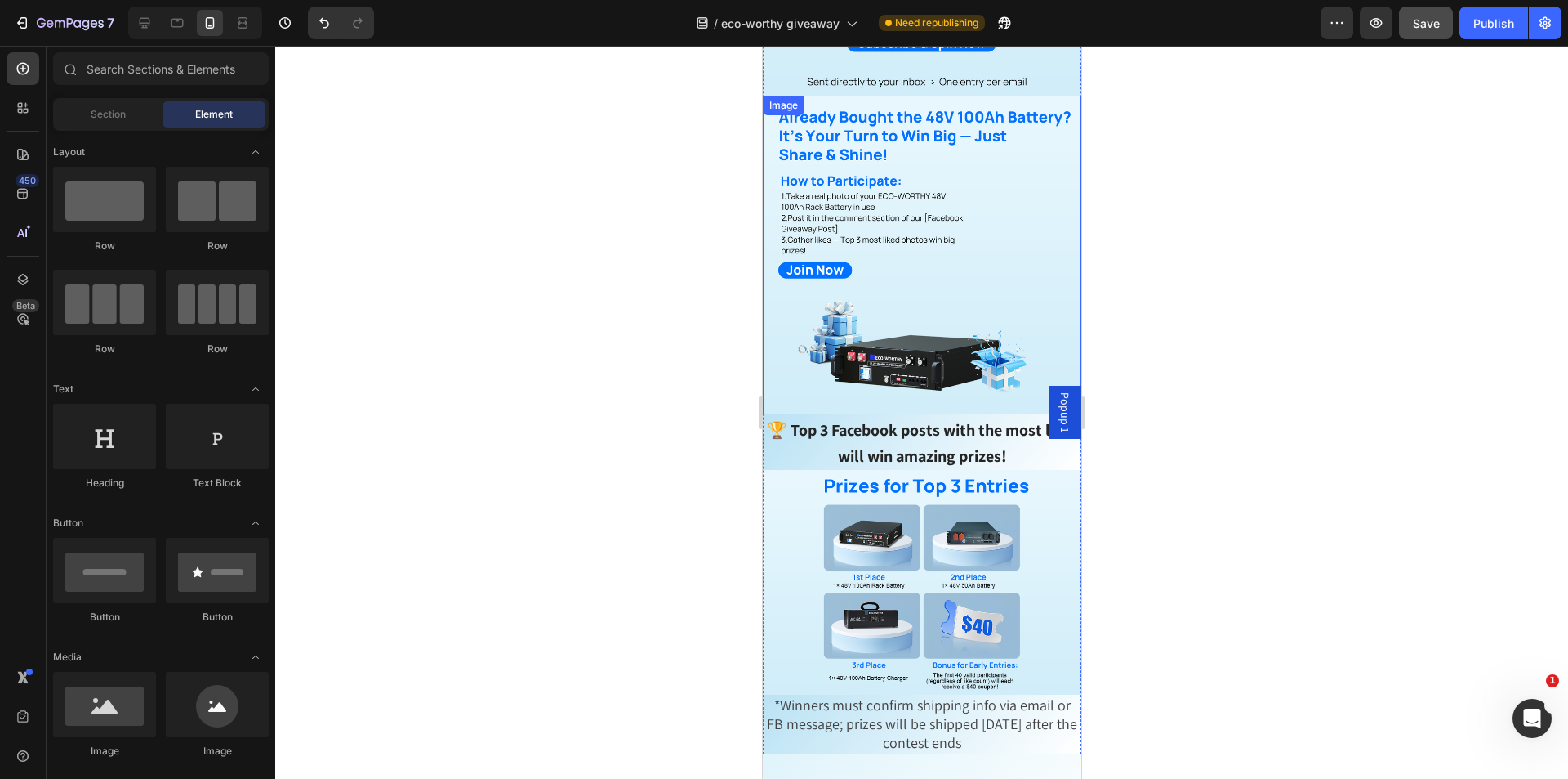
scroll to position [899, 0]
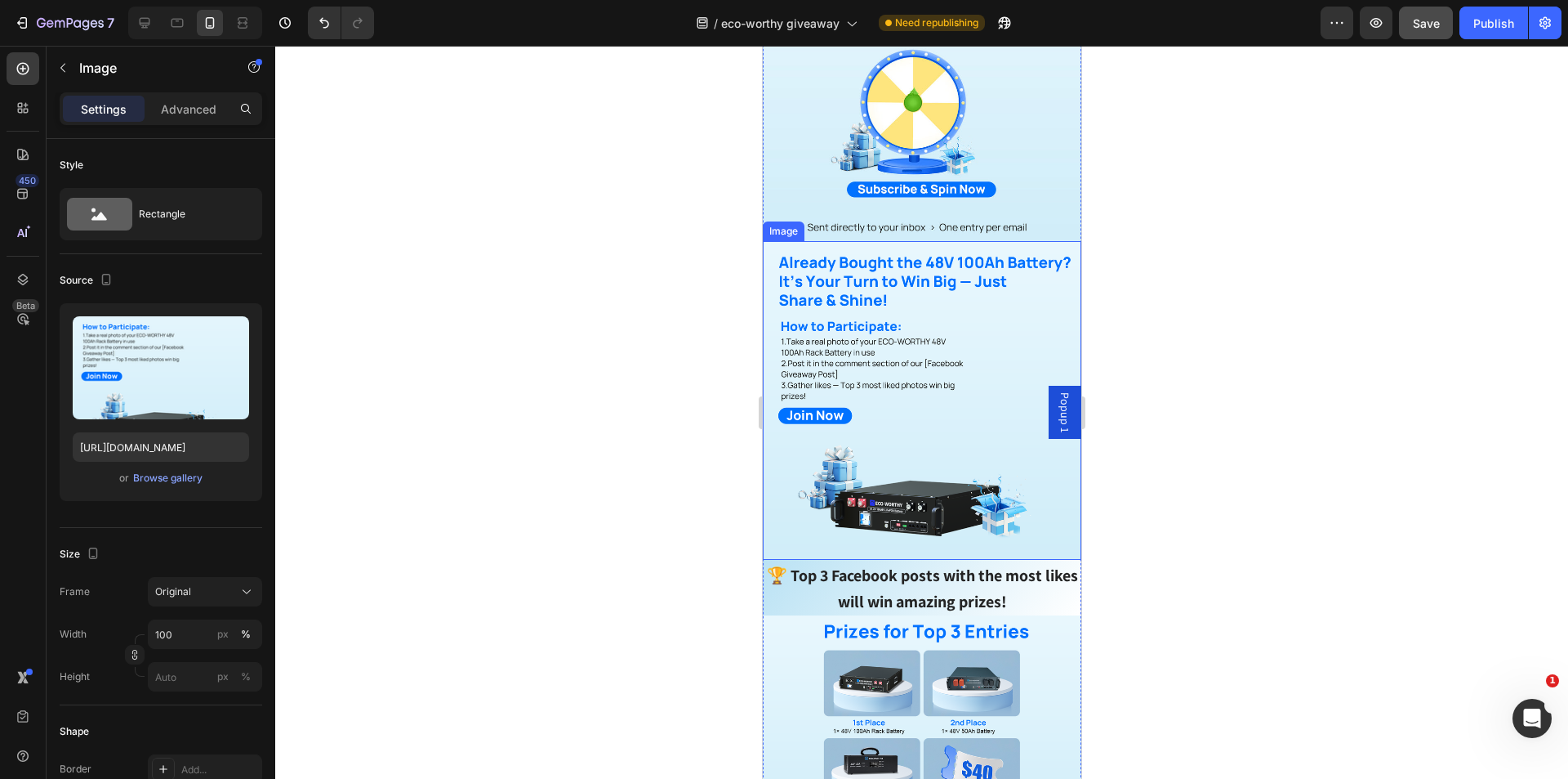
click at [886, 432] on img at bounding box center [921, 400] width 318 height 319
click at [168, 481] on div "Browse gallery" at bounding box center [168, 477] width 69 height 14
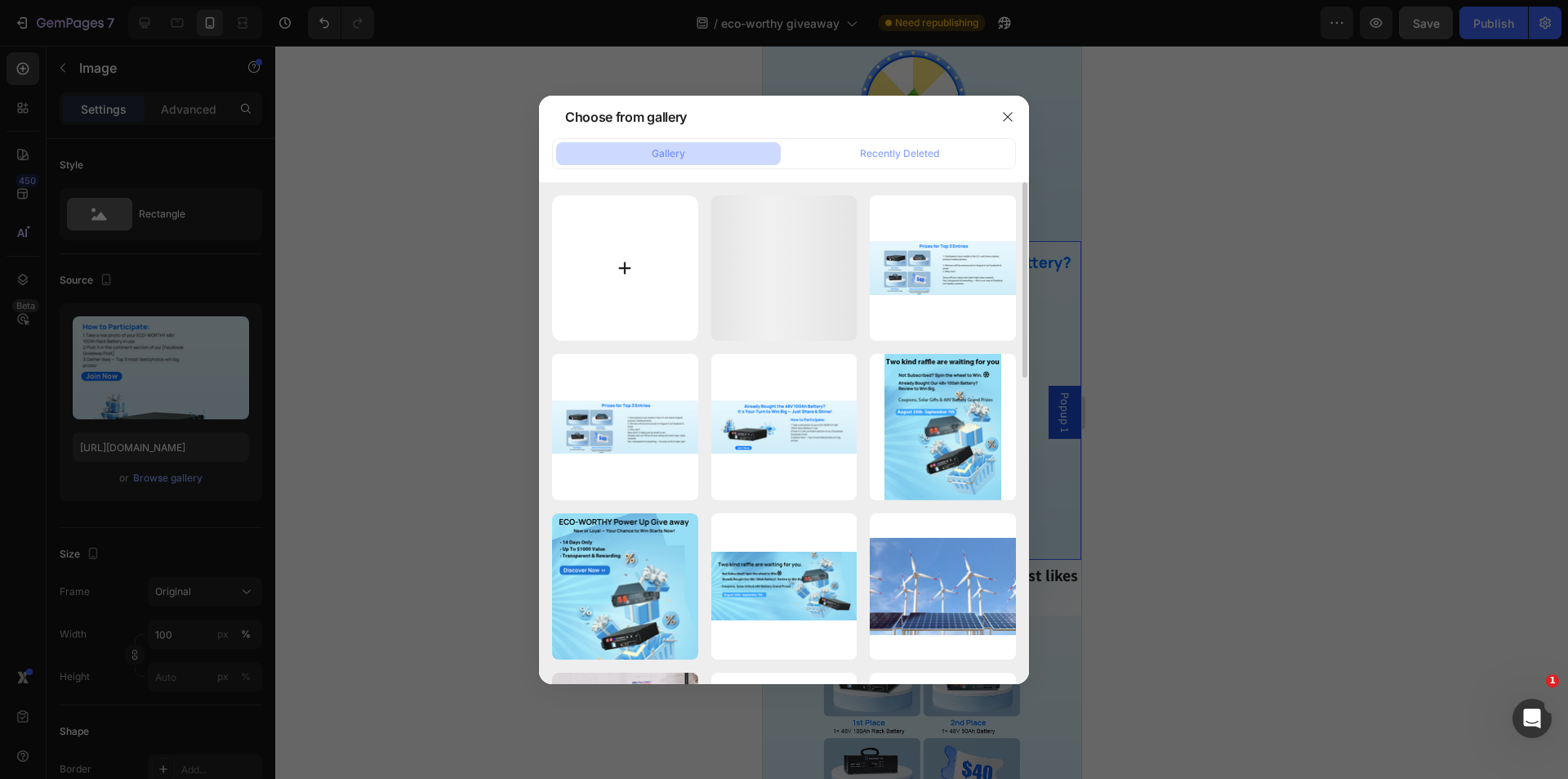
click at [618, 271] on input "file" at bounding box center [624, 268] width 146 height 146
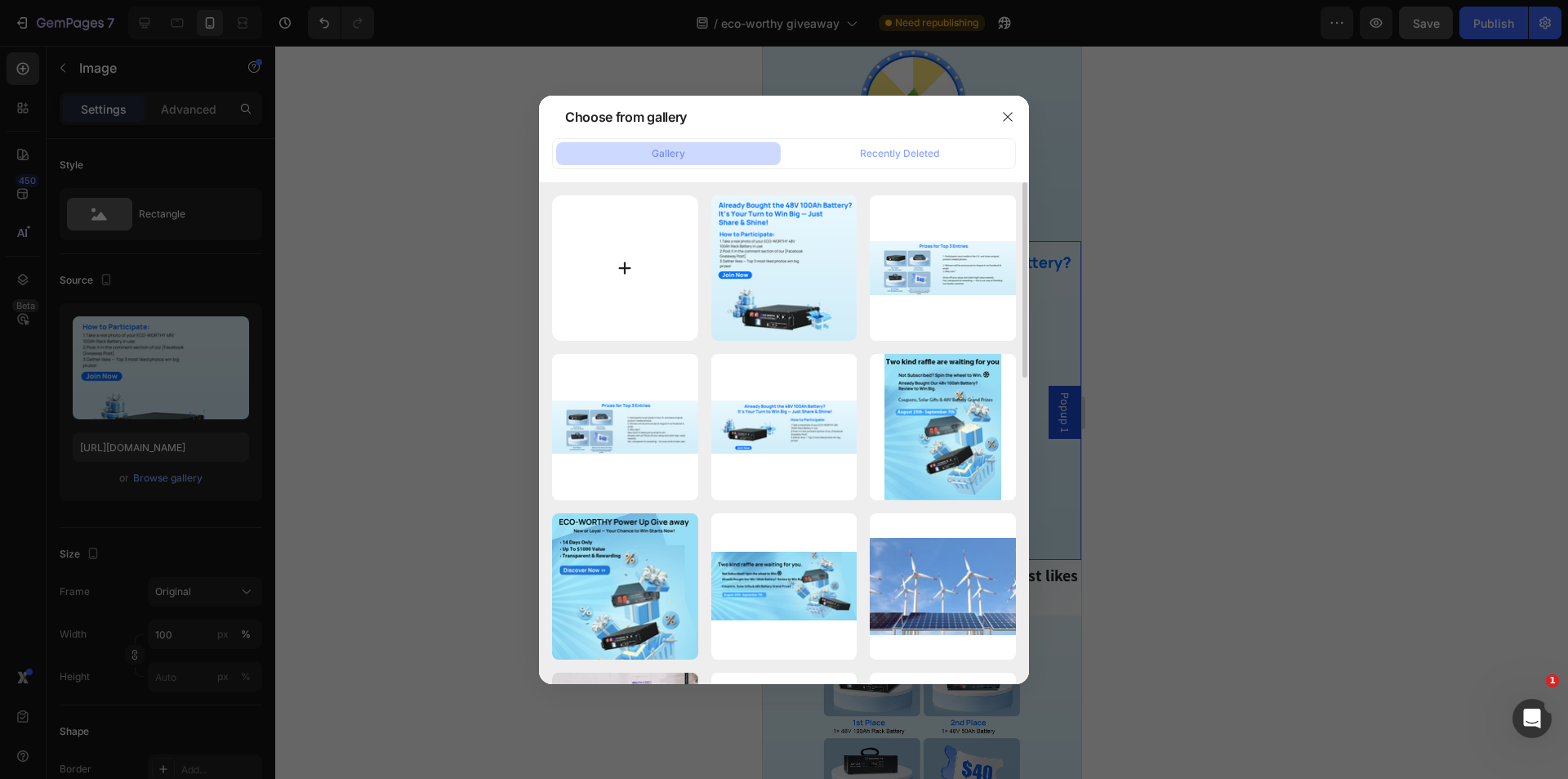
type input "C:\fakepath\第二部分1200x1200.png"
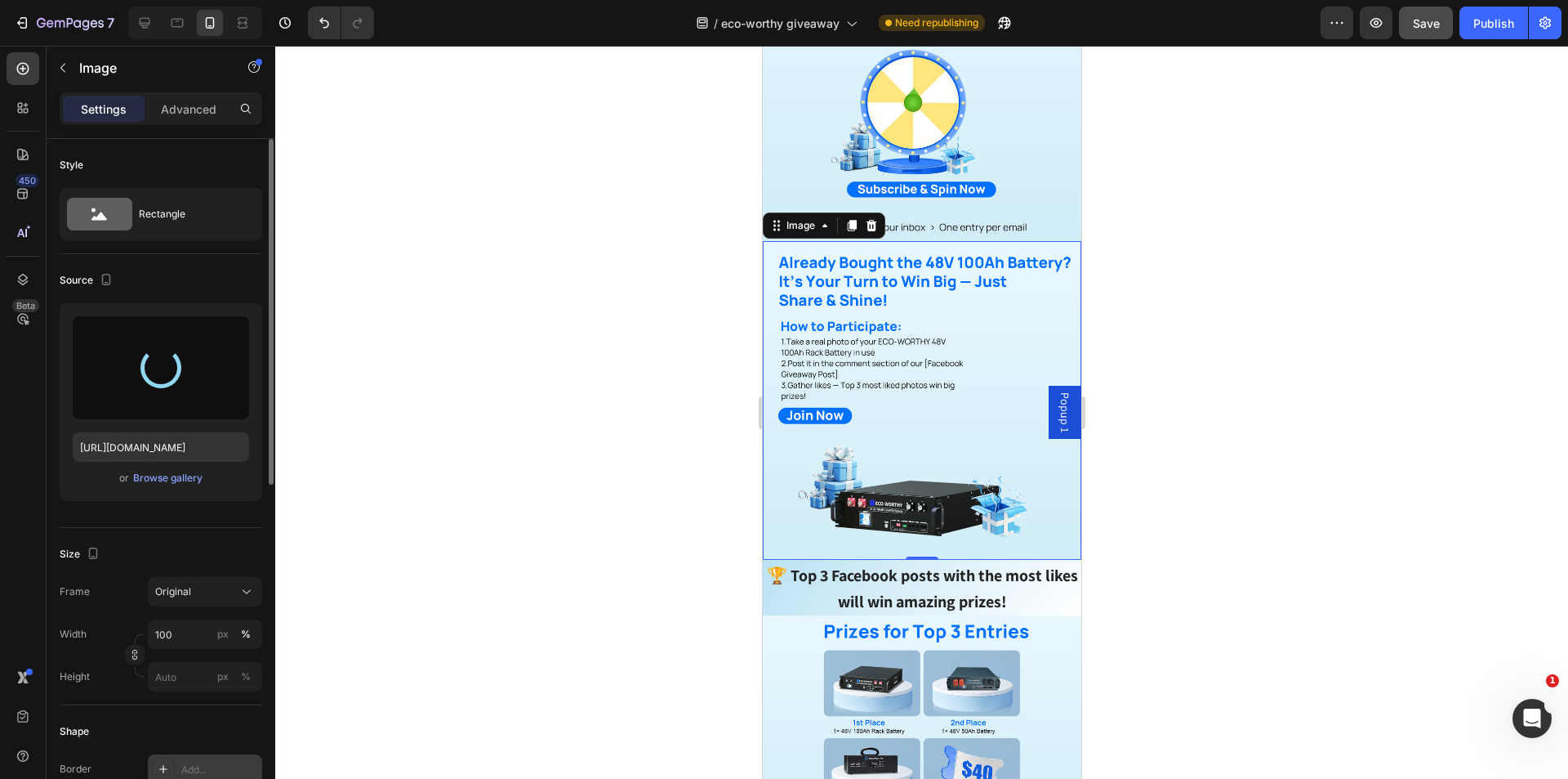
type input "[URL][DOMAIN_NAME]"
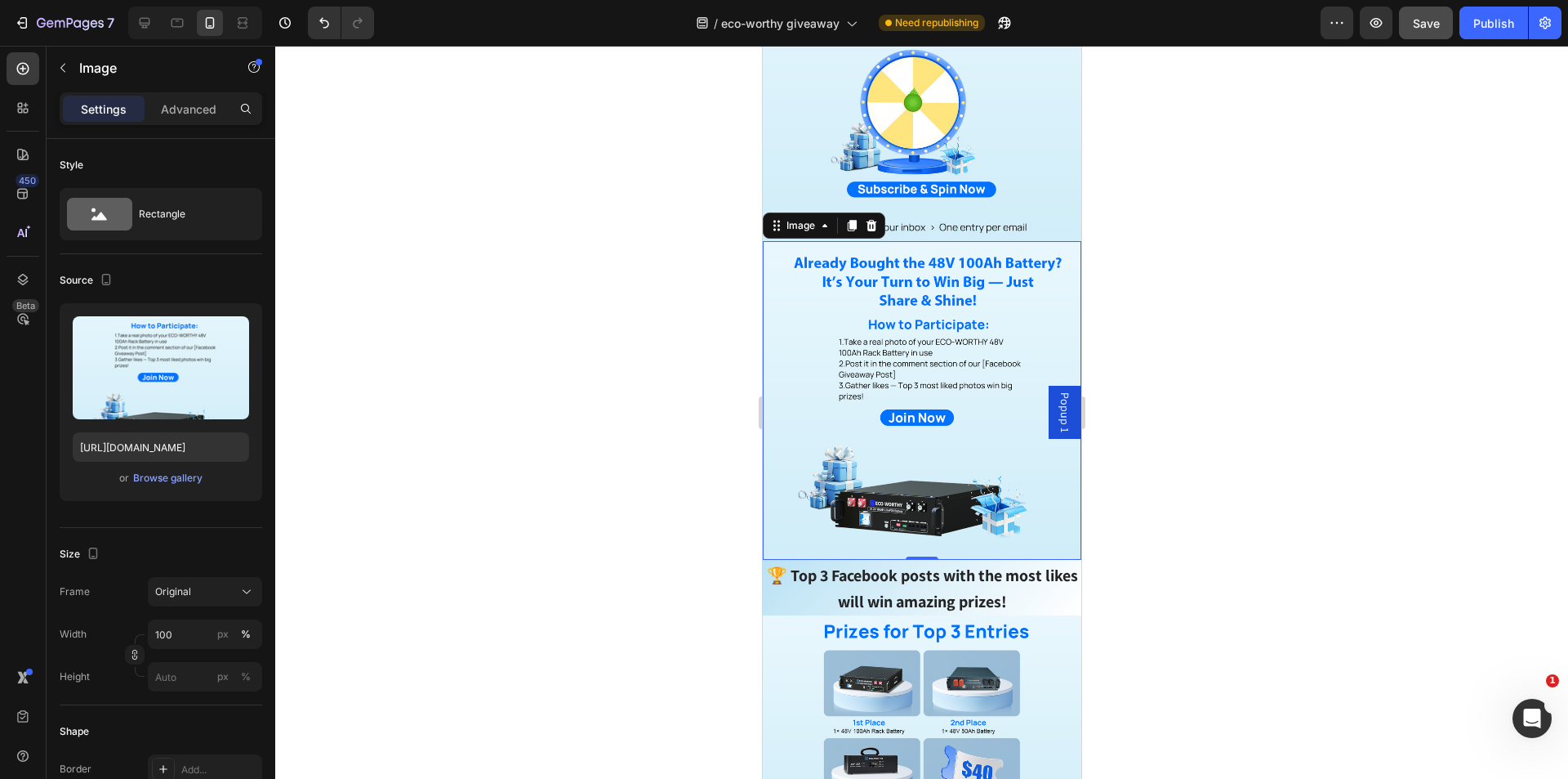
click at [994, 442] on img at bounding box center [921, 400] width 318 height 319
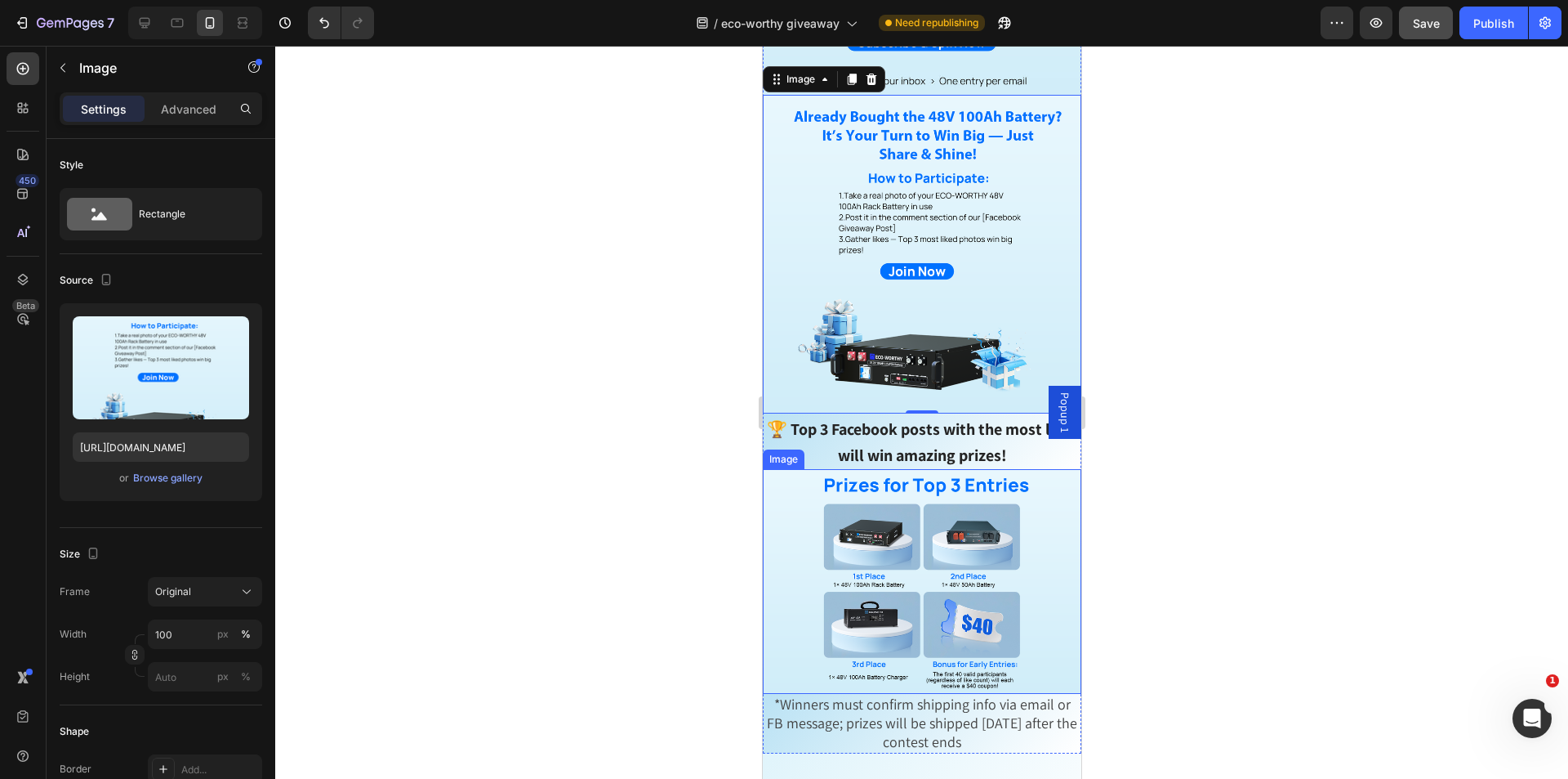
scroll to position [1062, 0]
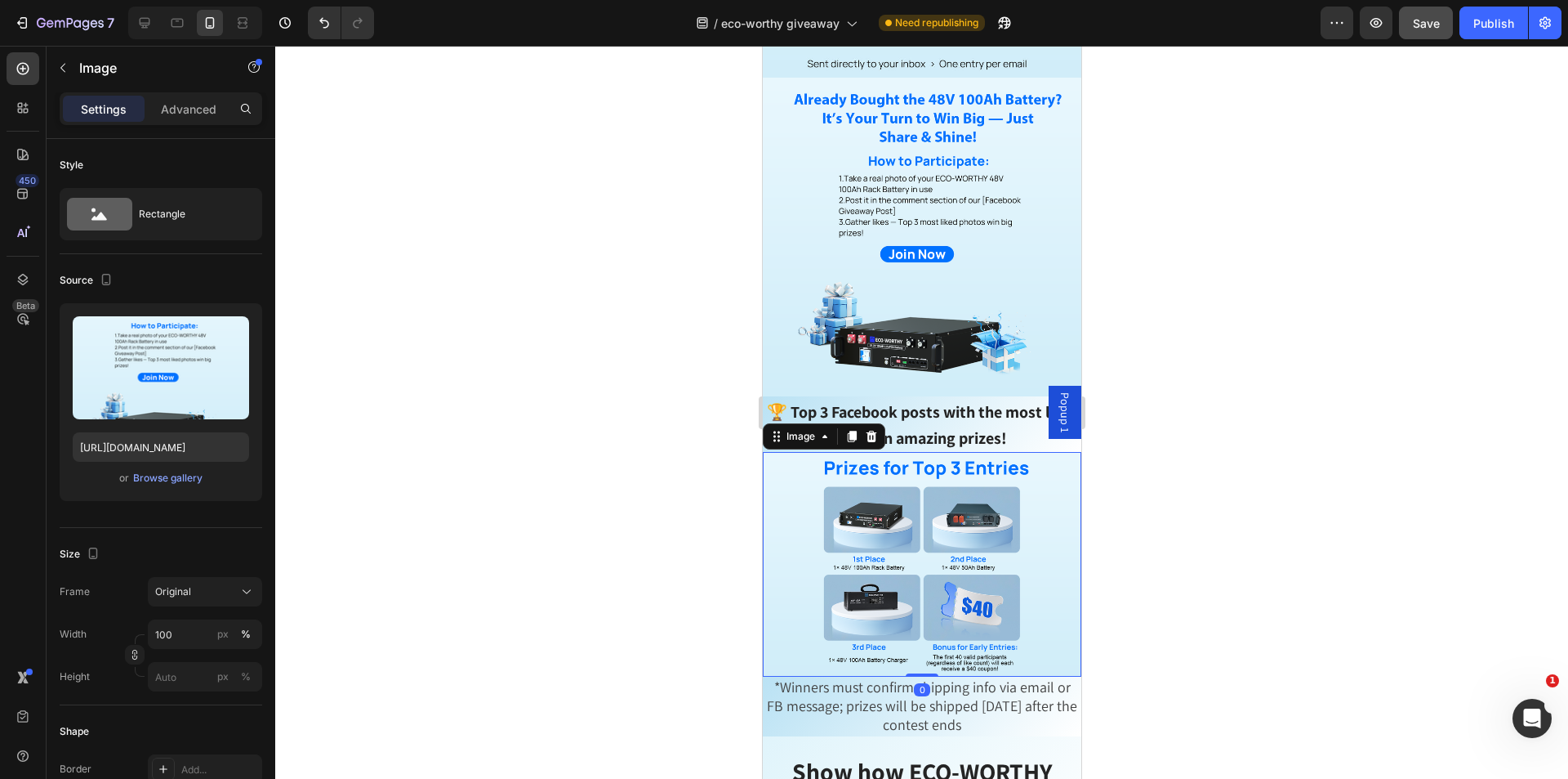
click at [962, 535] on img at bounding box center [921, 564] width 318 height 225
click at [183, 477] on div "Browse gallery" at bounding box center [168, 477] width 69 height 14
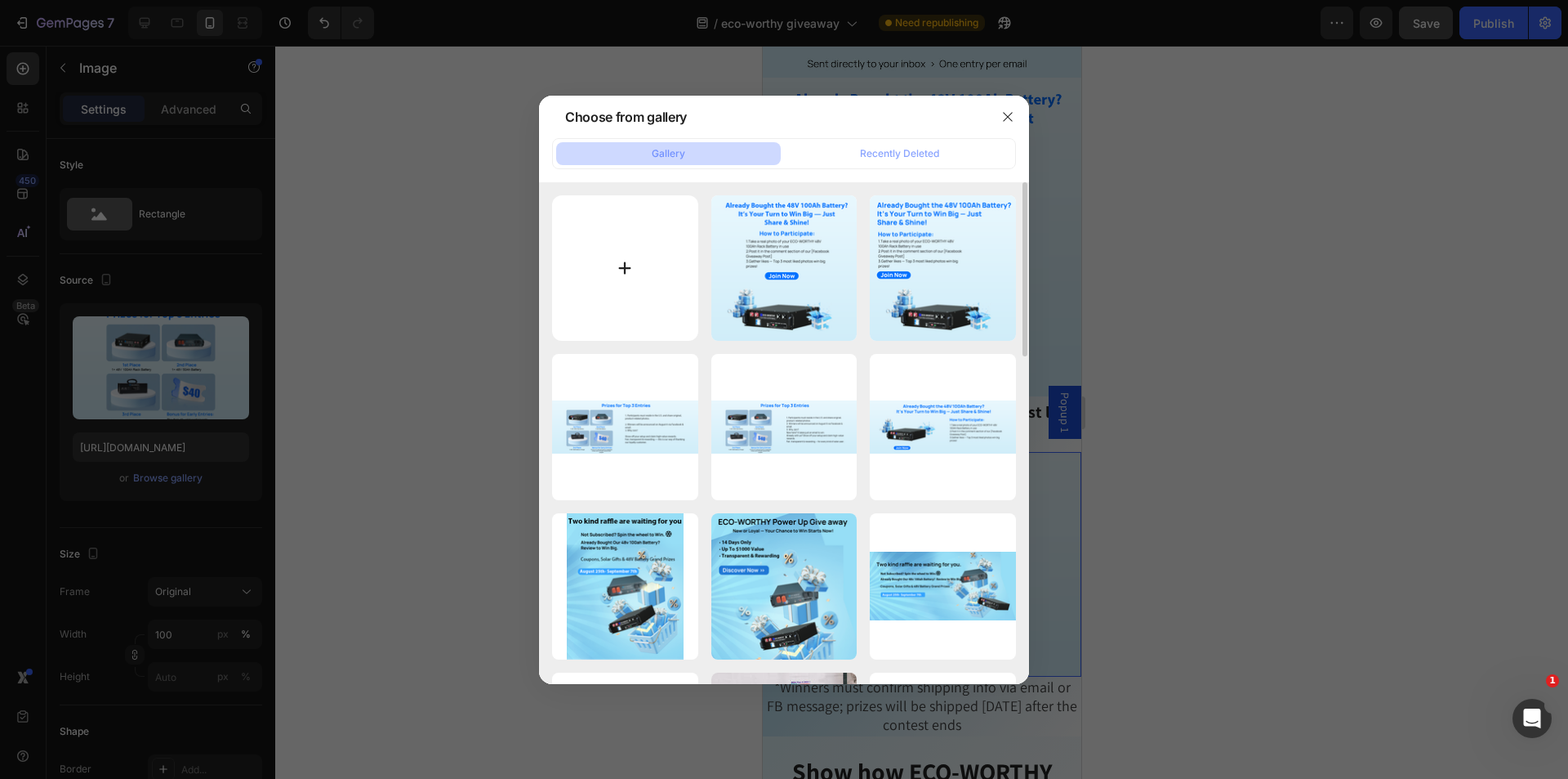
click at [612, 266] on input "file" at bounding box center [624, 268] width 146 height 146
type input "C:\fakepath\第三部分1.png"
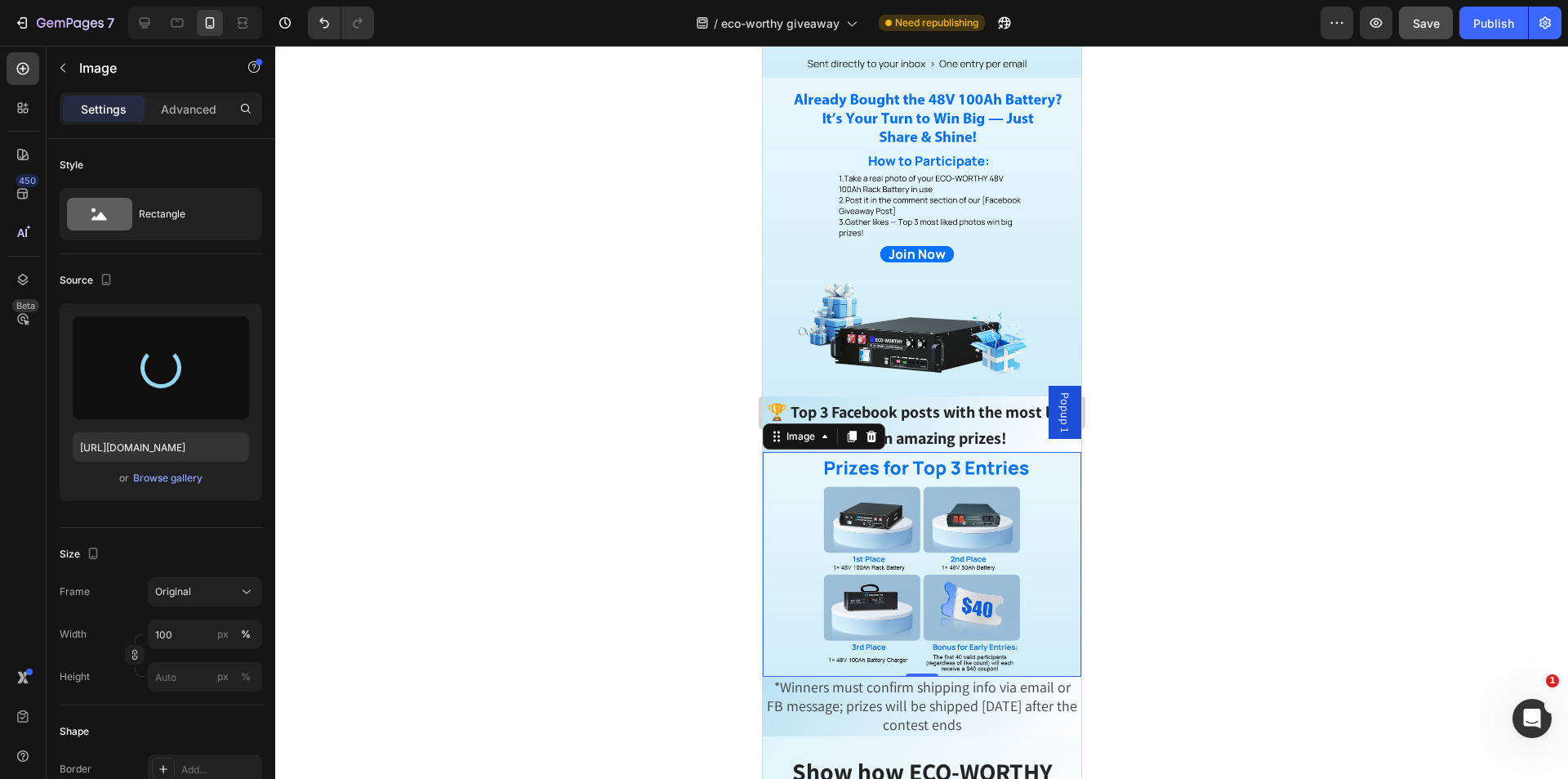
type input "[URL][DOMAIN_NAME]"
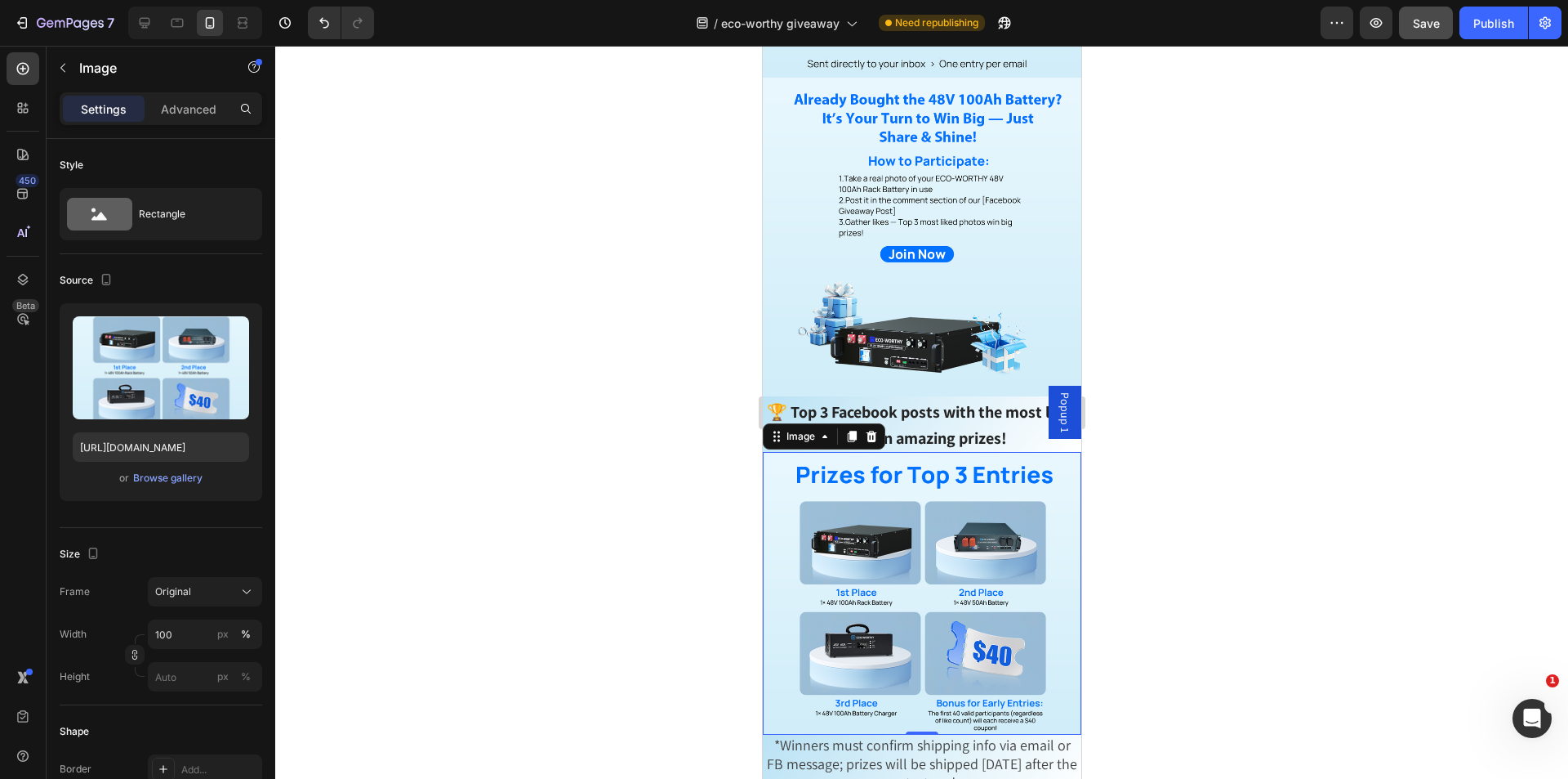
click at [1265, 633] on div at bounding box center [922, 411] width 1292 height 733
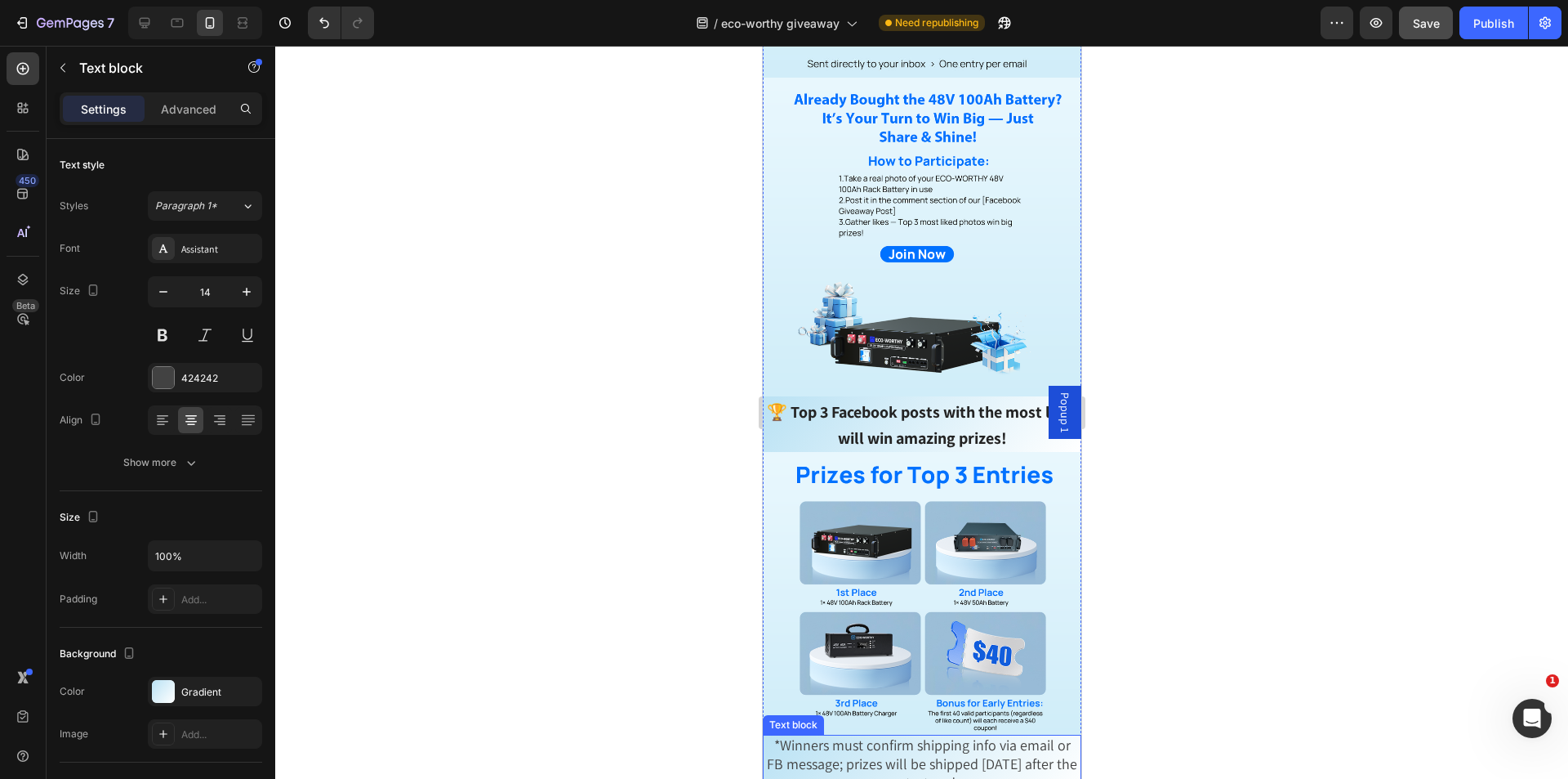
click at [962, 735] on span "*Winners must confirm shipping info via email or FB message; prizes will be shi…" at bounding box center [921, 763] width 310 height 56
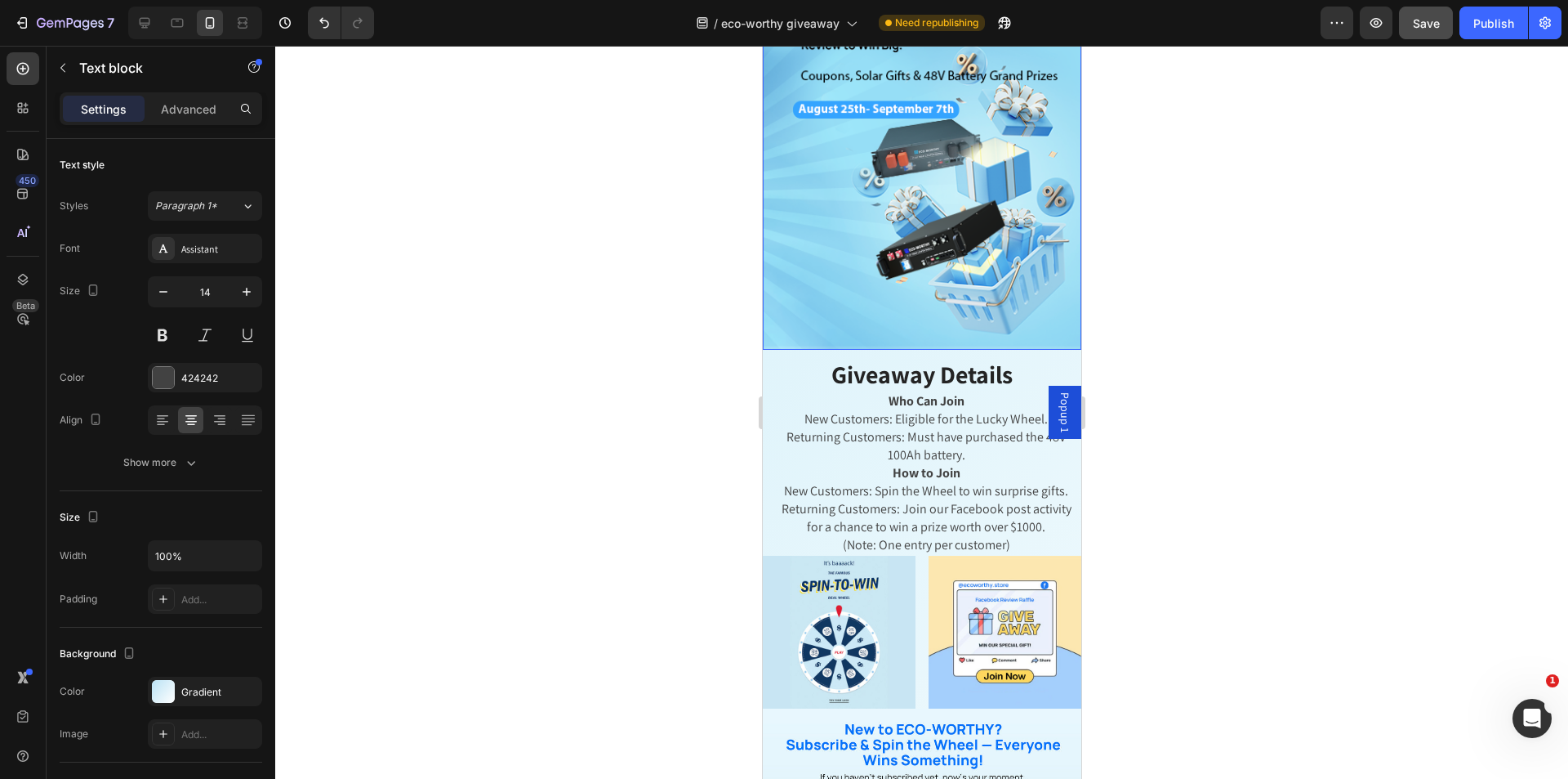
scroll to position [327, 0]
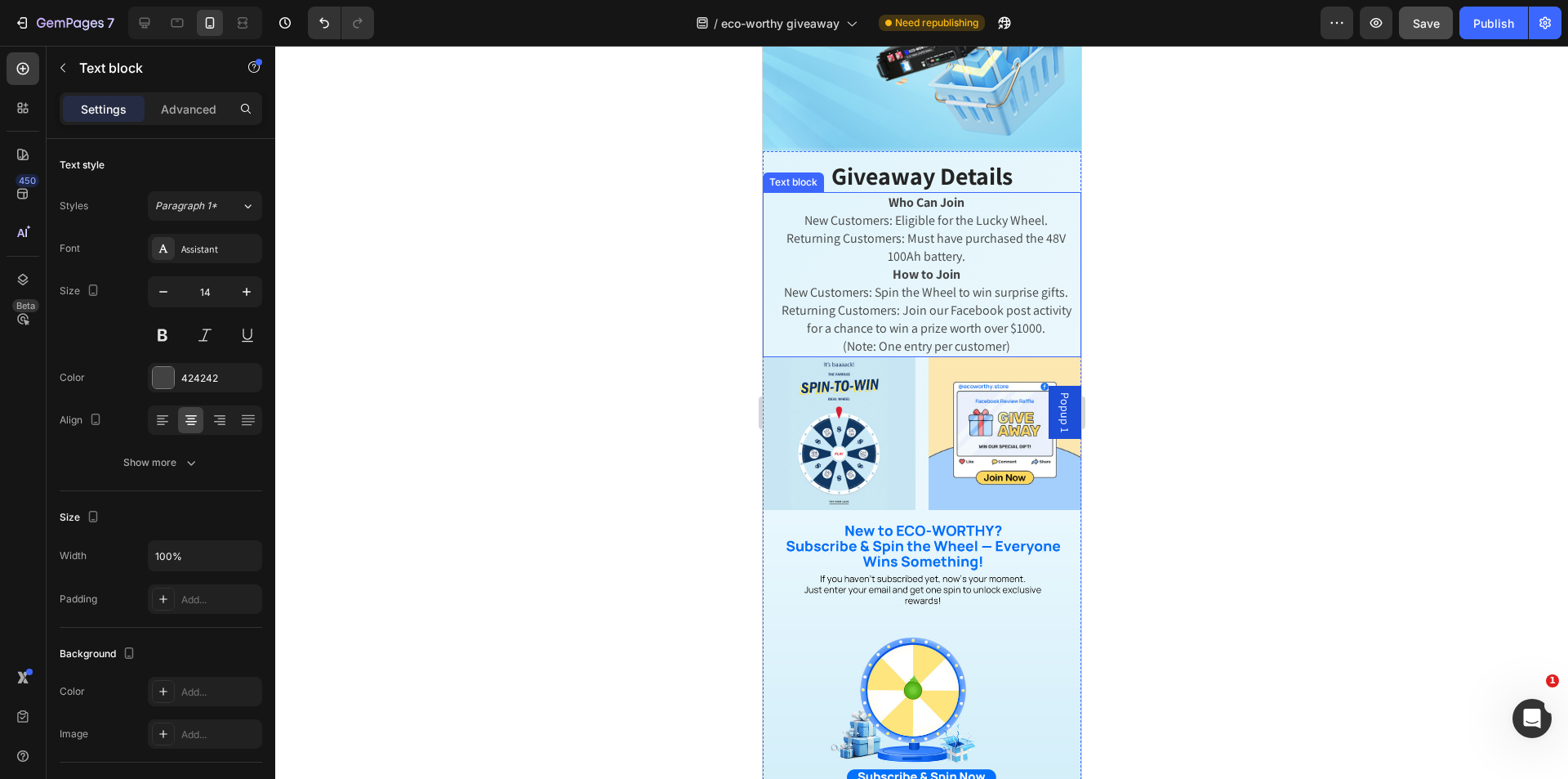
click at [1012, 283] on span "New Customers: Spin the Wheel to win surprise gifts." at bounding box center [924, 292] width 284 height 17
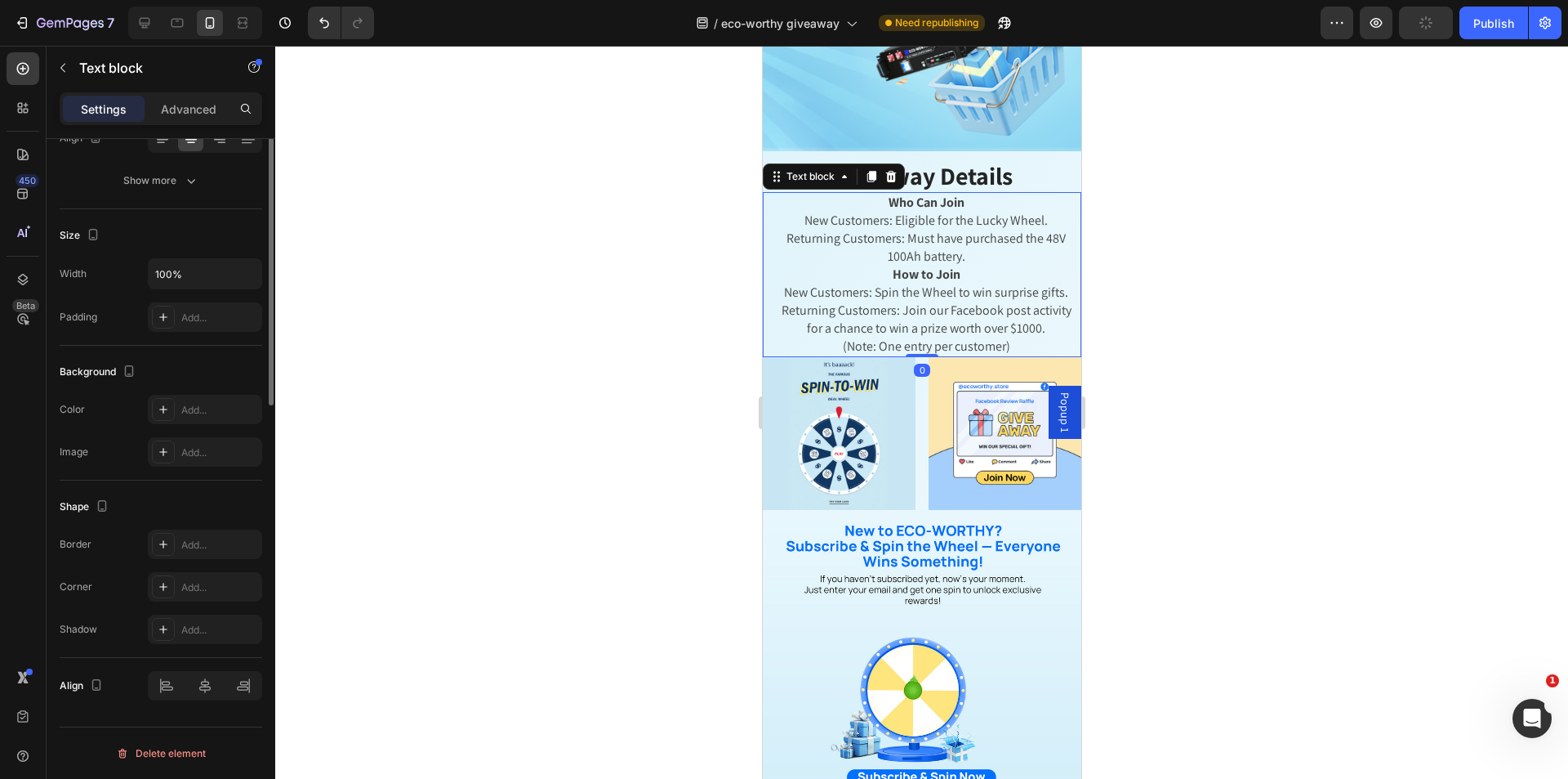
scroll to position [37, 0]
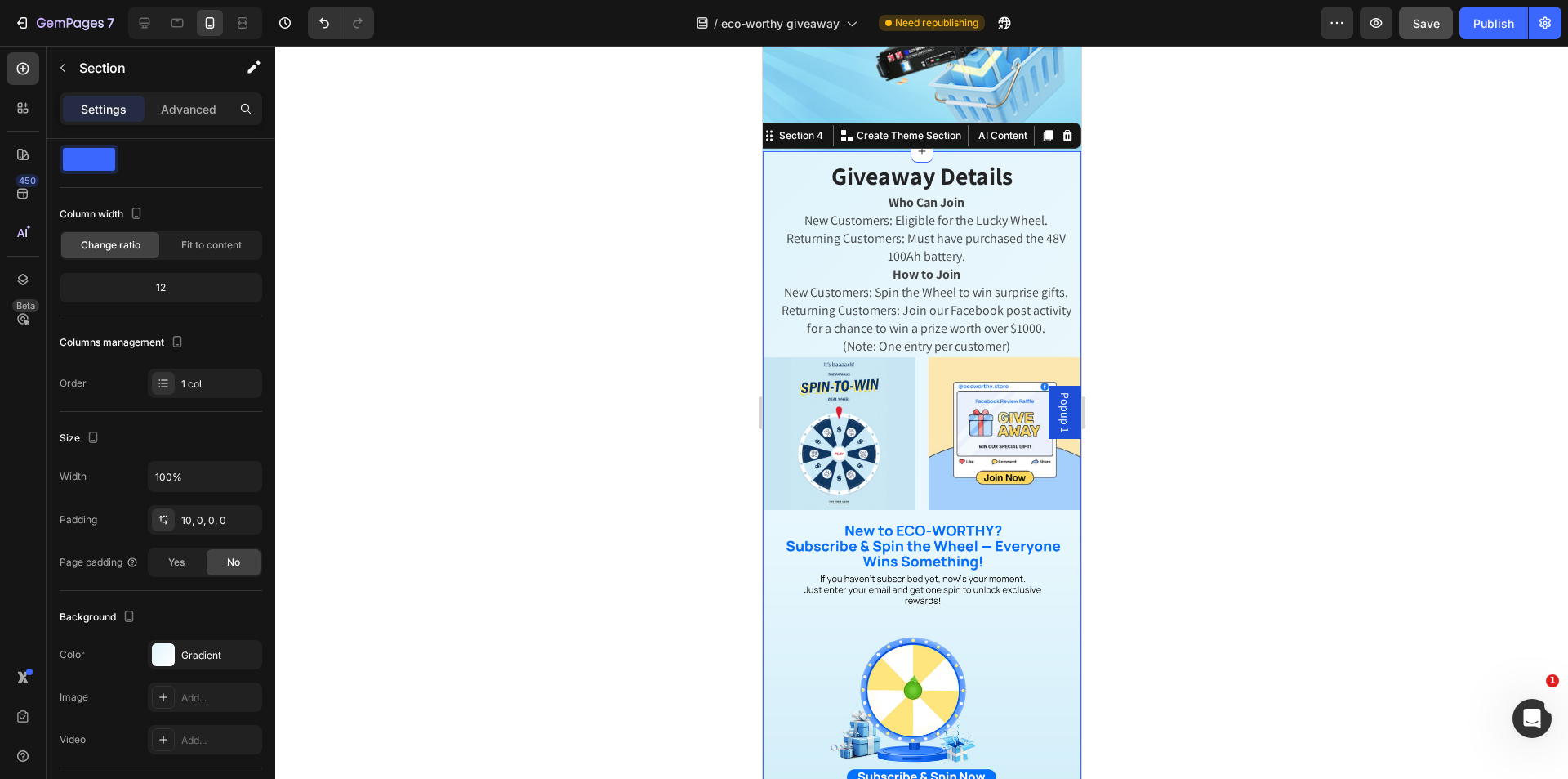
scroll to position [0, 0]
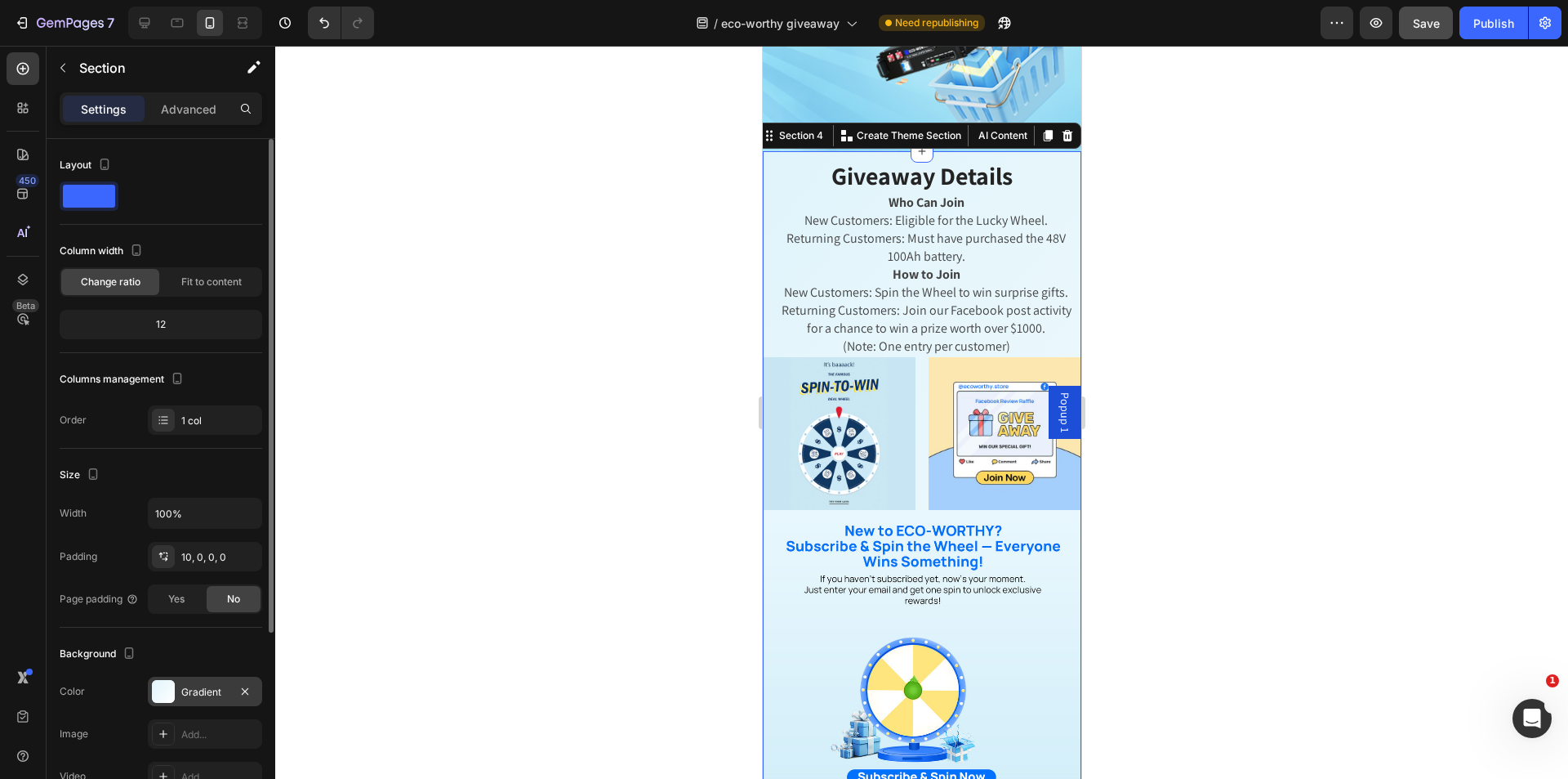
click at [188, 704] on div "Gradient" at bounding box center [205, 690] width 115 height 30
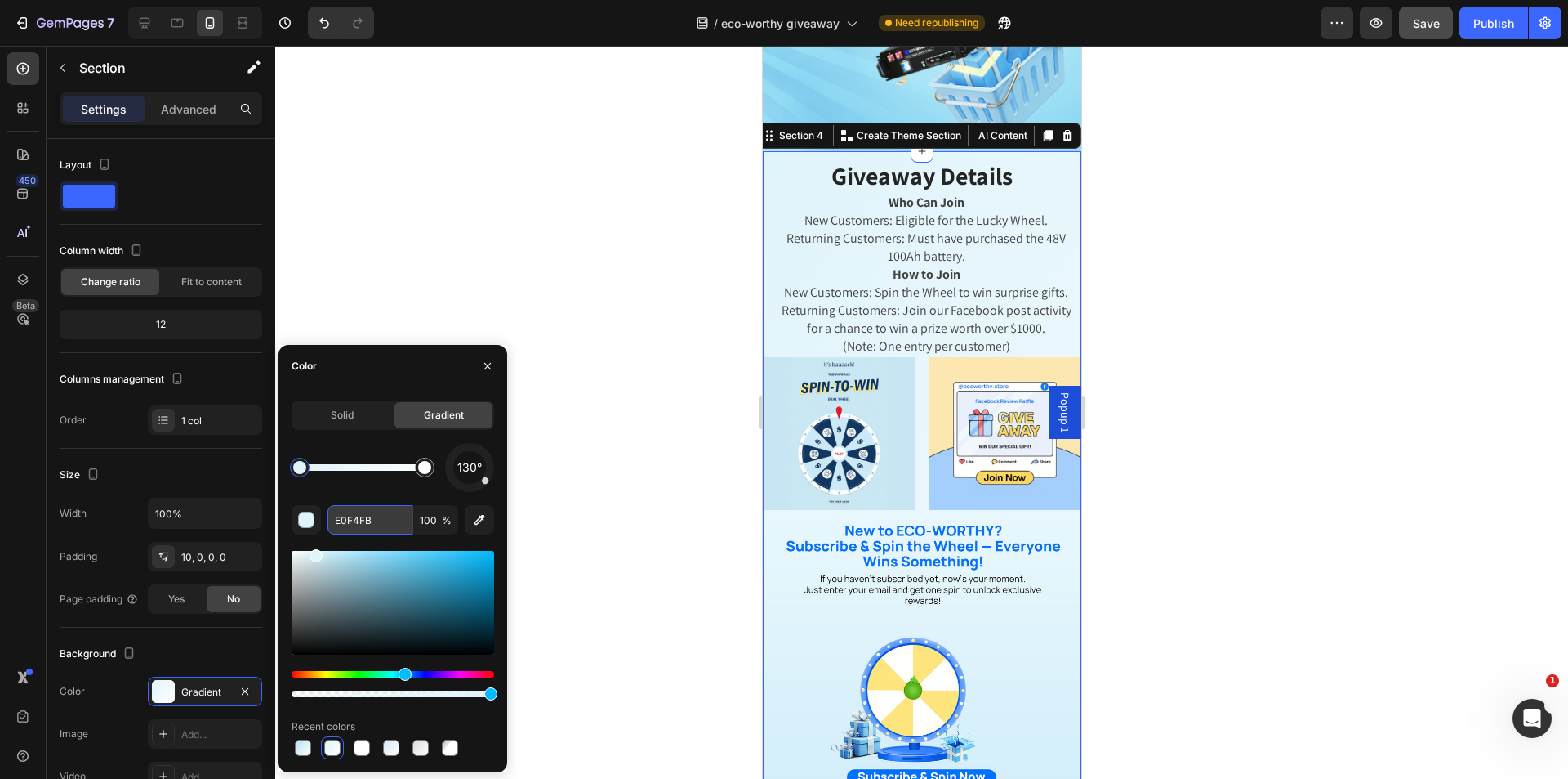
click at [363, 520] on input "E0F4FB" at bounding box center [370, 519] width 85 height 30
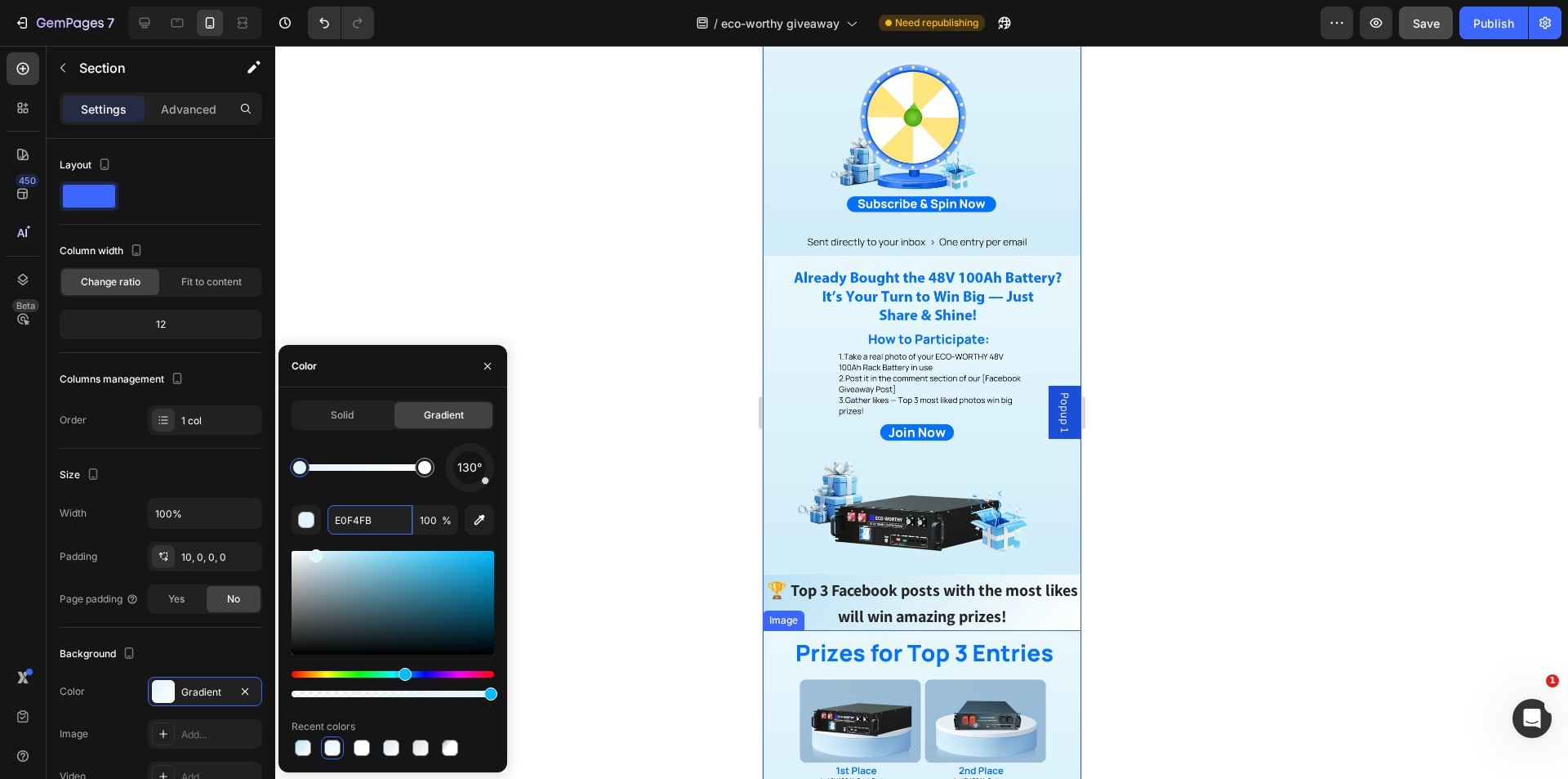
scroll to position [1062, 0]
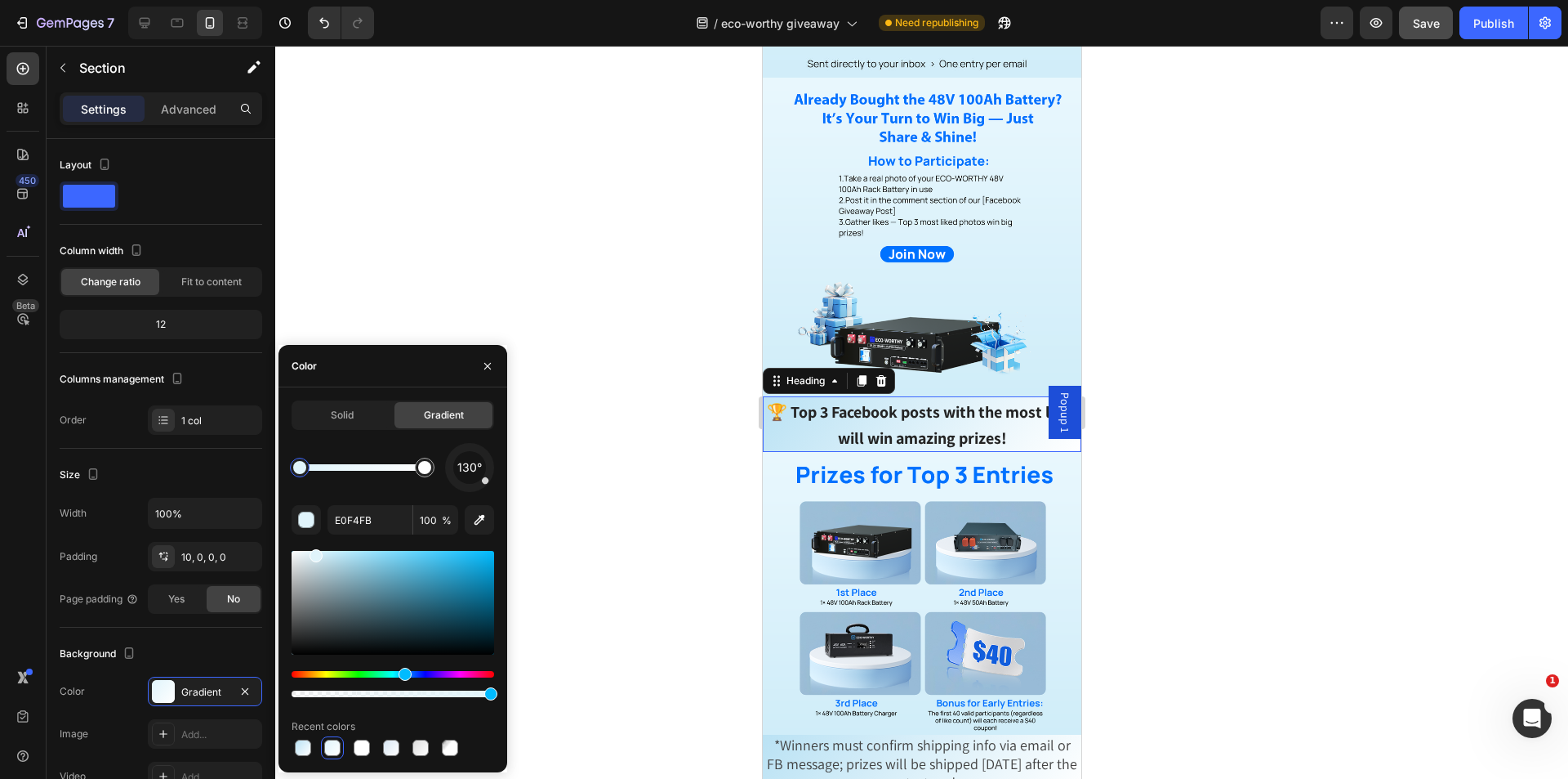
drag, startPoint x: 976, startPoint y: 403, endPoint x: 954, endPoint y: 412, distance: 23.8
click at [976, 403] on span "🏆 Top 3 Facebook posts with the most likes will win amazing prizes!" at bounding box center [921, 425] width 311 height 47
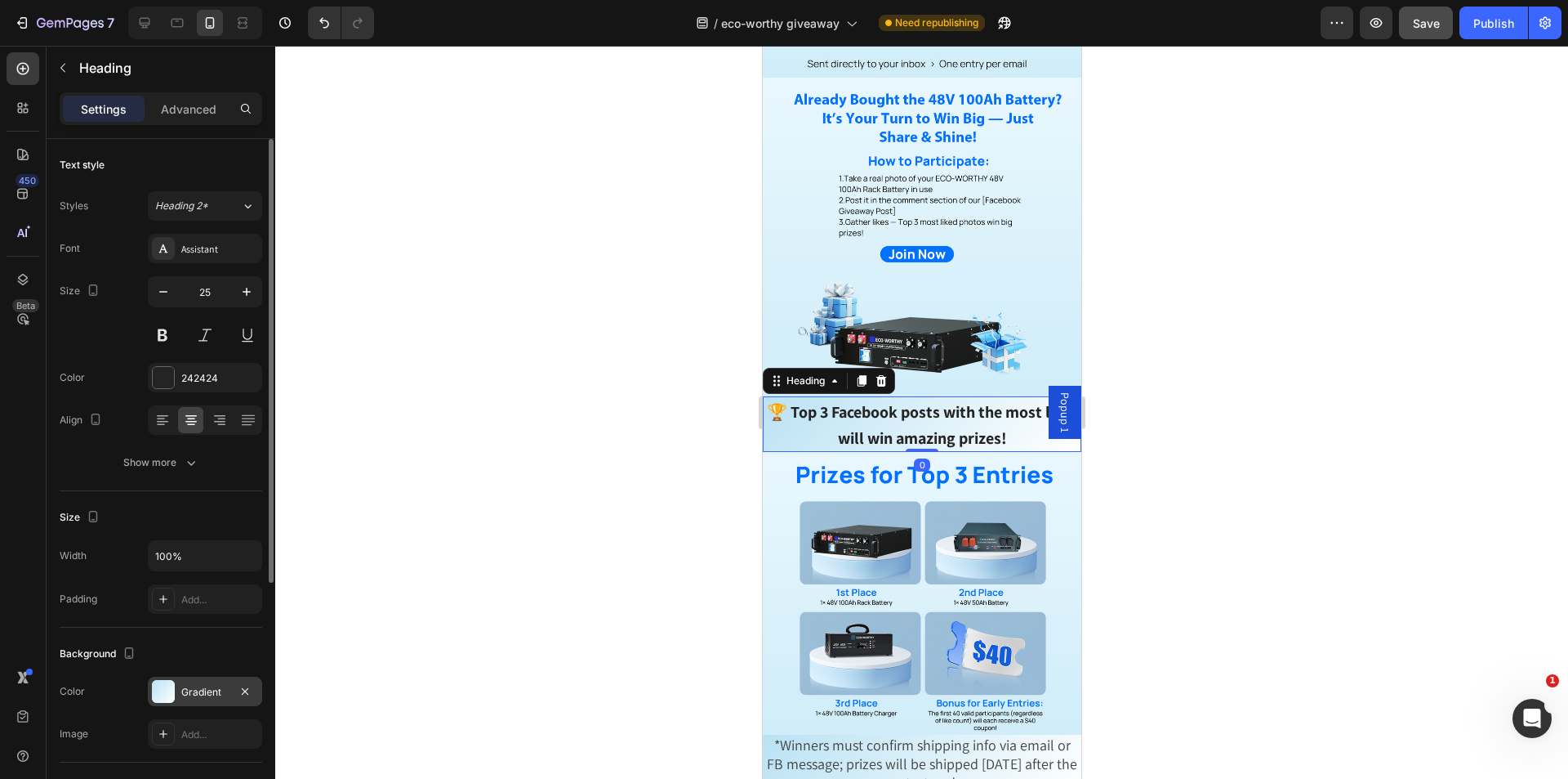
click at [207, 696] on div "Gradient" at bounding box center [205, 691] width 47 height 14
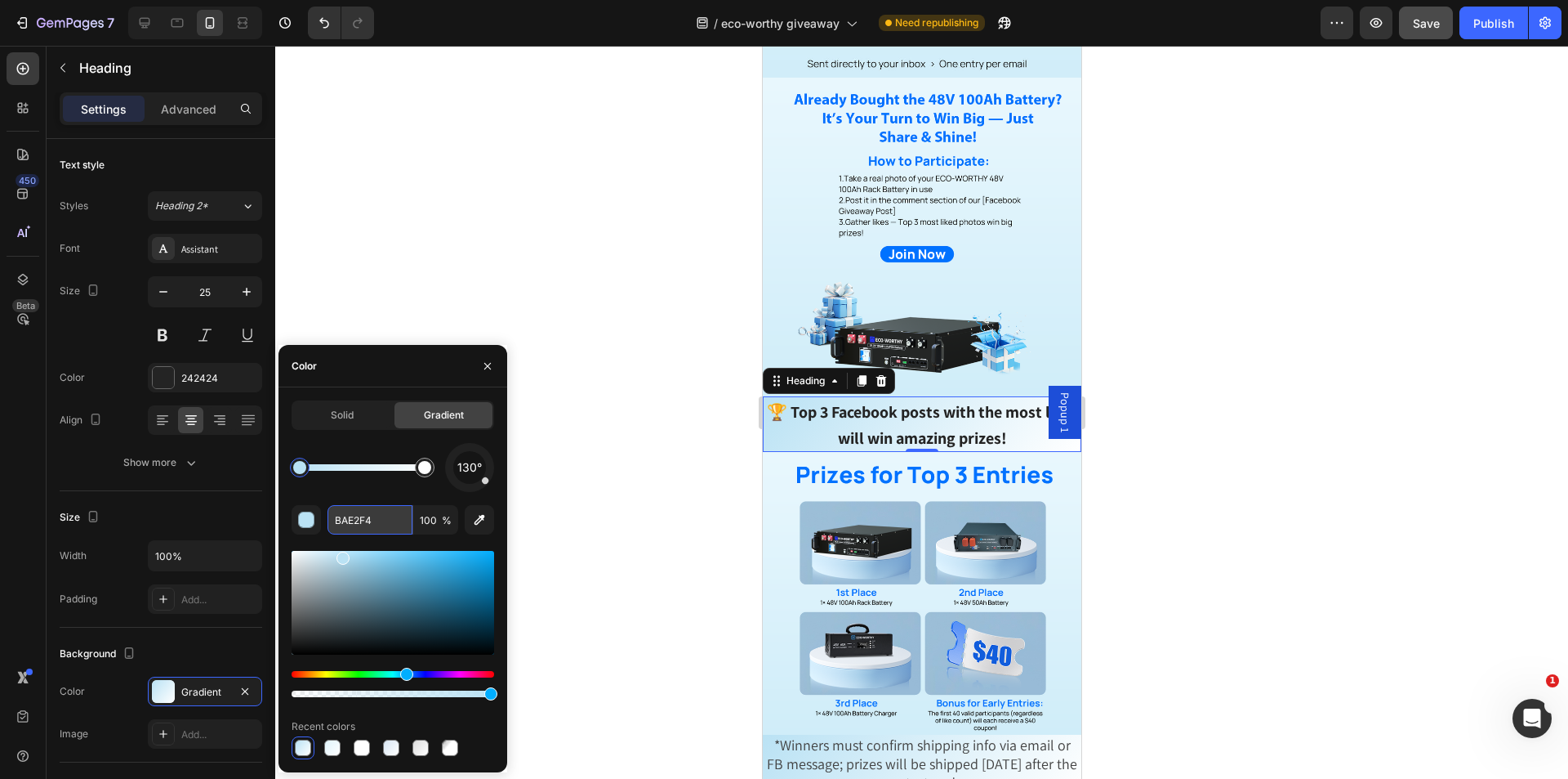
click at [361, 515] on input "BAE2F4" at bounding box center [370, 519] width 85 height 30
paste input "E0F4FB"
type input "E0F4FB"
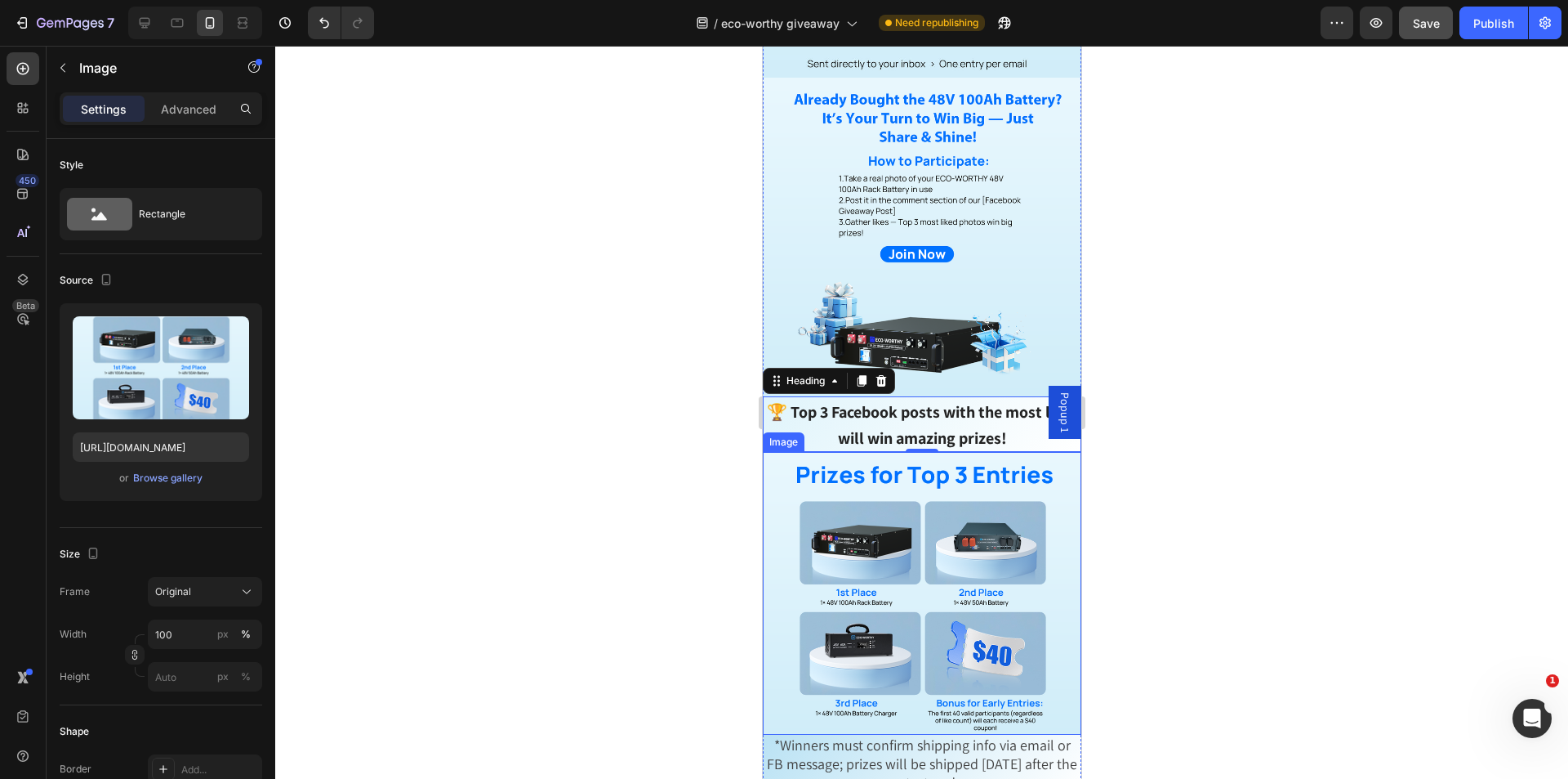
click at [915, 647] on img at bounding box center [921, 593] width 318 height 282
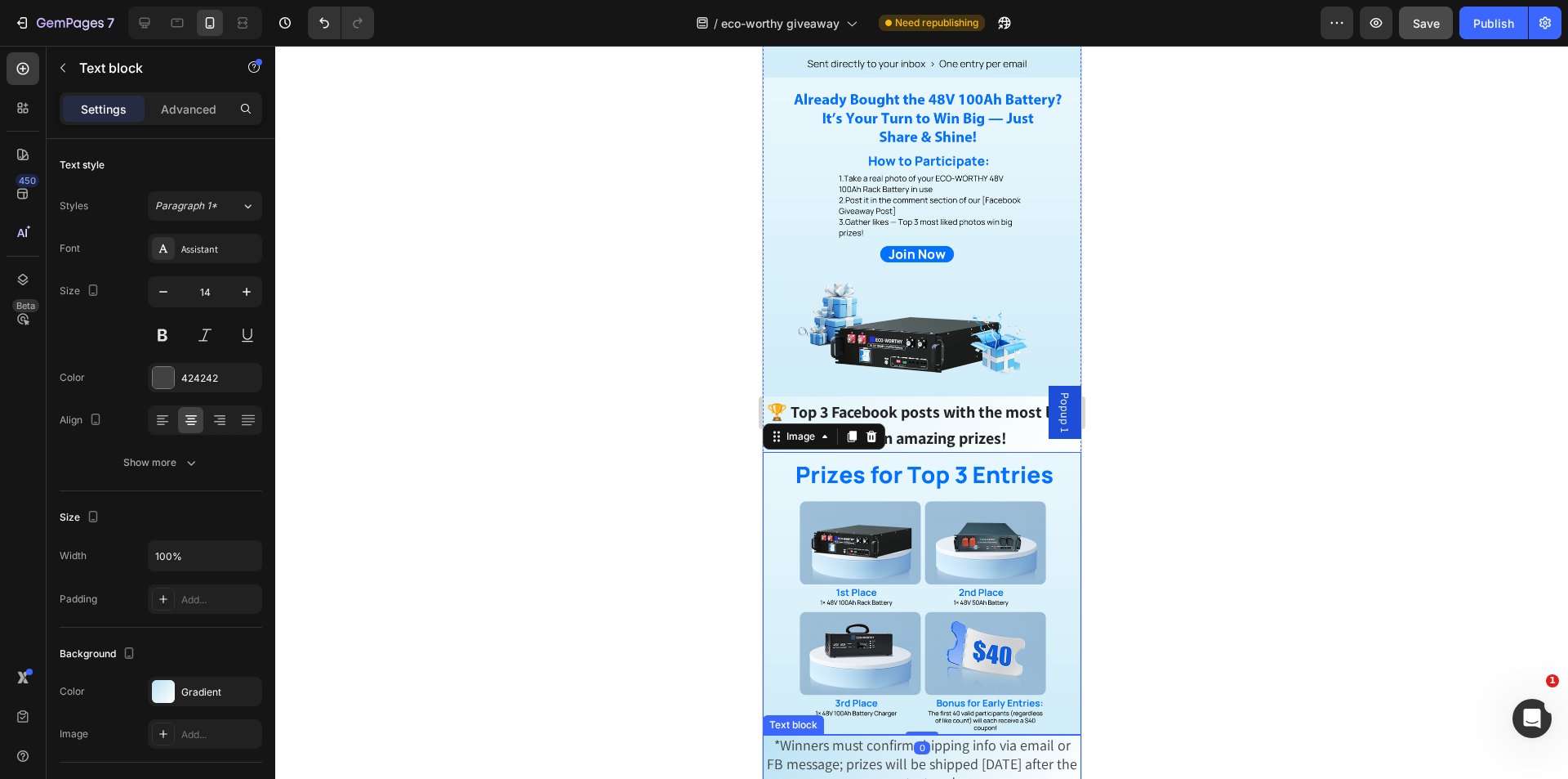
click at [856, 740] on span "*Winners must confirm shipping info via email or FB message; prizes will be shi…" at bounding box center [921, 763] width 310 height 56
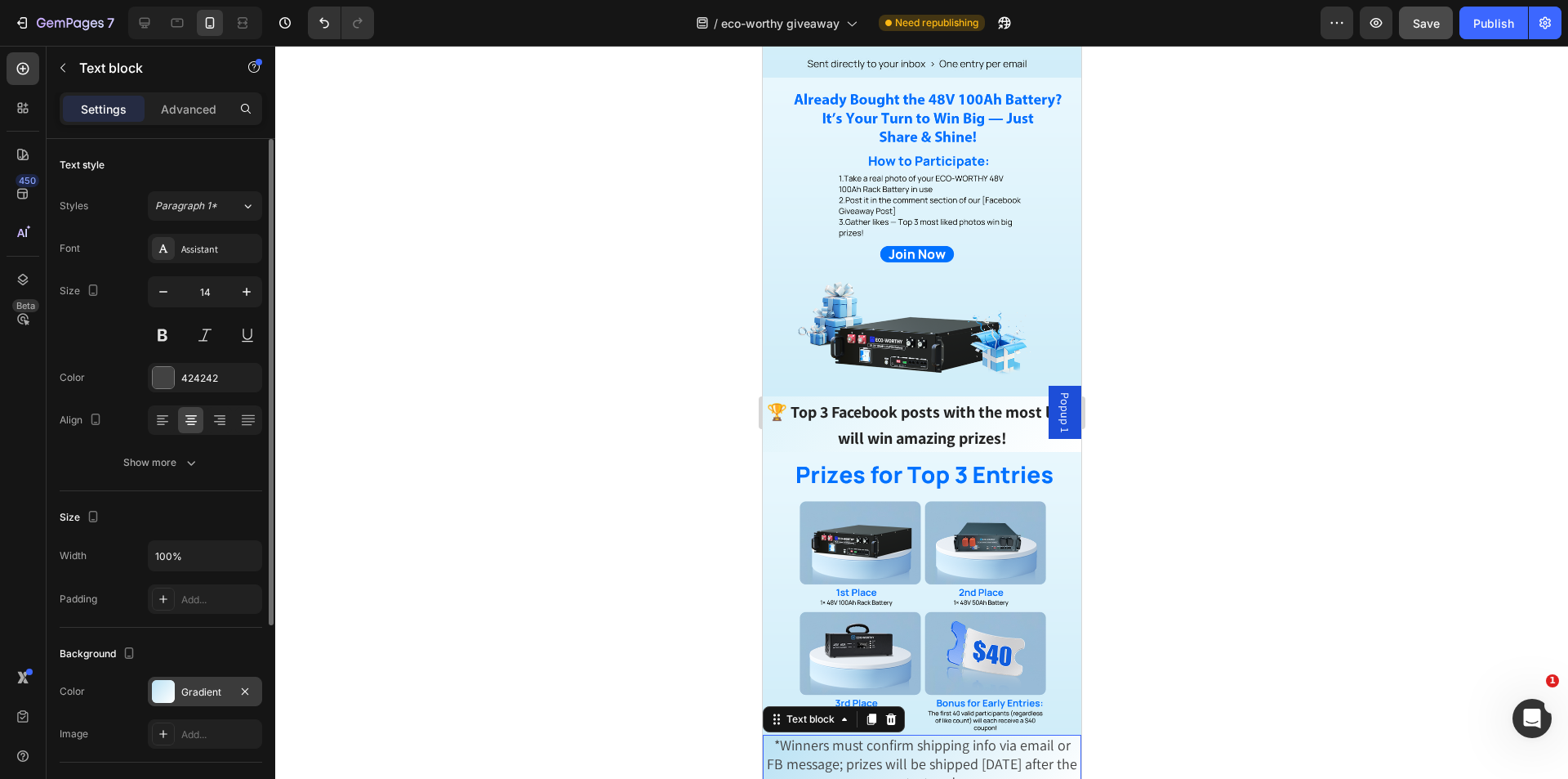
click at [177, 687] on div "Gradient" at bounding box center [205, 690] width 115 height 30
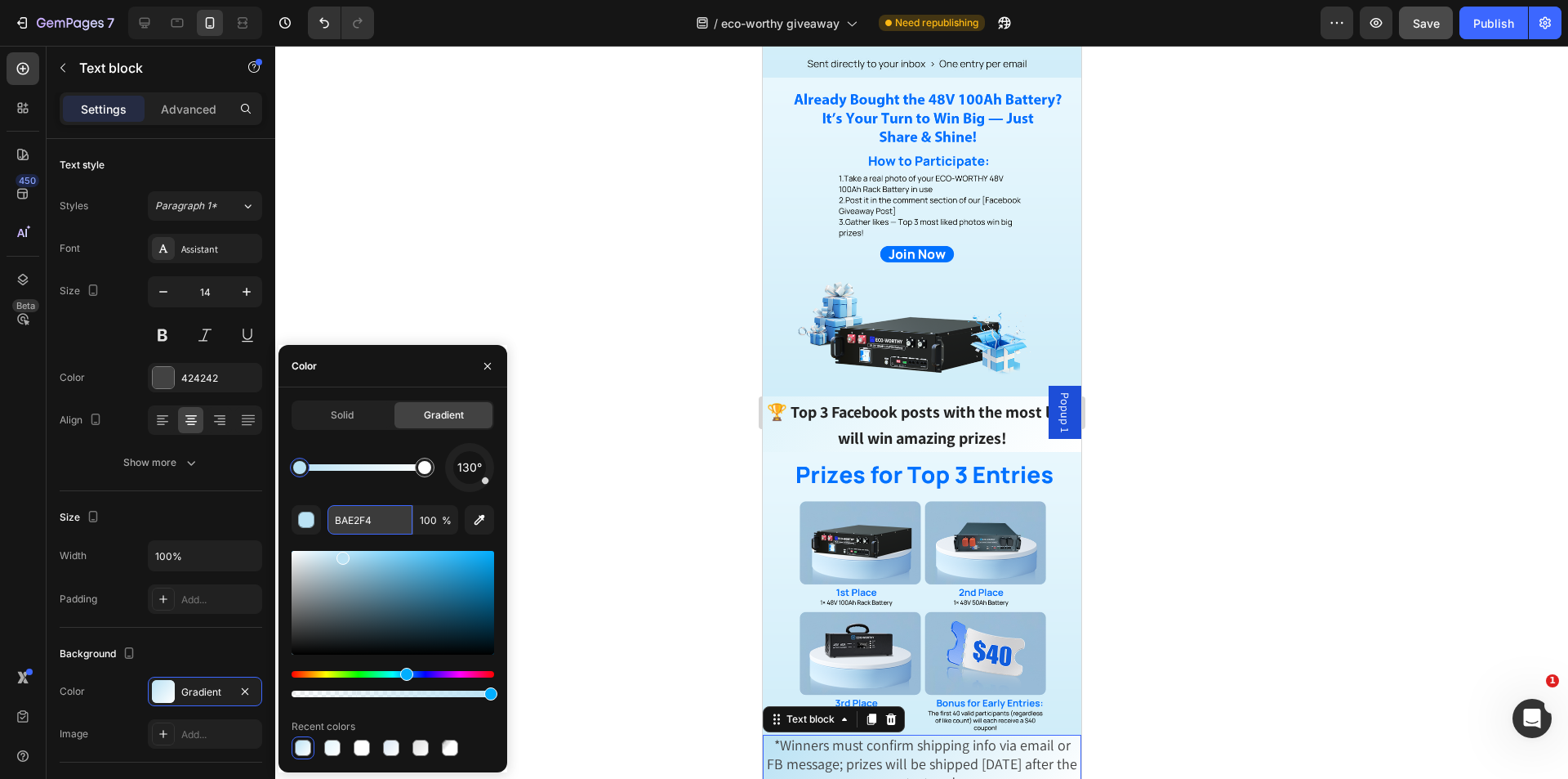
click at [394, 523] on input "BAE2F4" at bounding box center [370, 519] width 85 height 30
paste input "E0F4FB"
type input "E0F4FB"
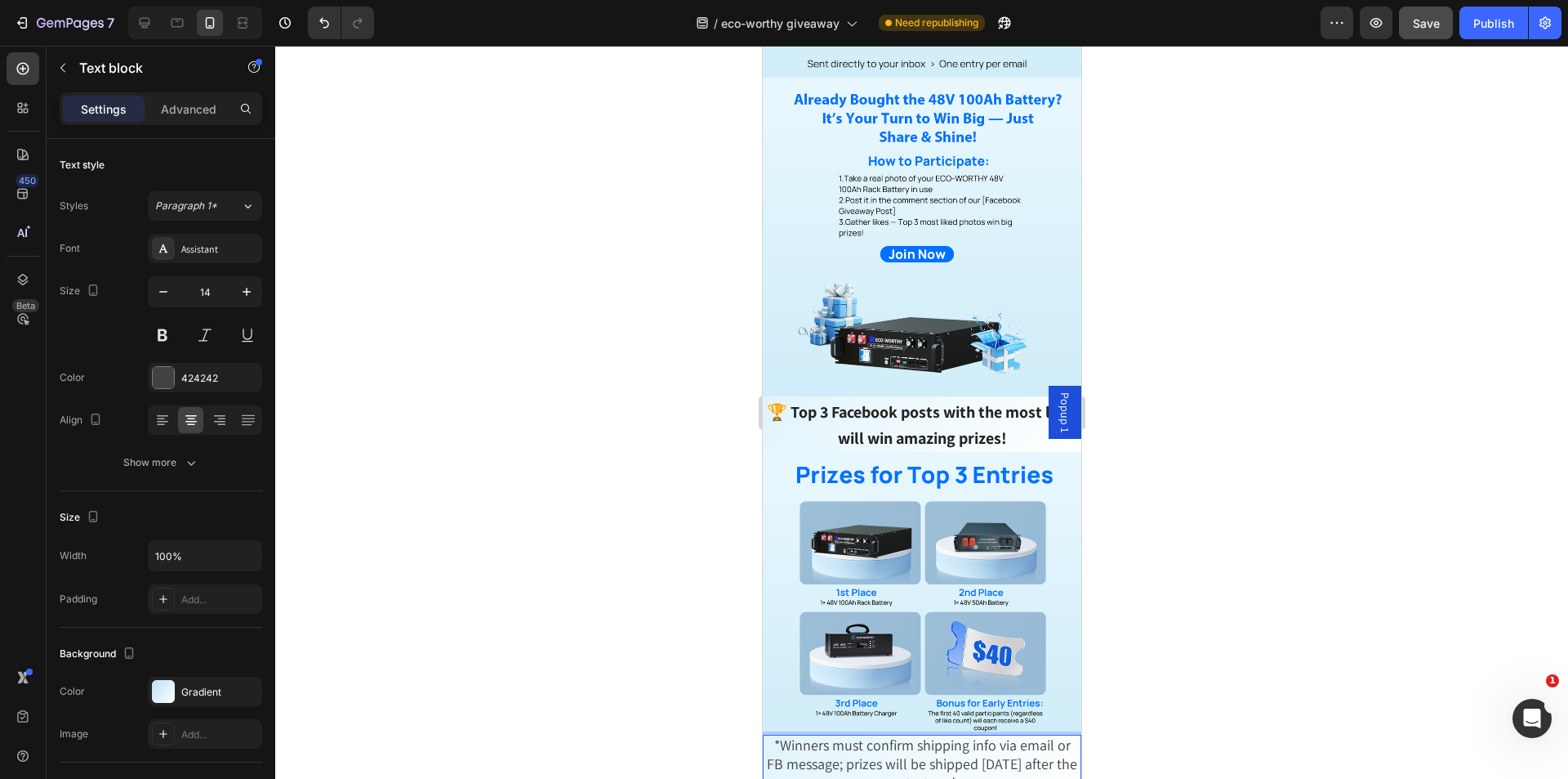
click at [1005, 735] on span "*Winners must confirm shipping info via email or FB message; prizes will be shi…" at bounding box center [921, 763] width 310 height 56
click at [1122, 703] on div at bounding box center [922, 411] width 1292 height 733
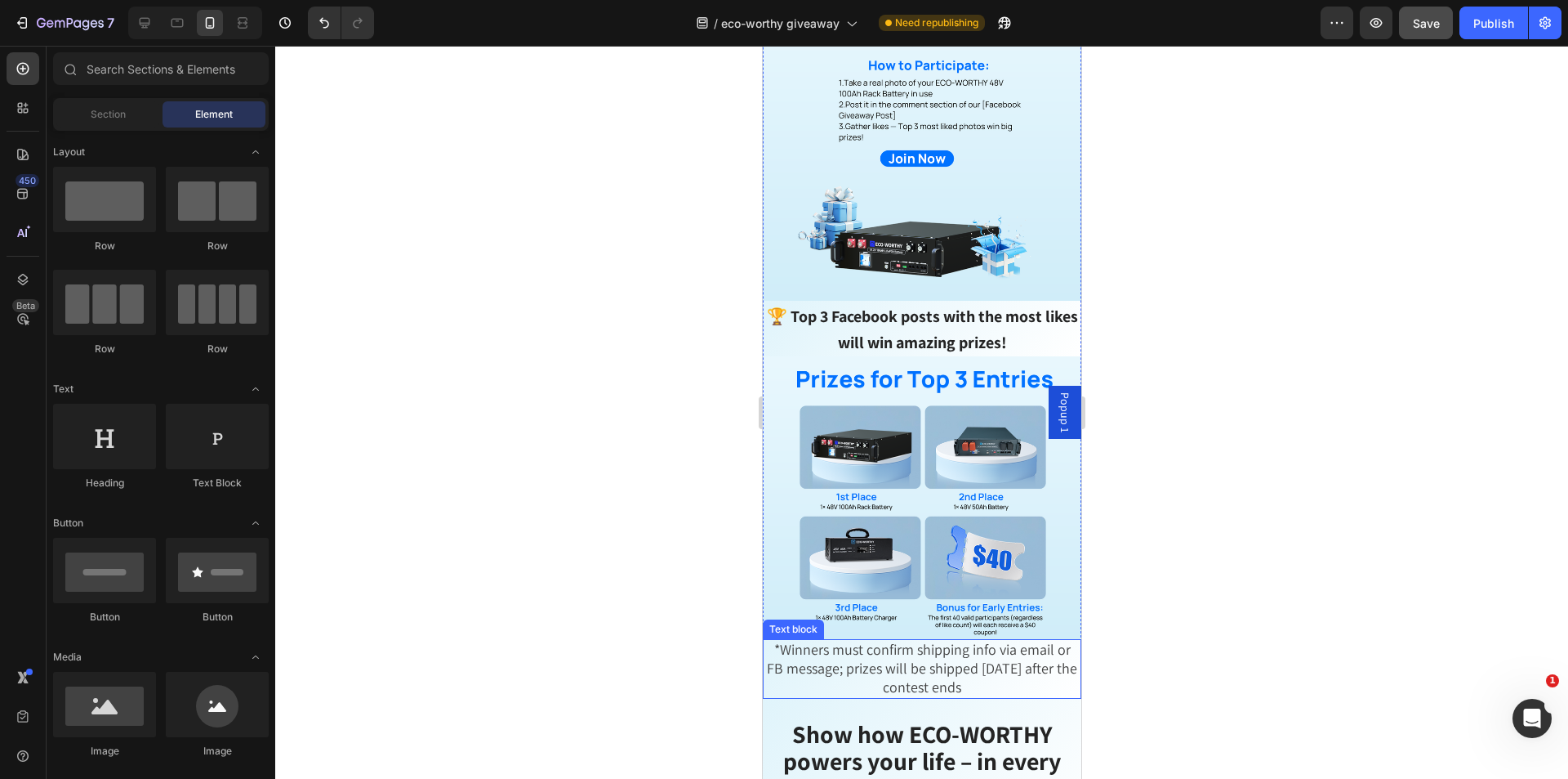
scroll to position [1307, 0]
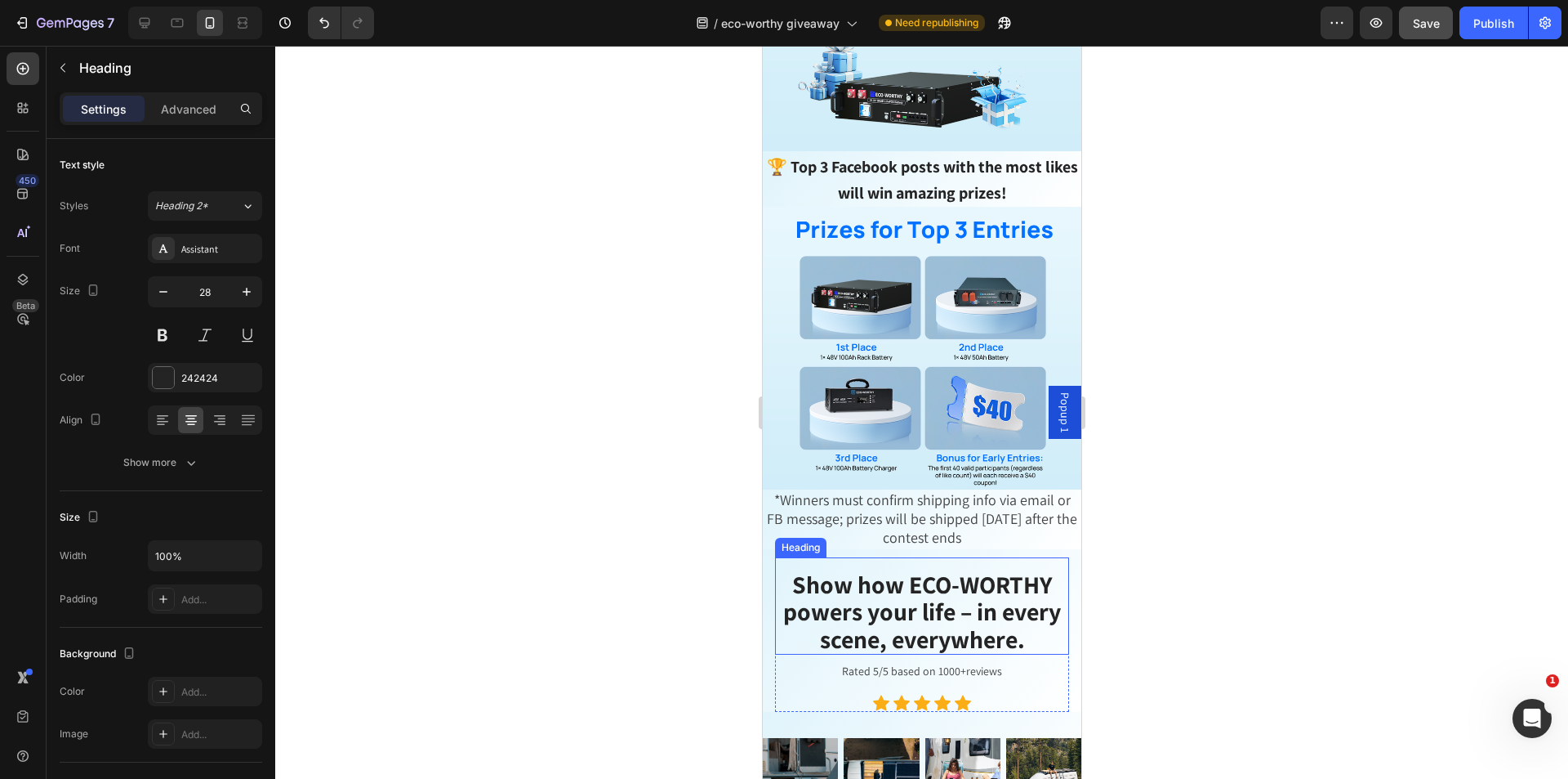
click at [893, 590] on span "Show how ECO-WORTHY powers your life – in every scene, everywhere." at bounding box center [920, 611] width 277 height 88
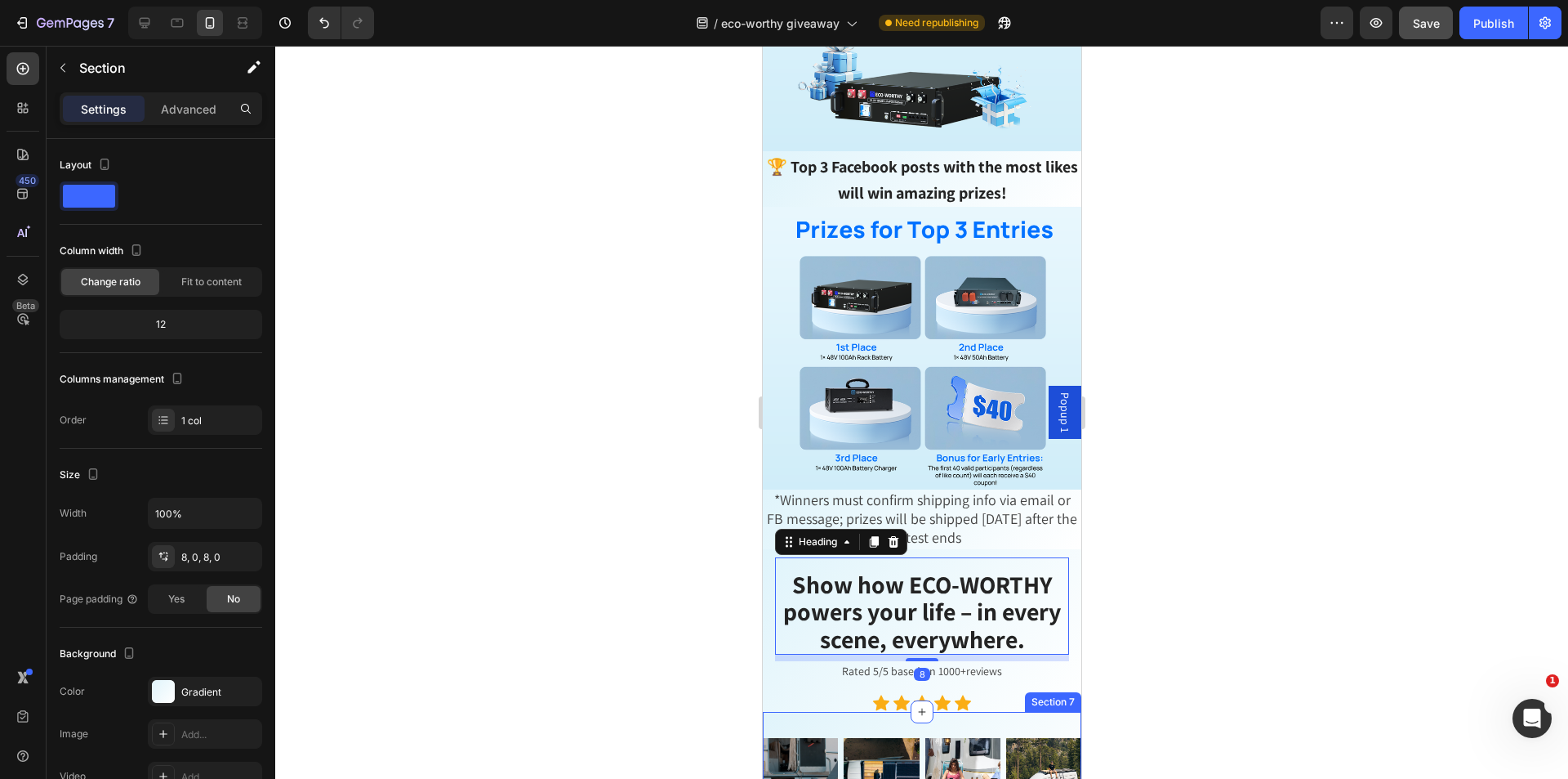
click at [1051, 718] on div "Image Image Image Image Row" at bounding box center [921, 769] width 318 height 101
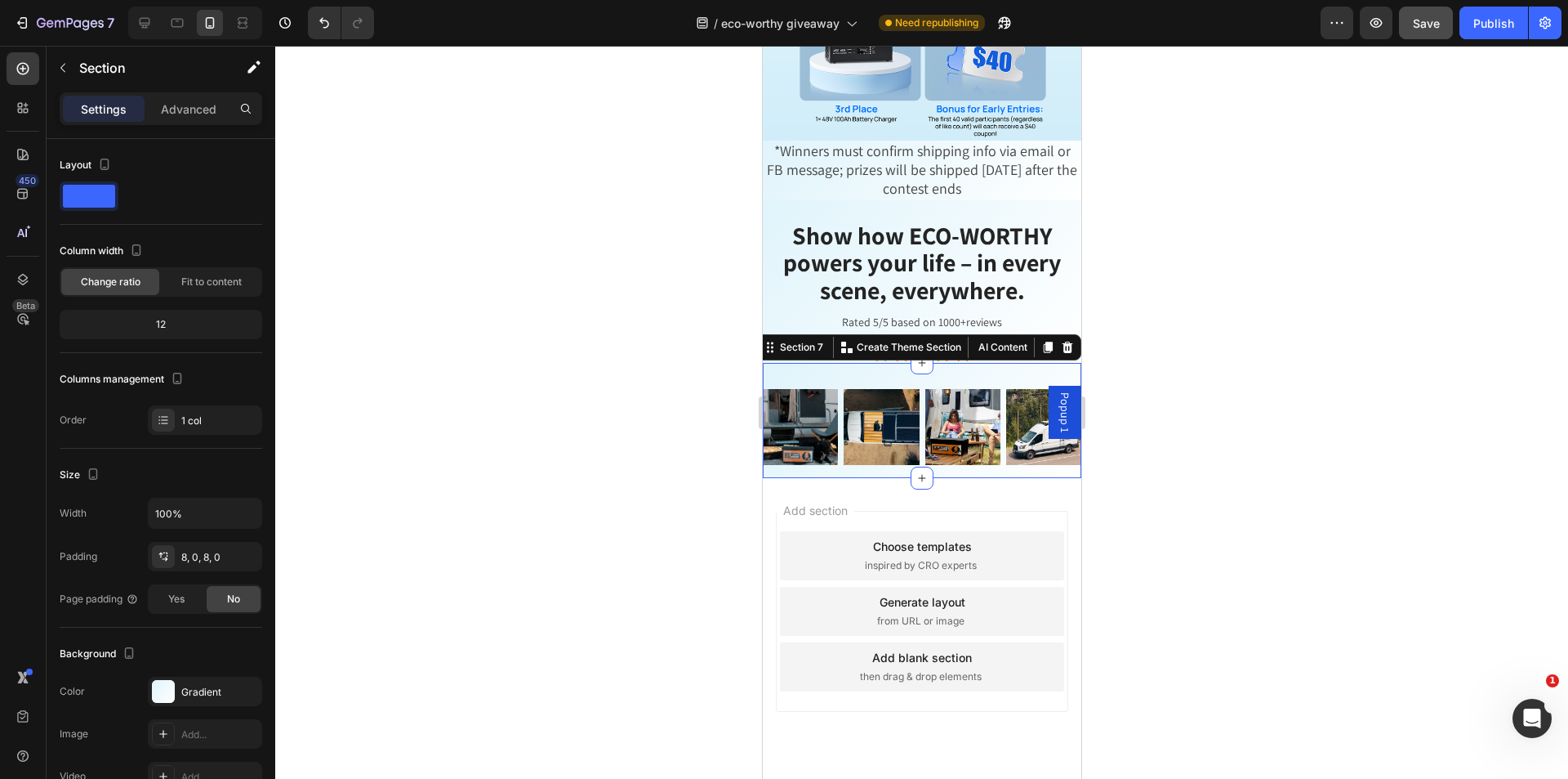
scroll to position [1657, 0]
click at [214, 685] on div "Gradient" at bounding box center [205, 691] width 47 height 14
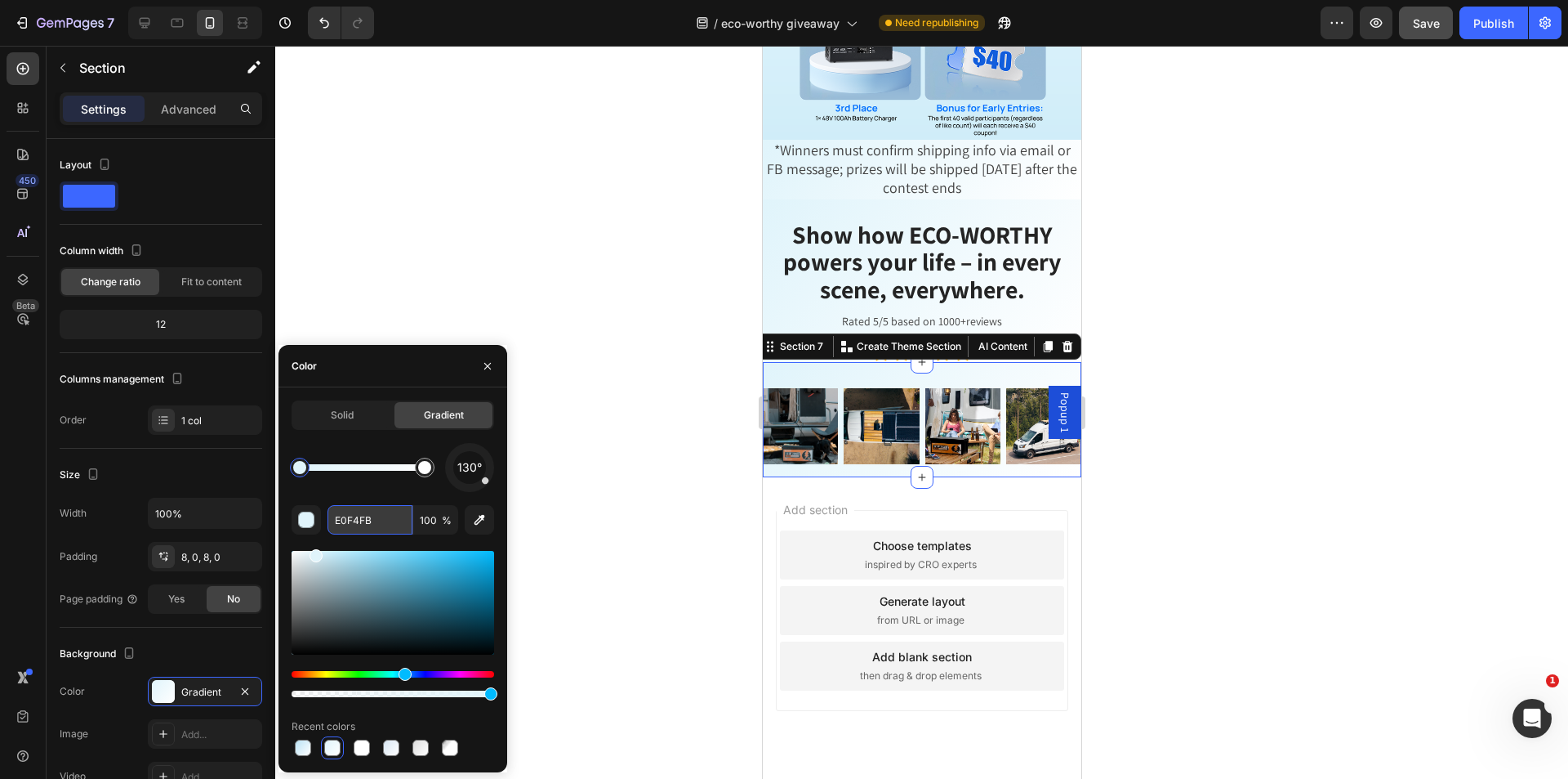
click at [379, 528] on input "E0F4FB" at bounding box center [370, 519] width 85 height 30
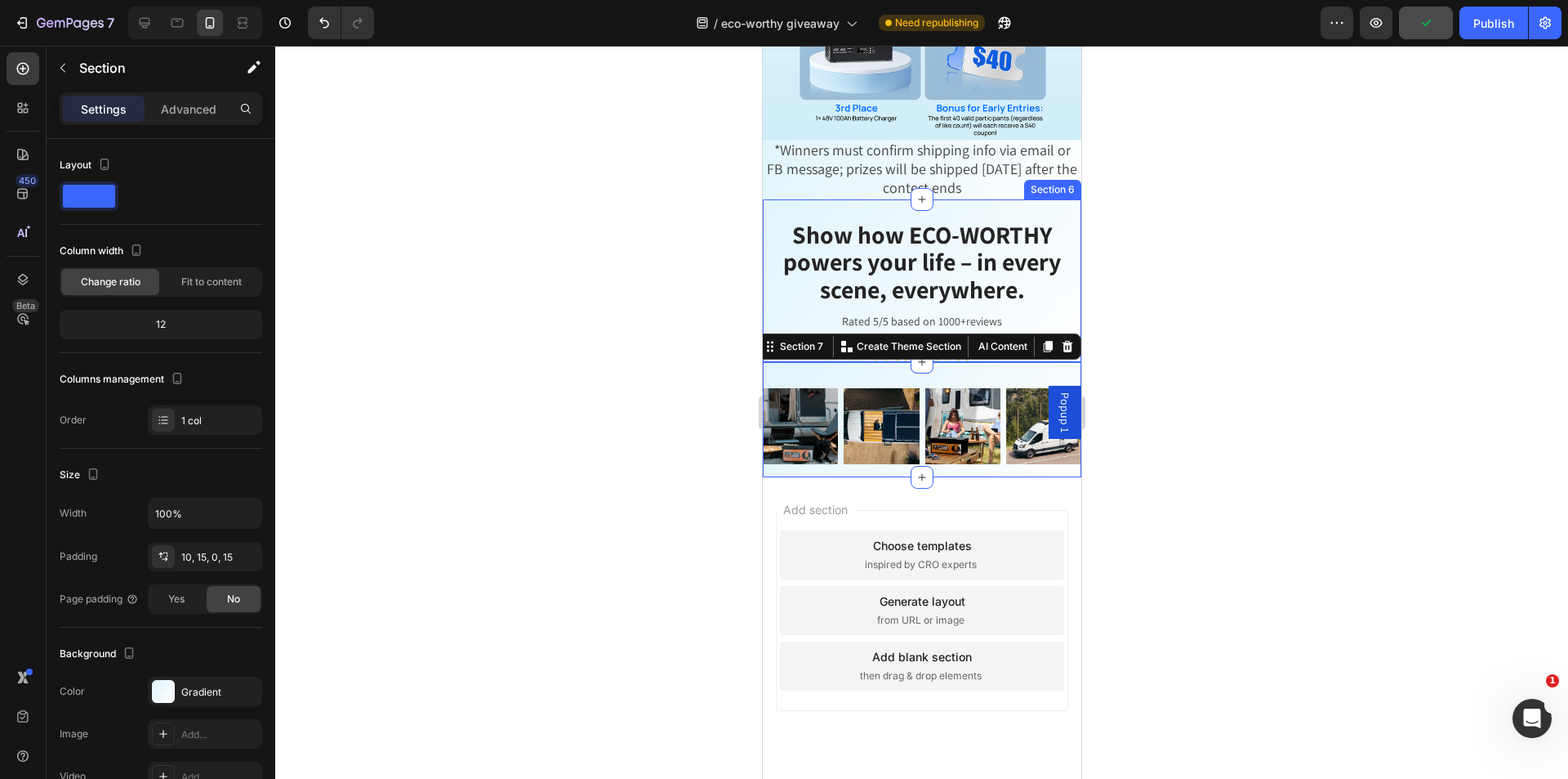
click at [764, 241] on div "Show how ECO-WORTHY powers your life – in every scene, everywhere. Heading Rate…" at bounding box center [921, 281] width 318 height 164
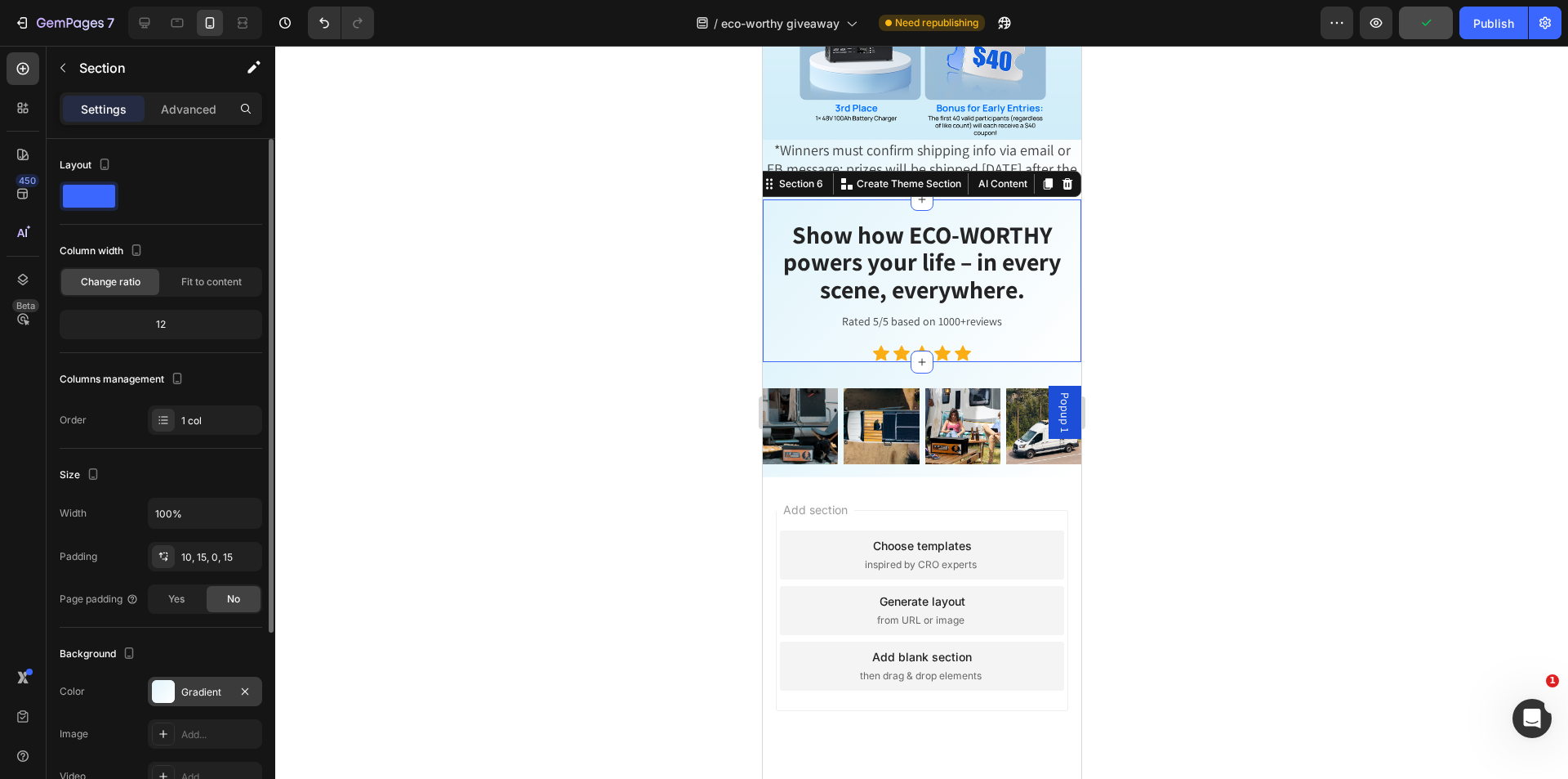
click at [190, 689] on div "Gradient" at bounding box center [205, 691] width 47 height 14
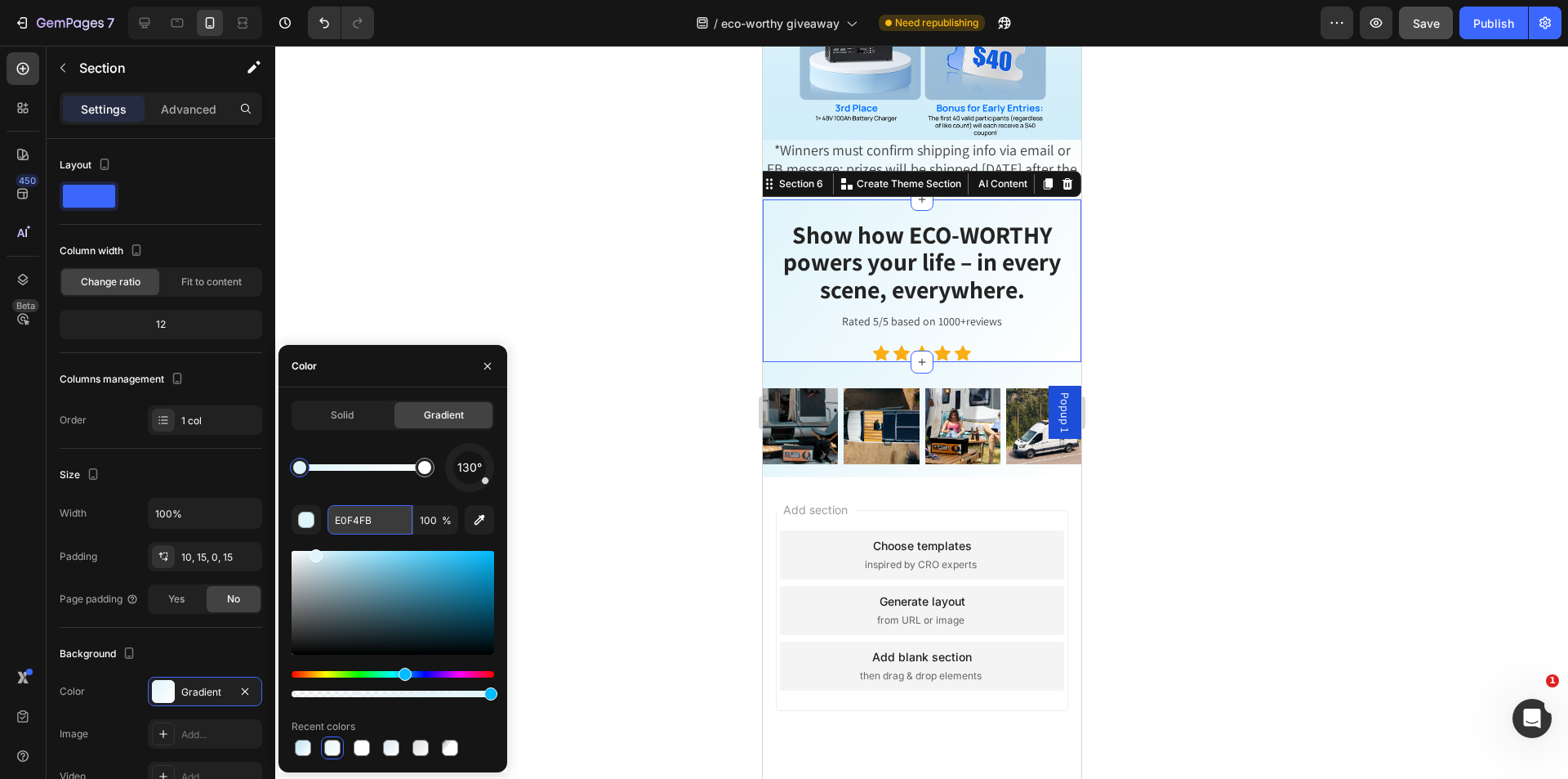
click at [383, 520] on input "E0F4FB" at bounding box center [370, 519] width 85 height 30
click at [621, 526] on div at bounding box center [922, 411] width 1292 height 733
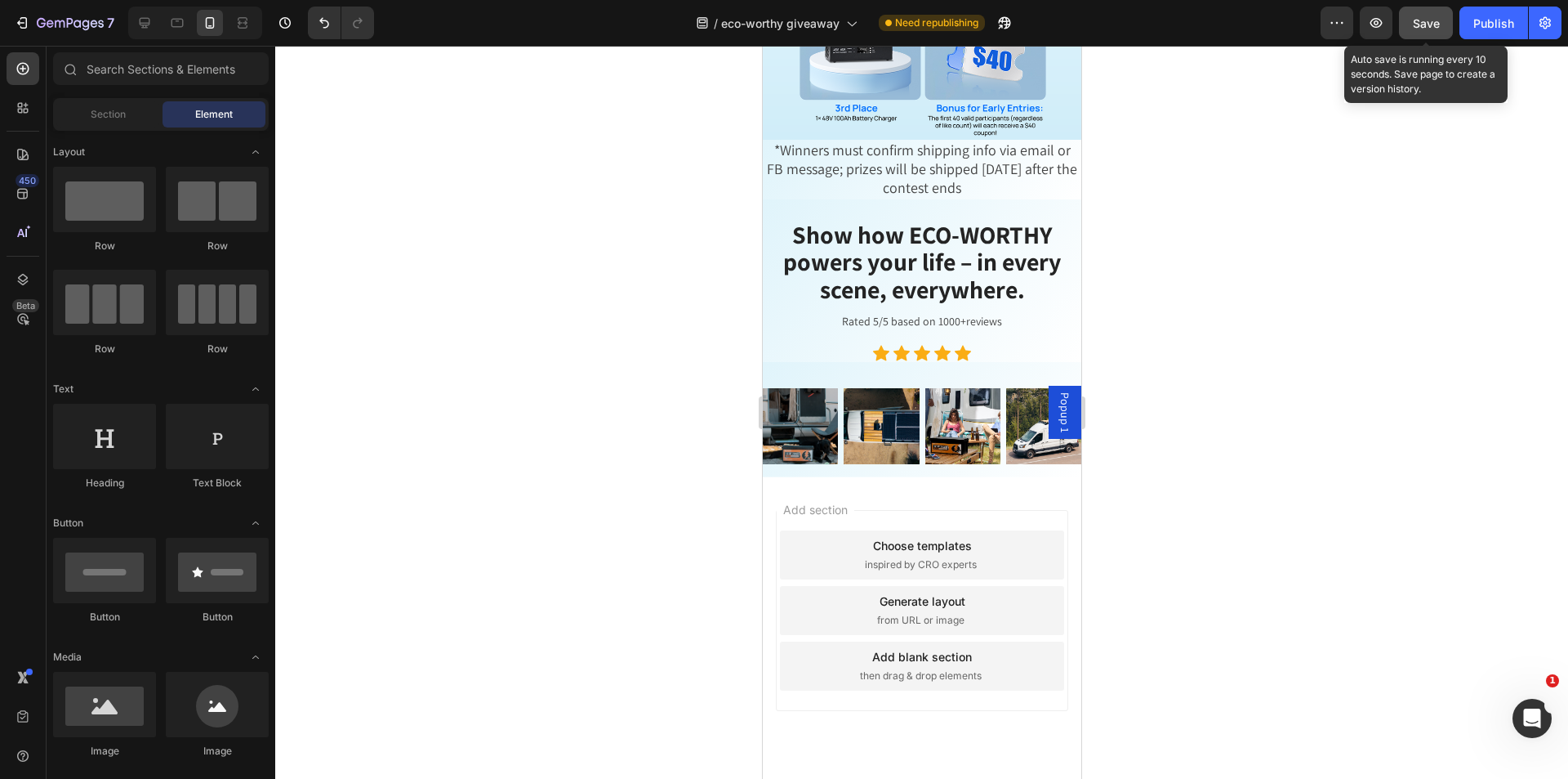
click at [1440, 18] on button "Save" at bounding box center [1426, 23] width 54 height 33
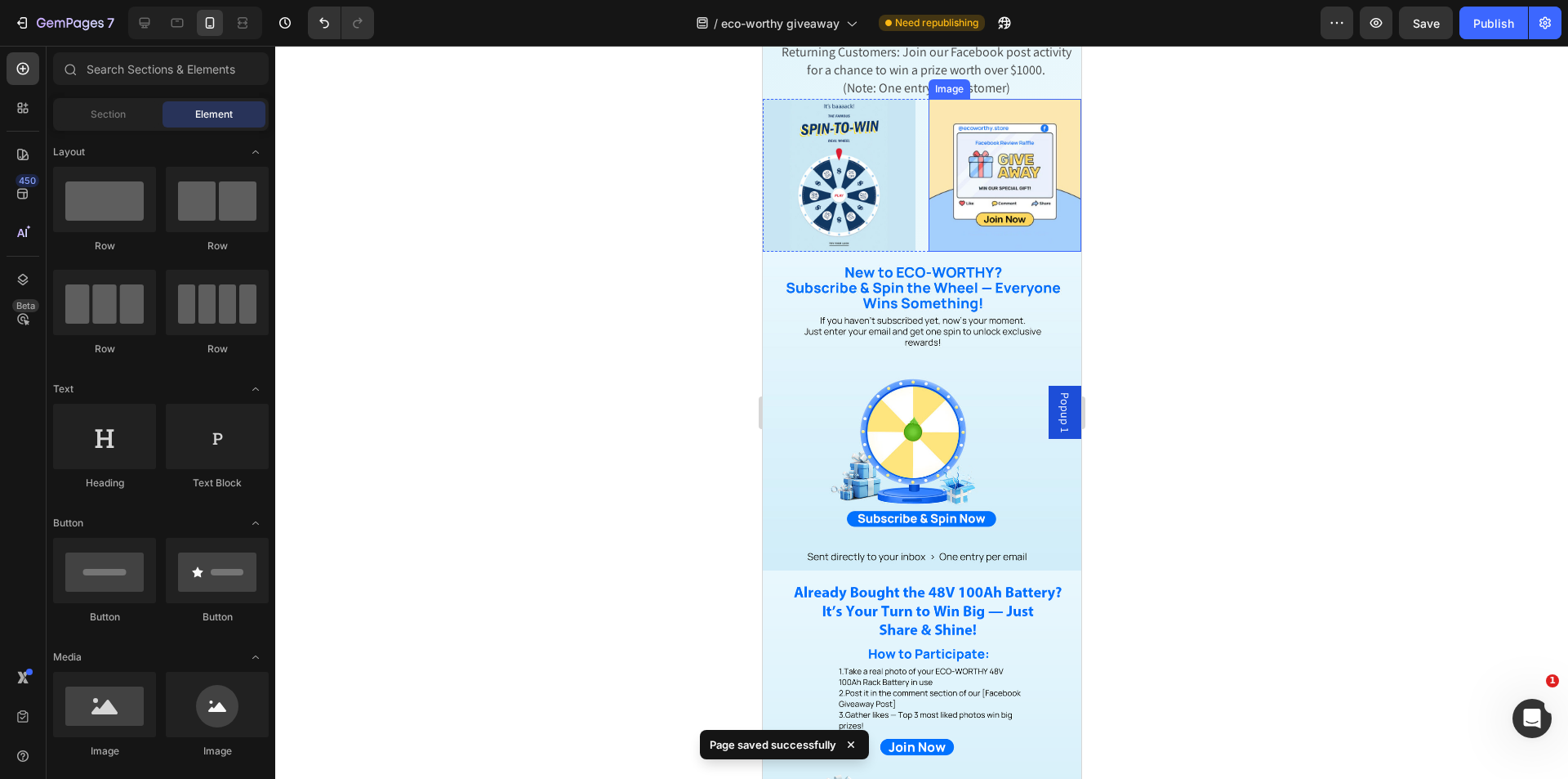
scroll to position [0, 0]
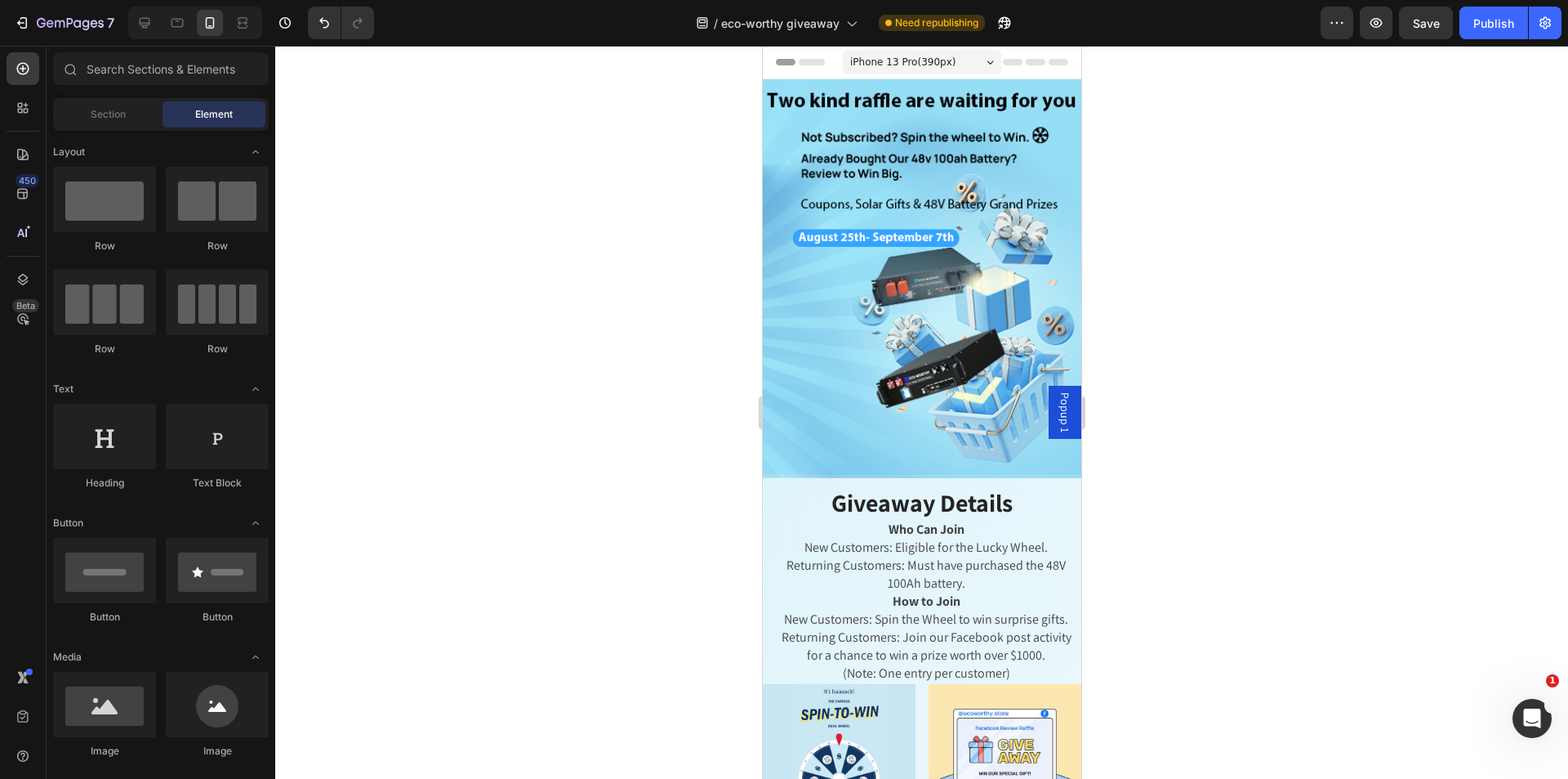
click at [1056, 405] on span "Popup 1" at bounding box center [1063, 411] width 16 height 40
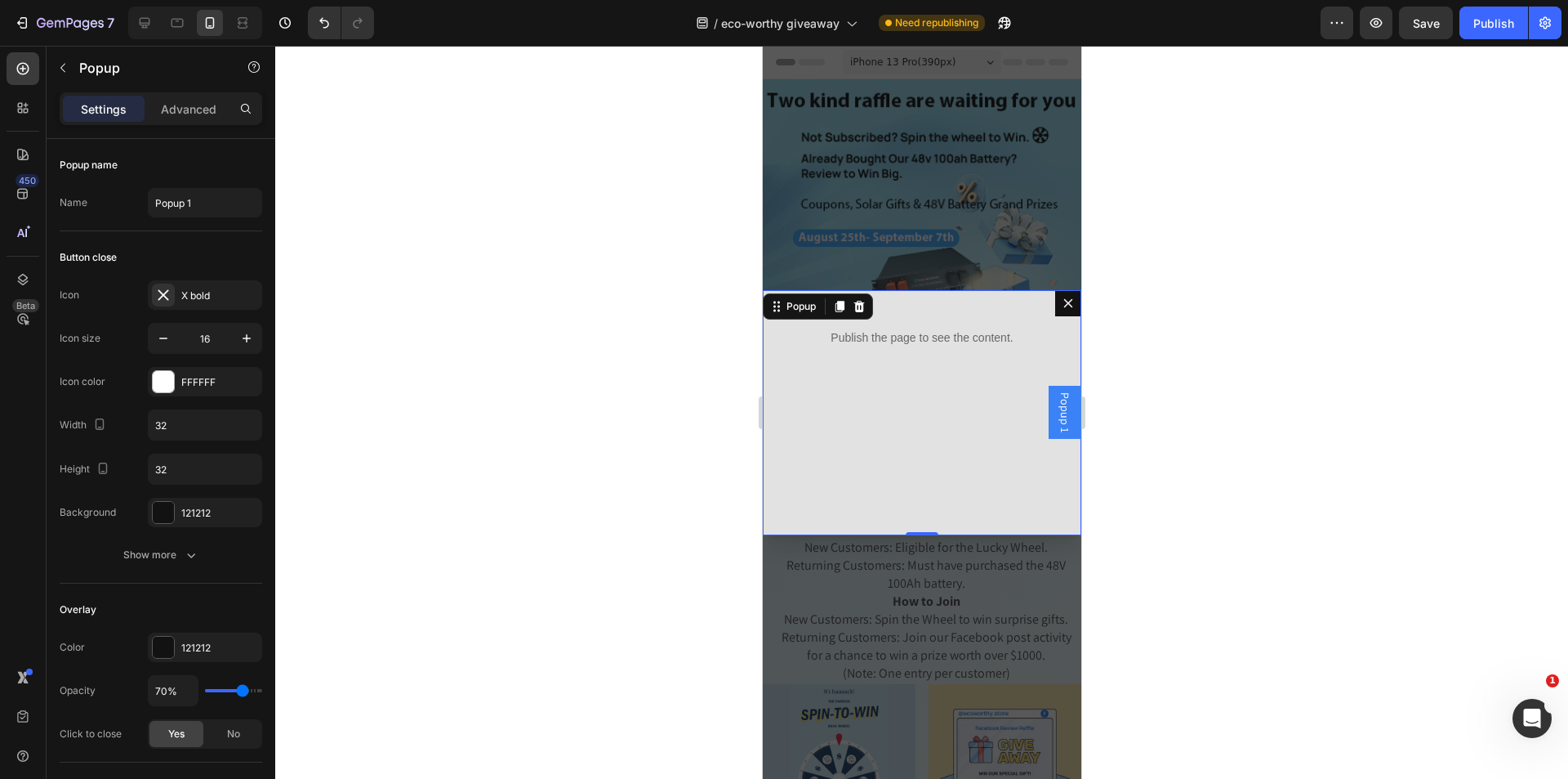
click at [1061, 302] on icon "Dialog content" at bounding box center [1068, 304] width 13 height 13
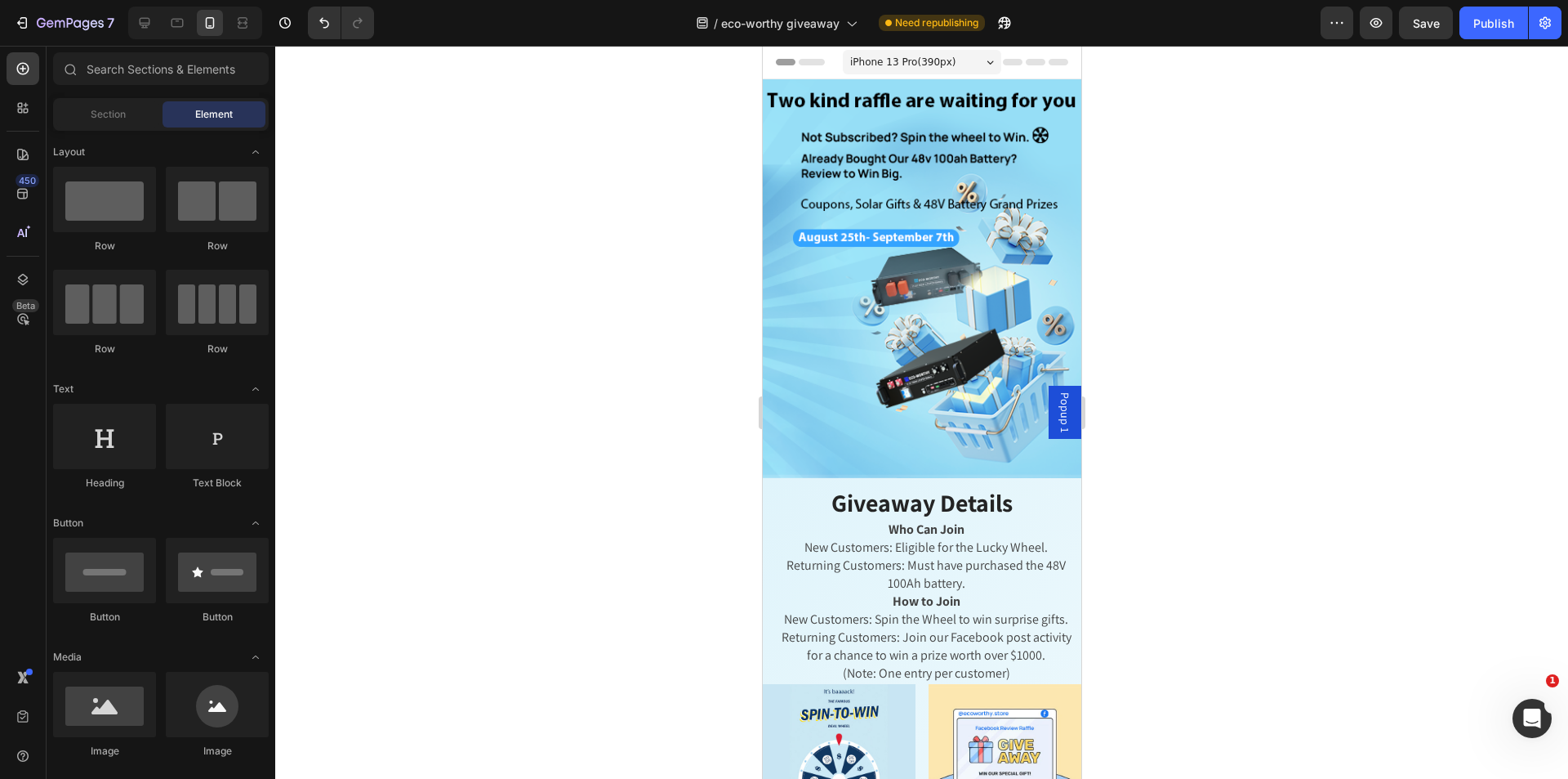
click at [1056, 401] on span "Popup 1" at bounding box center [1063, 411] width 16 height 40
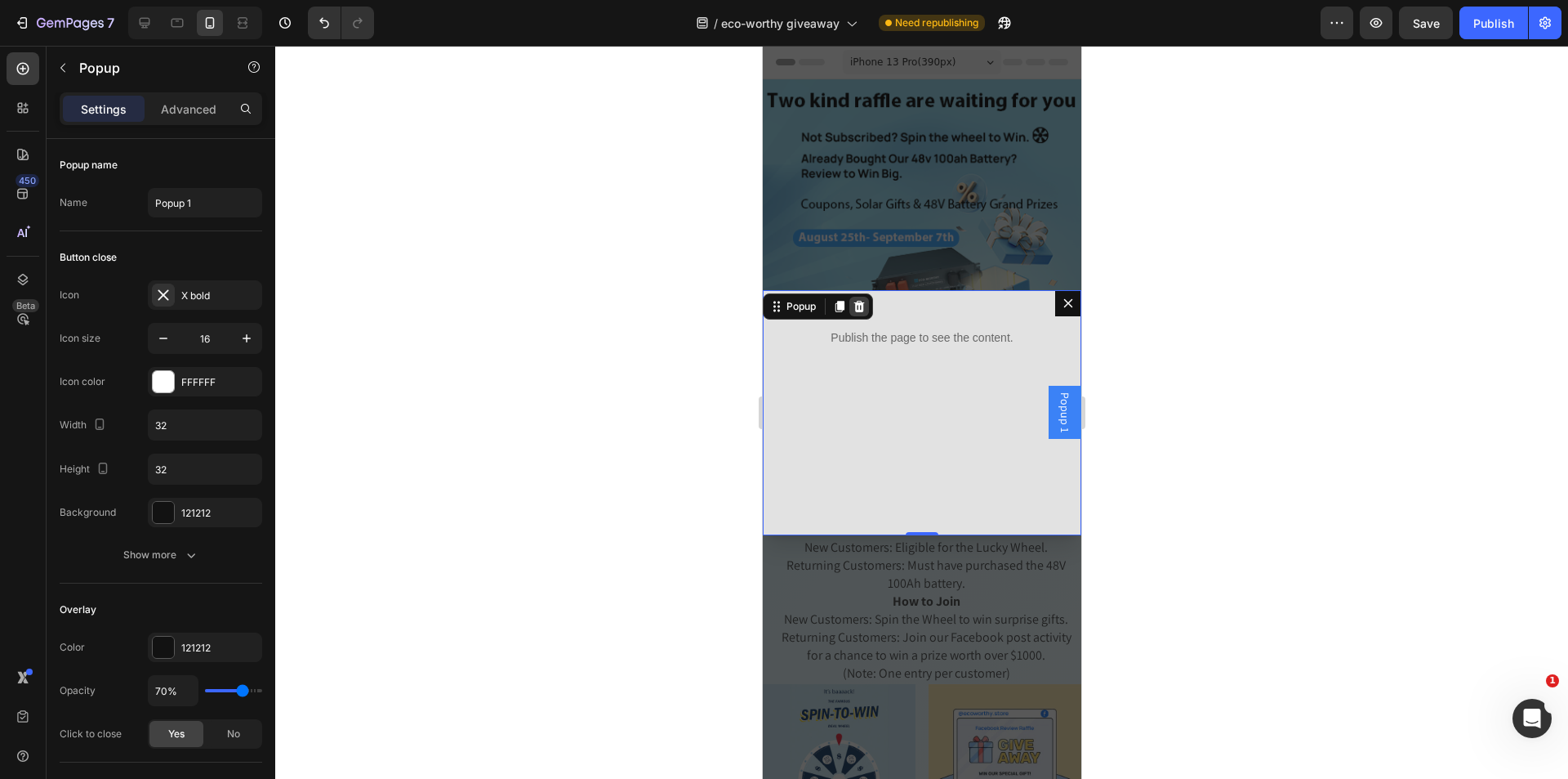
click at [858, 310] on icon "Dialog content" at bounding box center [859, 306] width 11 height 12
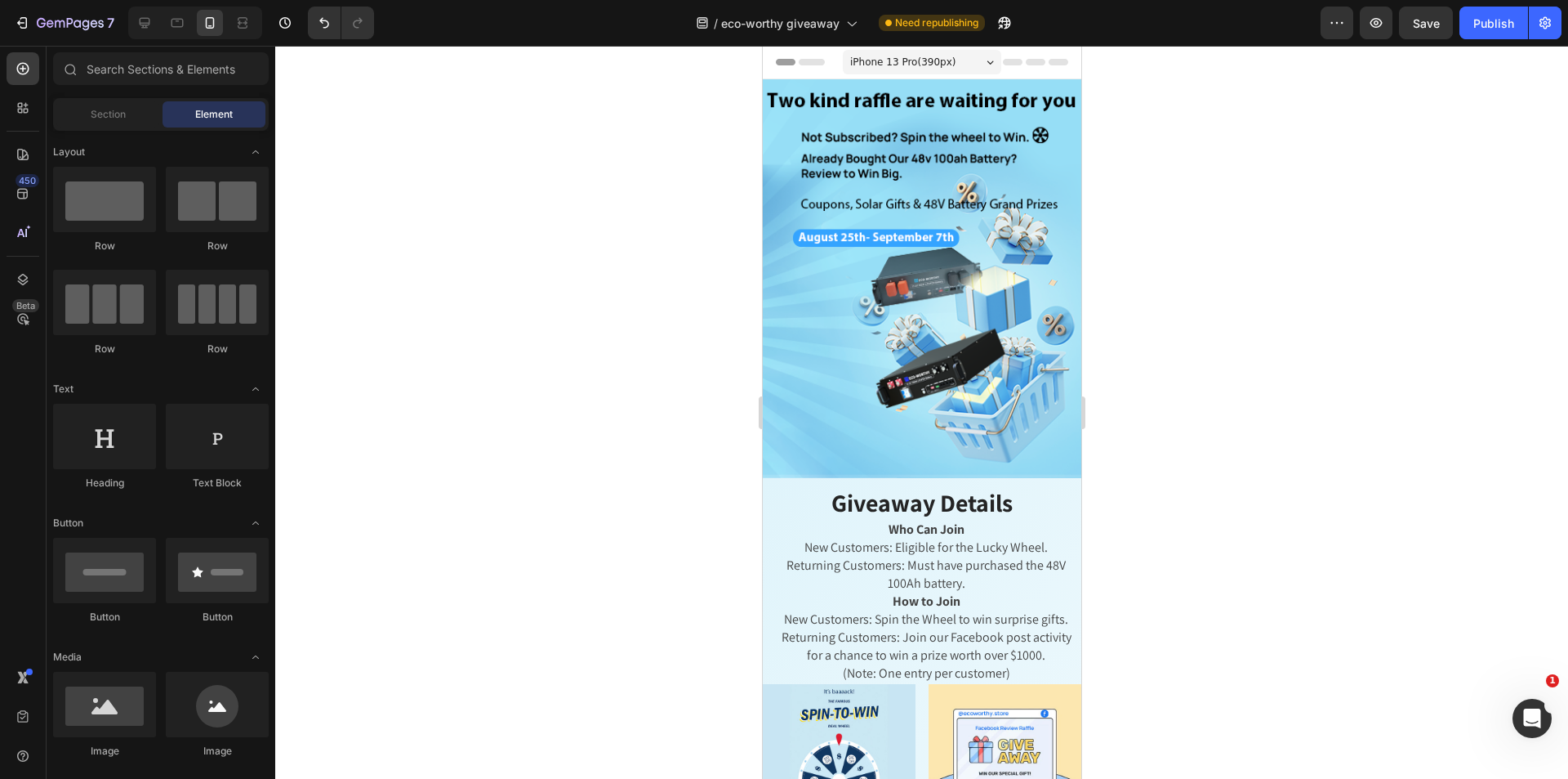
click at [1217, 380] on div at bounding box center [922, 411] width 1292 height 733
click at [138, 23] on icon at bounding box center [144, 22] width 16 height 16
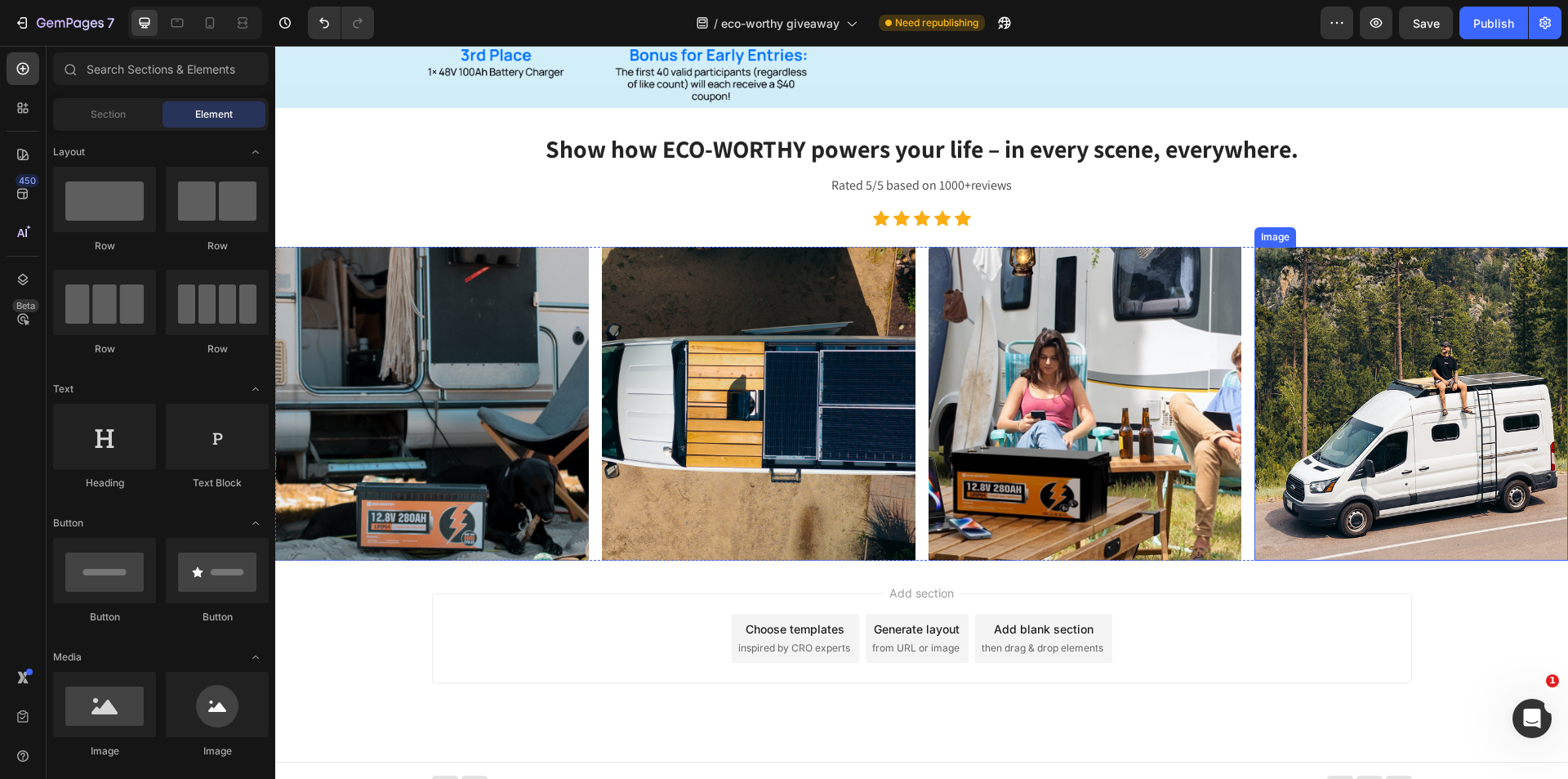
scroll to position [1919, 0]
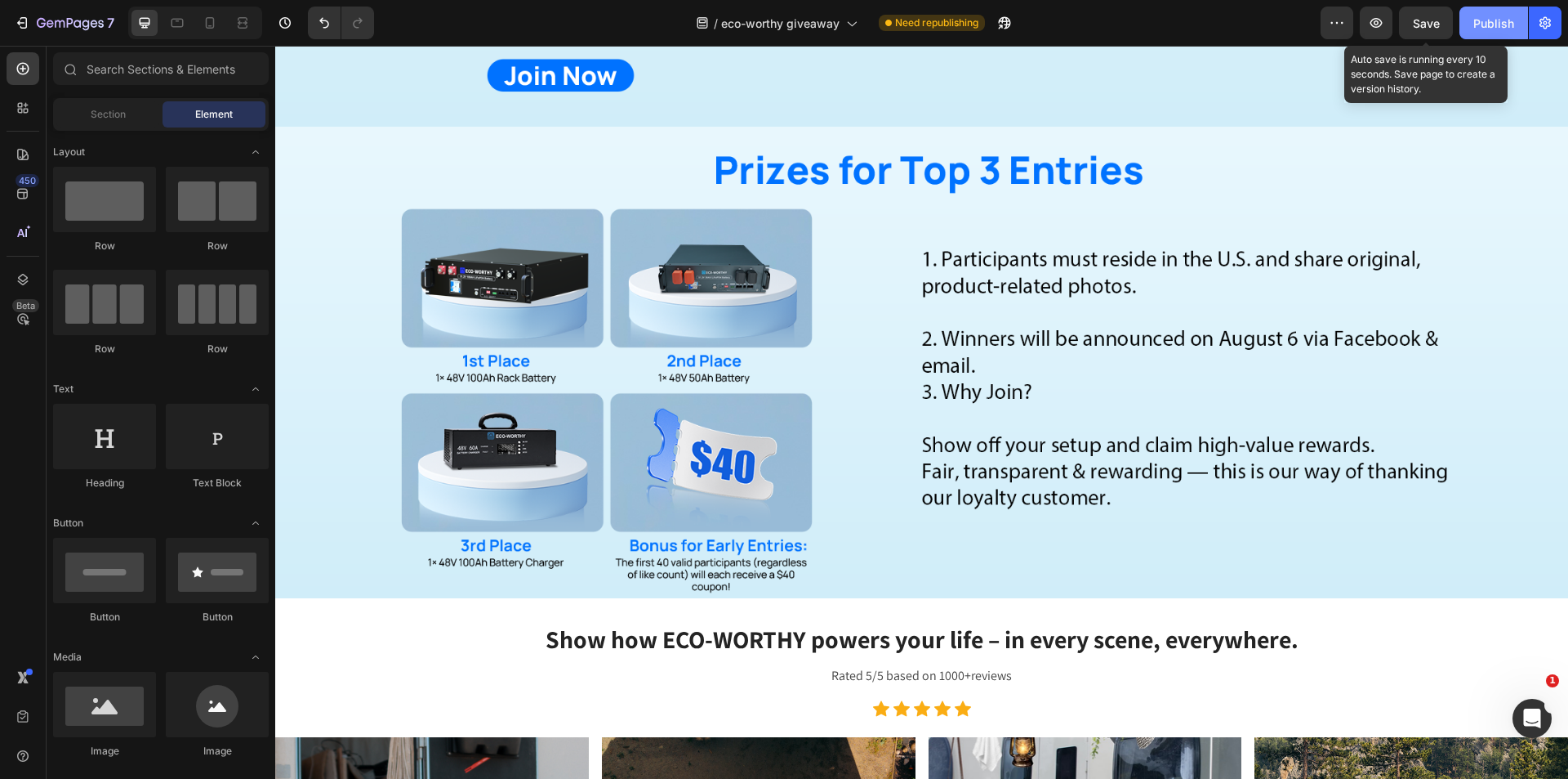
drag, startPoint x: 1432, startPoint y: 23, endPoint x: 1465, endPoint y: 24, distance: 33.0
click at [1433, 23] on span "Save" at bounding box center [1426, 23] width 27 height 13
click at [1483, 23] on div "Publish" at bounding box center [1493, 23] width 40 height 17
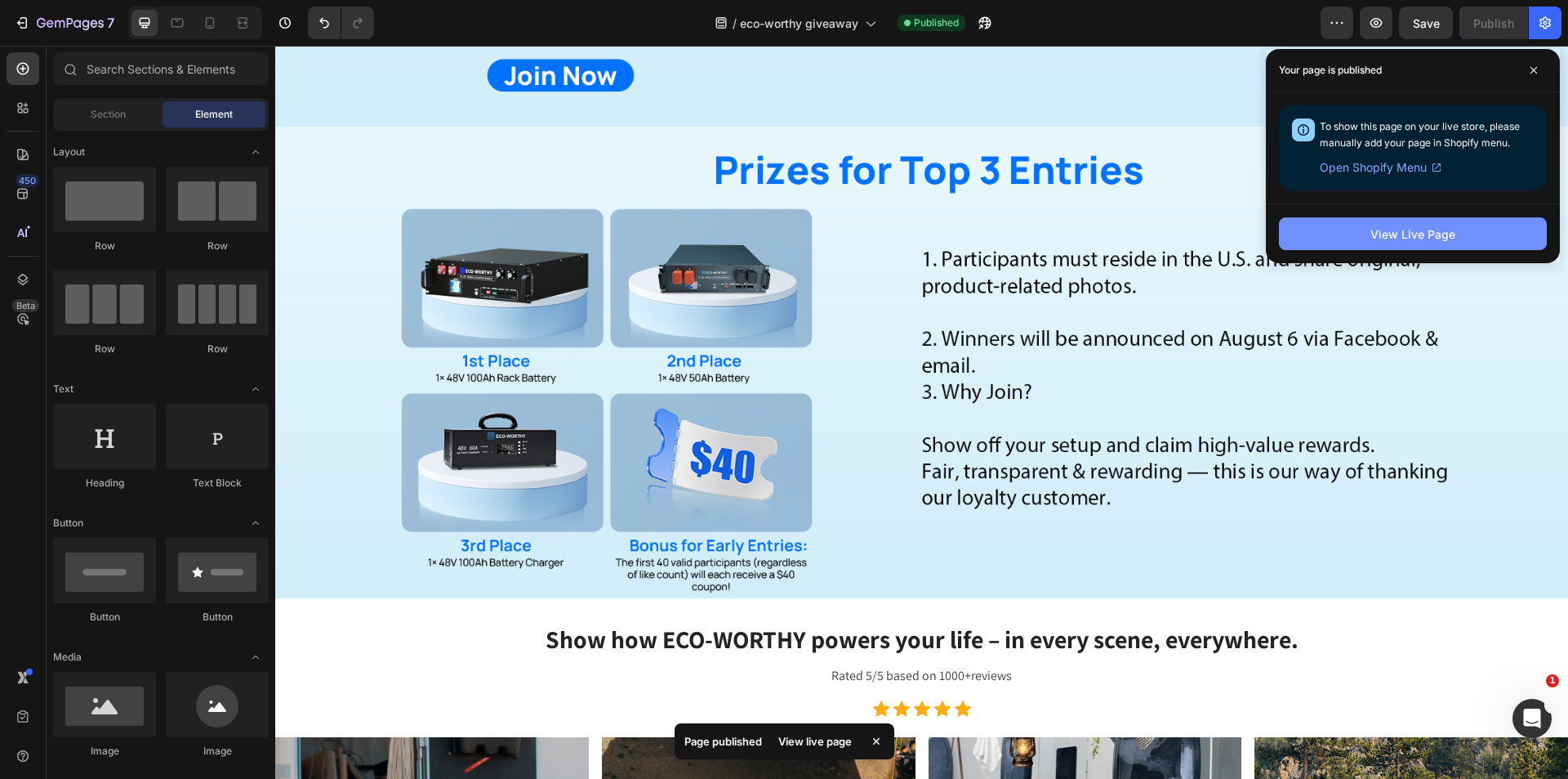
click at [1419, 238] on div "View Live Page" at bounding box center [1412, 234] width 85 height 17
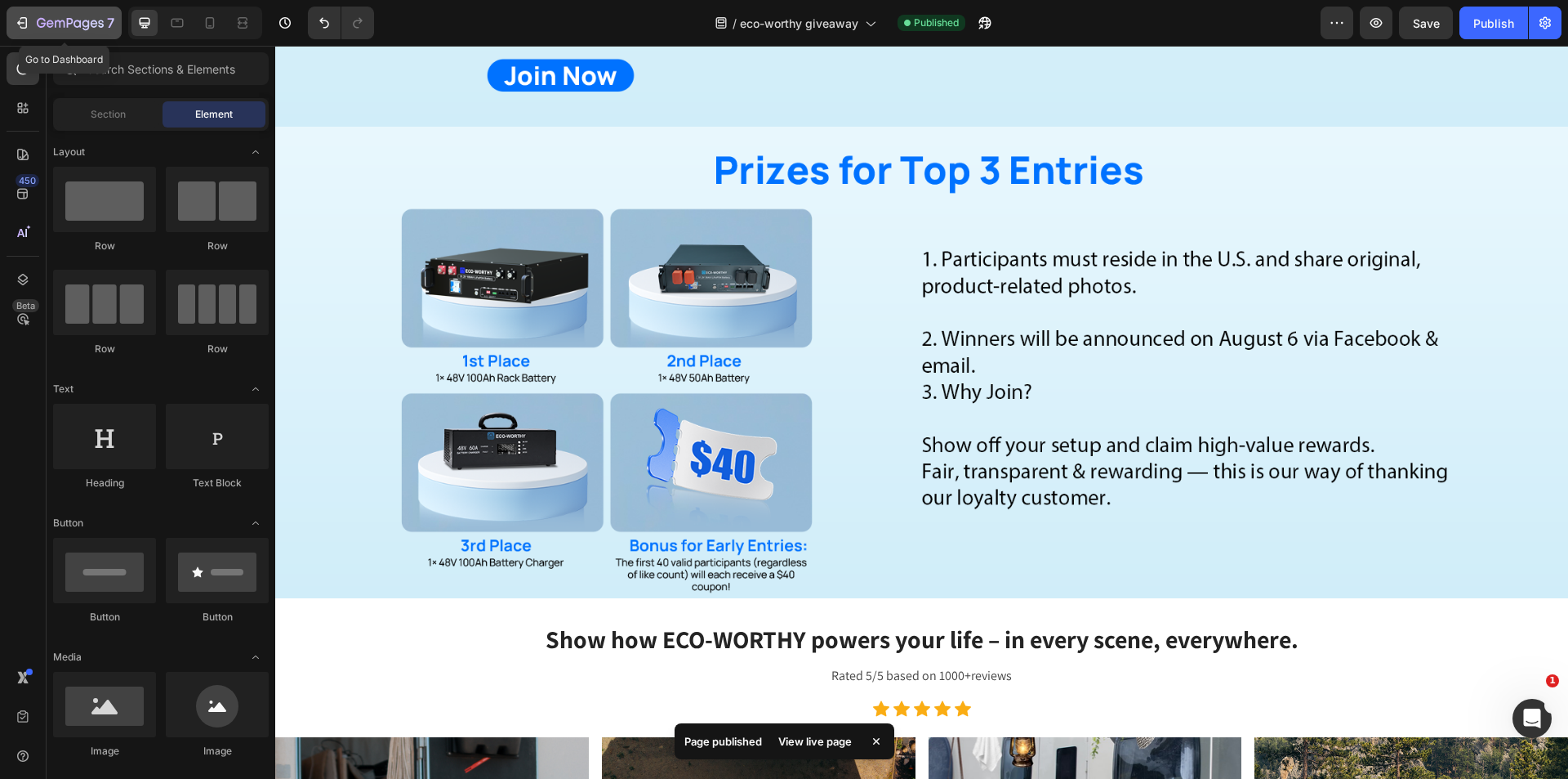
click at [13, 29] on icon "button" at bounding box center [21, 22] width 16 height 16
